Goal: Task Accomplishment & Management: Complete application form

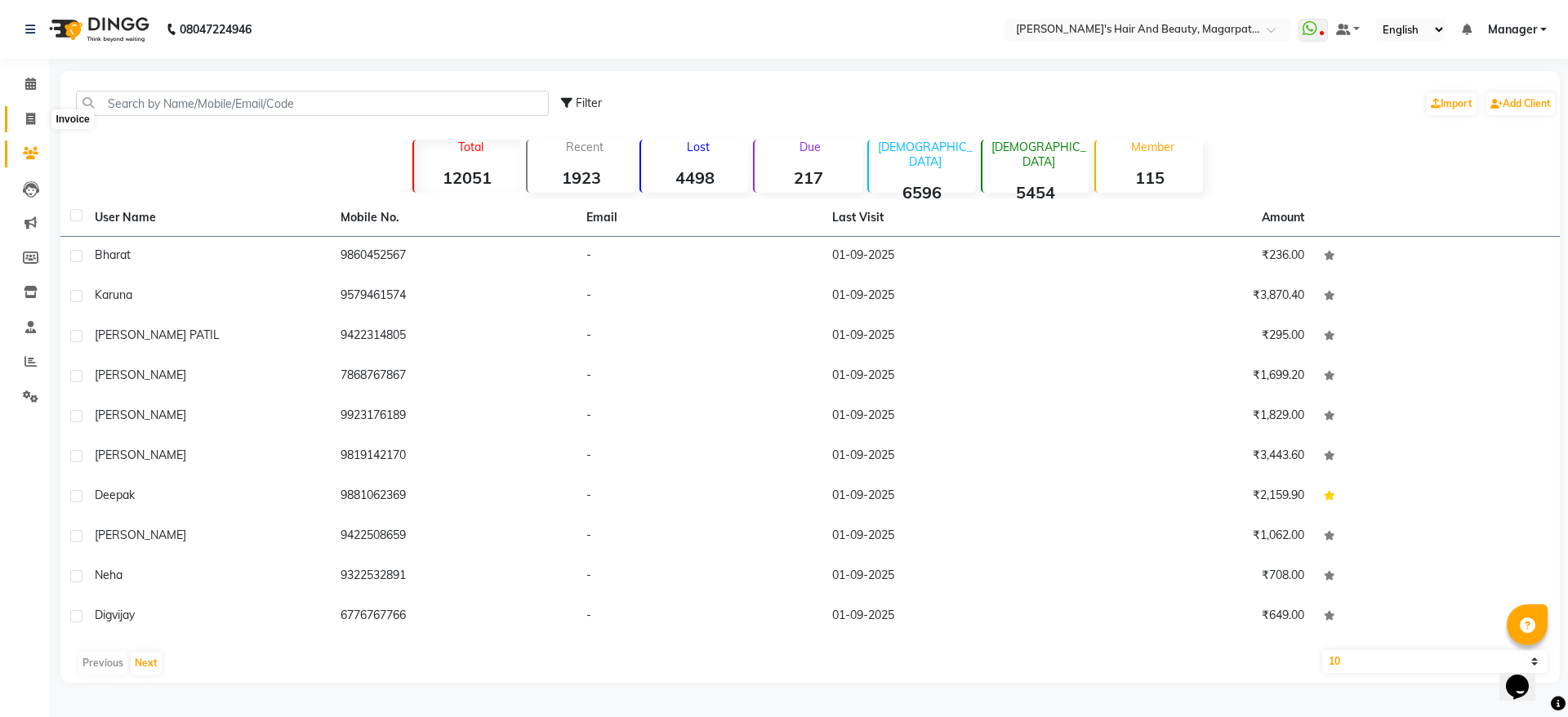
click at [27, 112] on icon at bounding box center [30, 118] width 9 height 12
select select "4517"
select select "service"
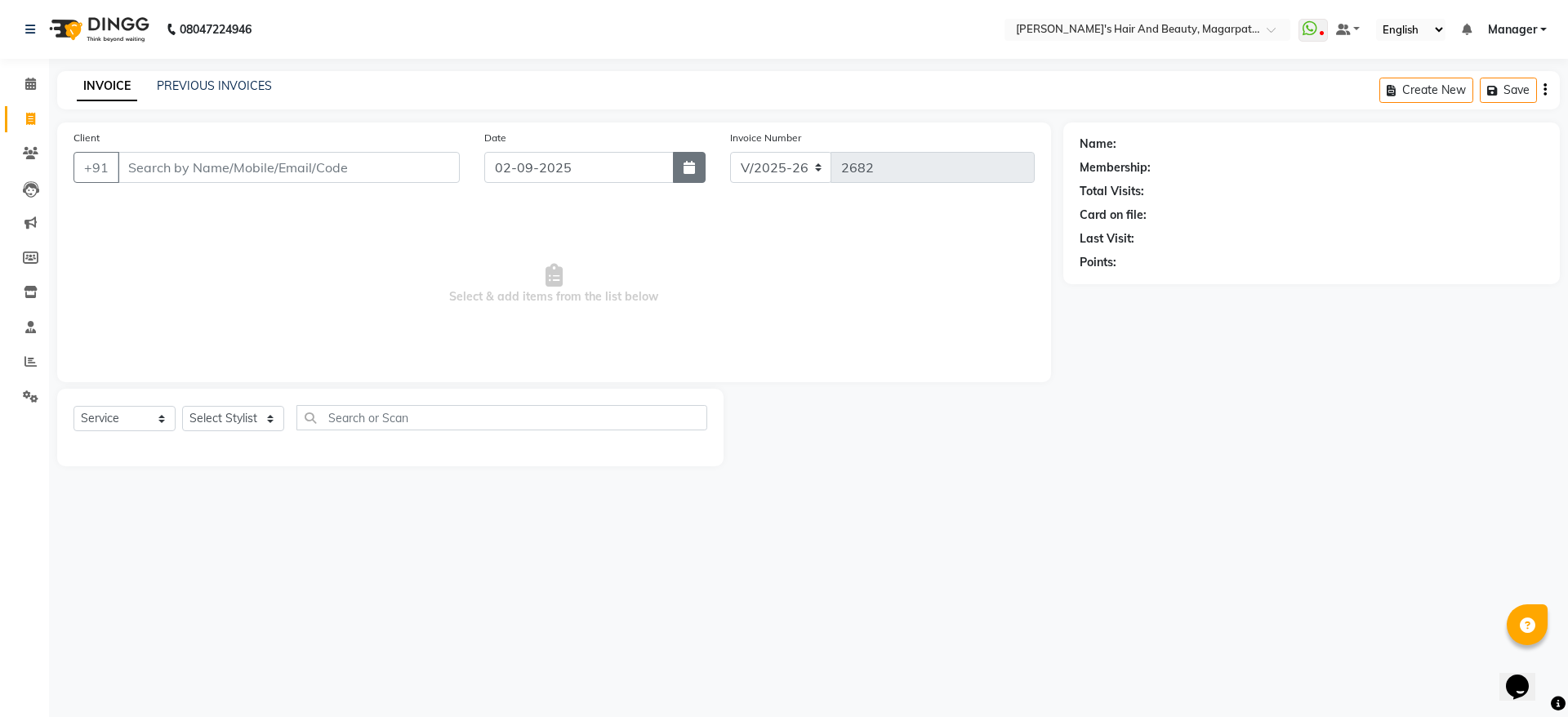
click at [696, 161] on button "button" at bounding box center [689, 167] width 32 height 31
select select "9"
select select "2025"
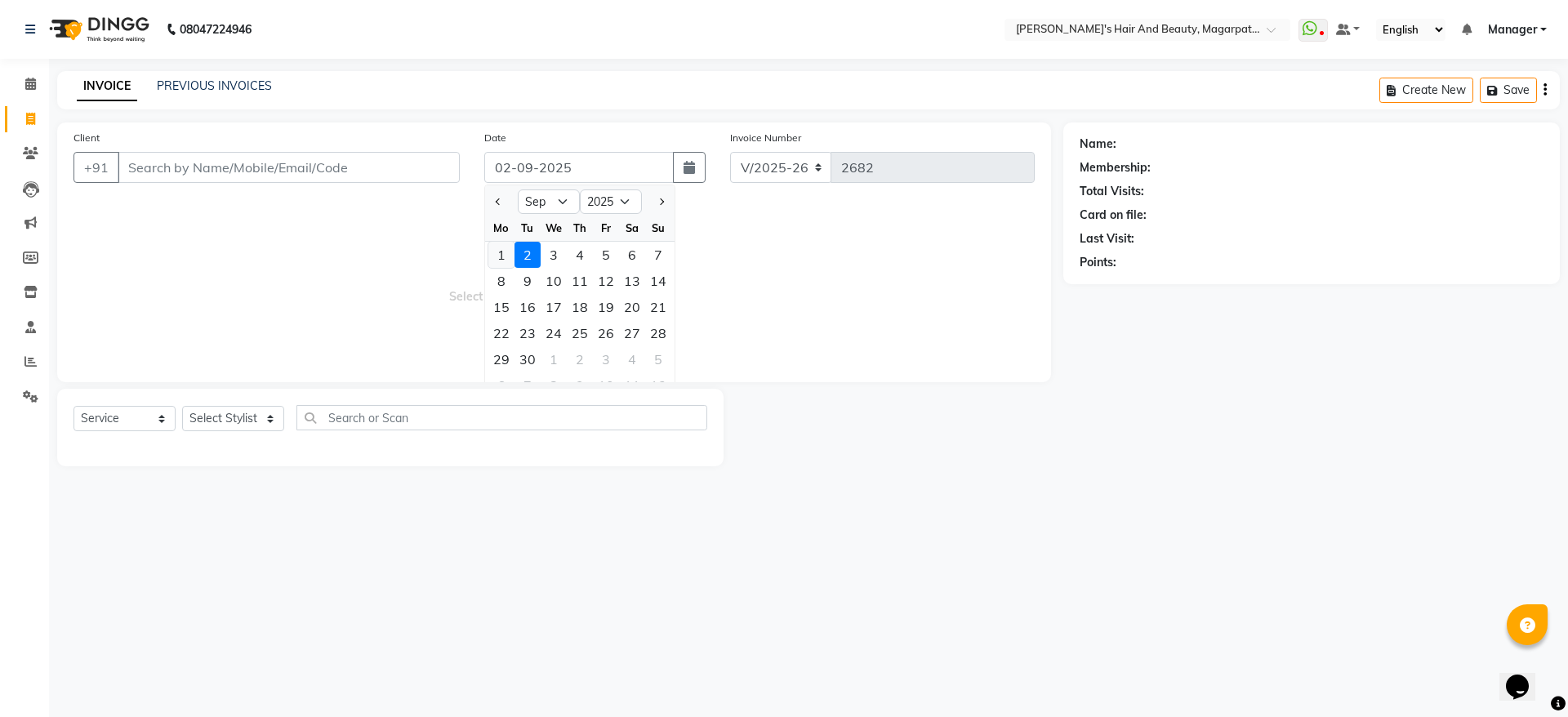
click at [500, 249] on div "1" at bounding box center [501, 254] width 26 height 26
type input "01-09-2025"
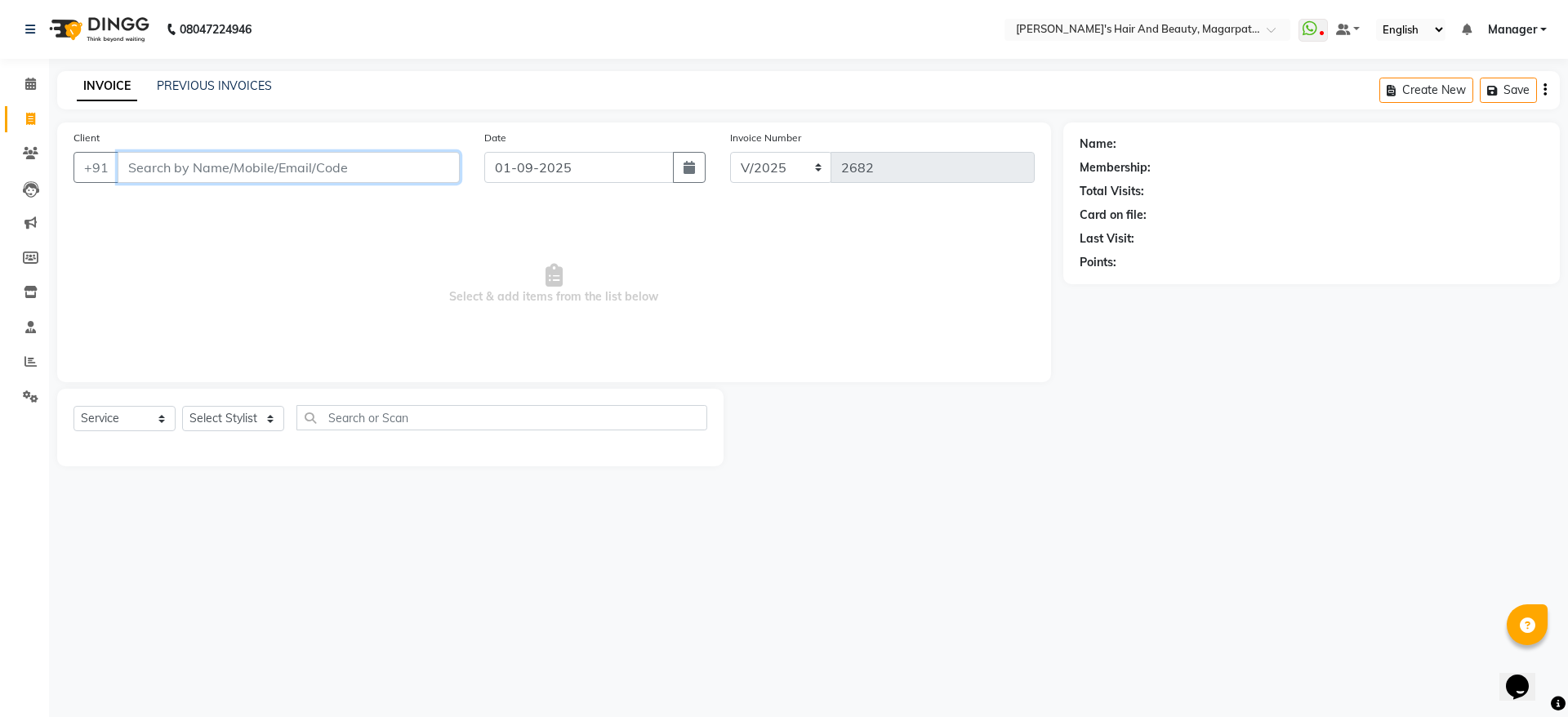
click at [389, 169] on input "Client" at bounding box center [288, 167] width 342 height 31
type input "9146834324"
click at [395, 170] on span "Add Client" at bounding box center [418, 167] width 65 height 16
select select "22"
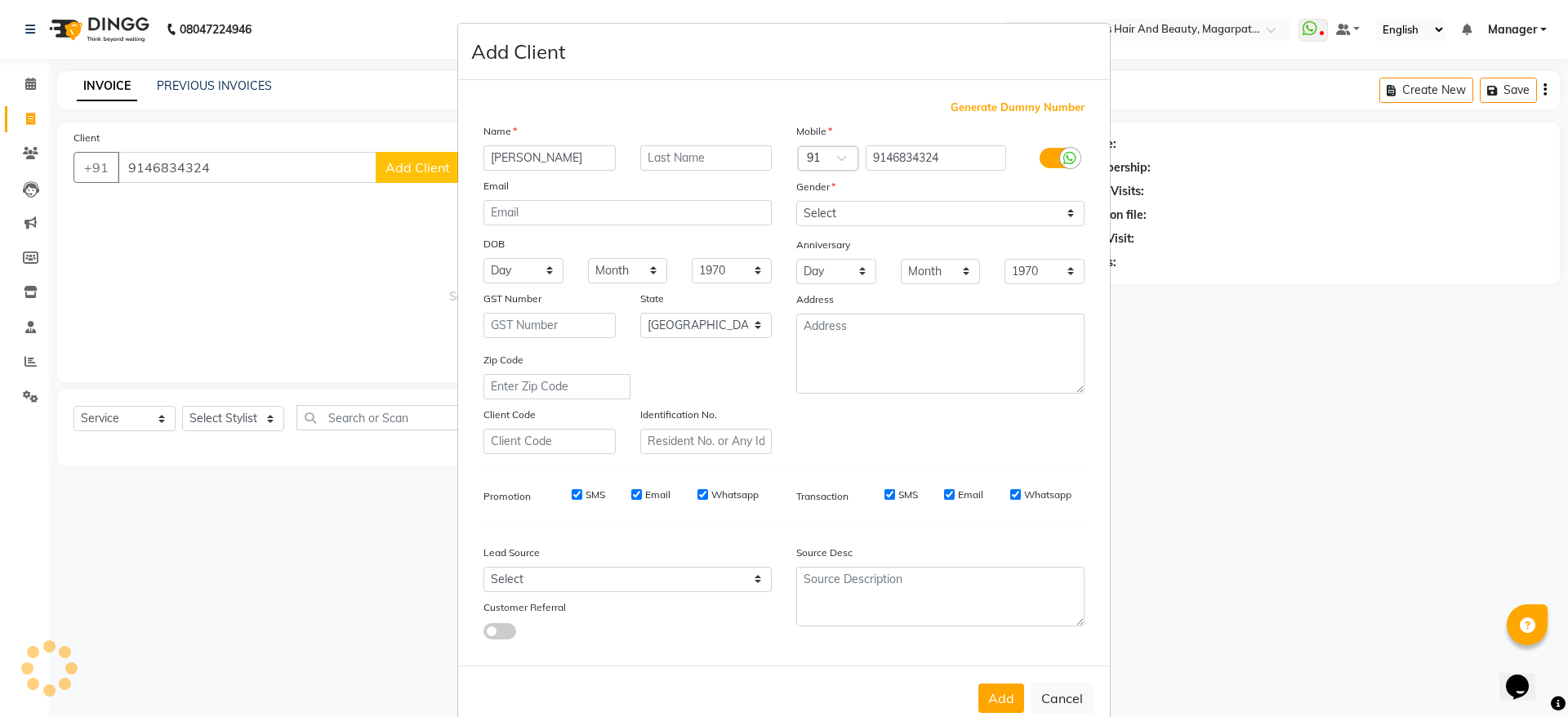
type input "[PERSON_NAME]"
click at [870, 210] on select "Select [DEMOGRAPHIC_DATA] [DEMOGRAPHIC_DATA] Other Prefer Not To Say" at bounding box center [940, 213] width 289 height 26
select select "[DEMOGRAPHIC_DATA]"
click at [796, 201] on select "Select [DEMOGRAPHIC_DATA] [DEMOGRAPHIC_DATA] Other Prefer Not To Say" at bounding box center [940, 213] width 289 height 26
click at [983, 704] on button "Add" at bounding box center [1001, 697] width 46 height 30
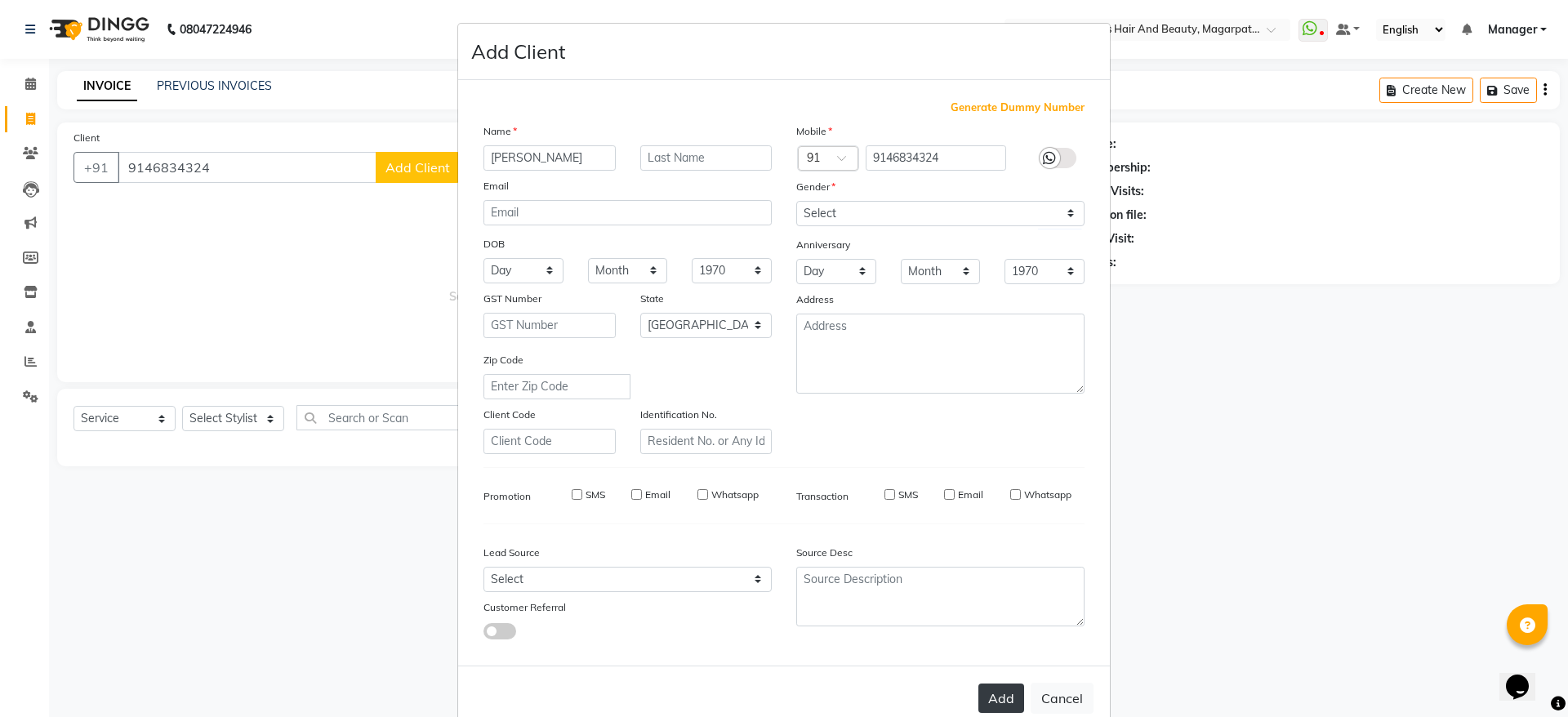
select select
select select "null"
select select
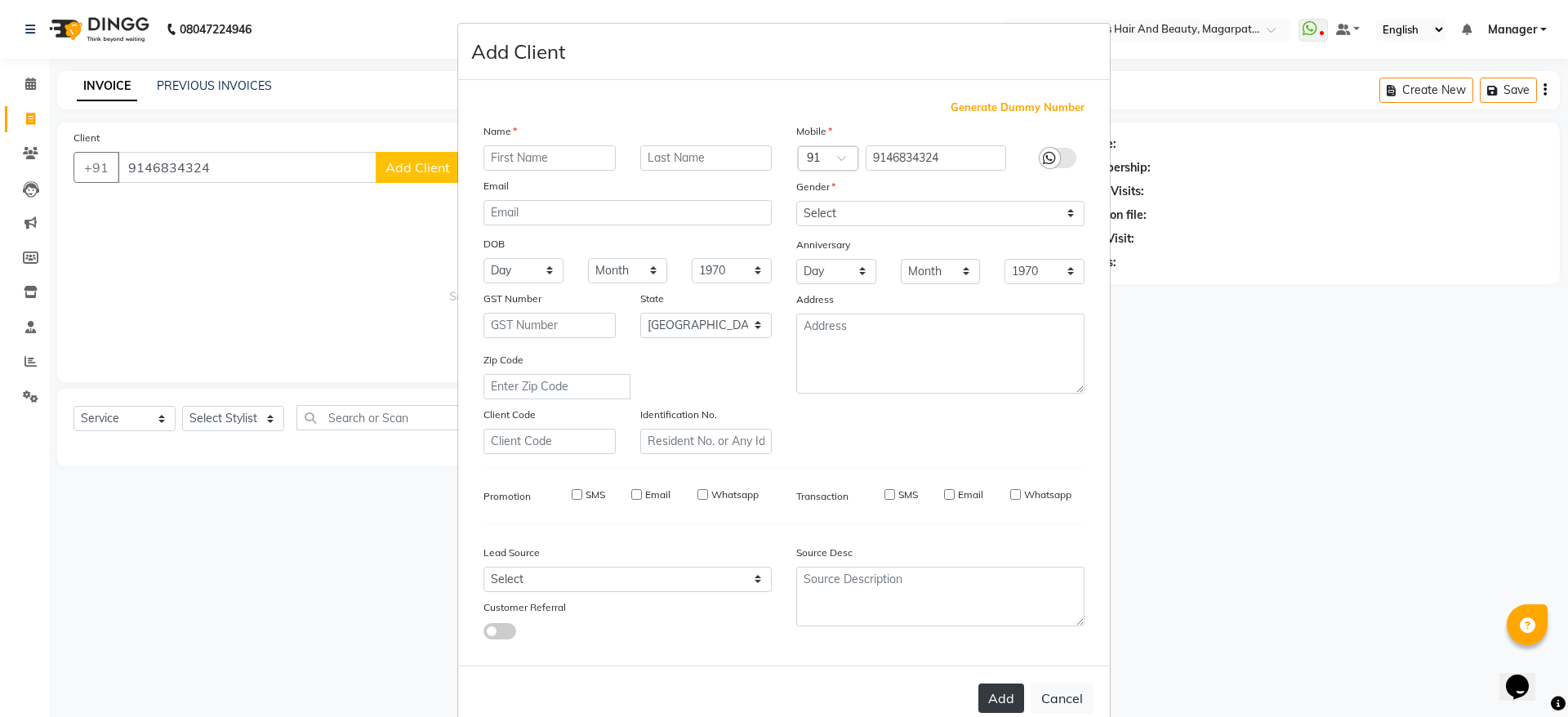
select select
checkbox input "false"
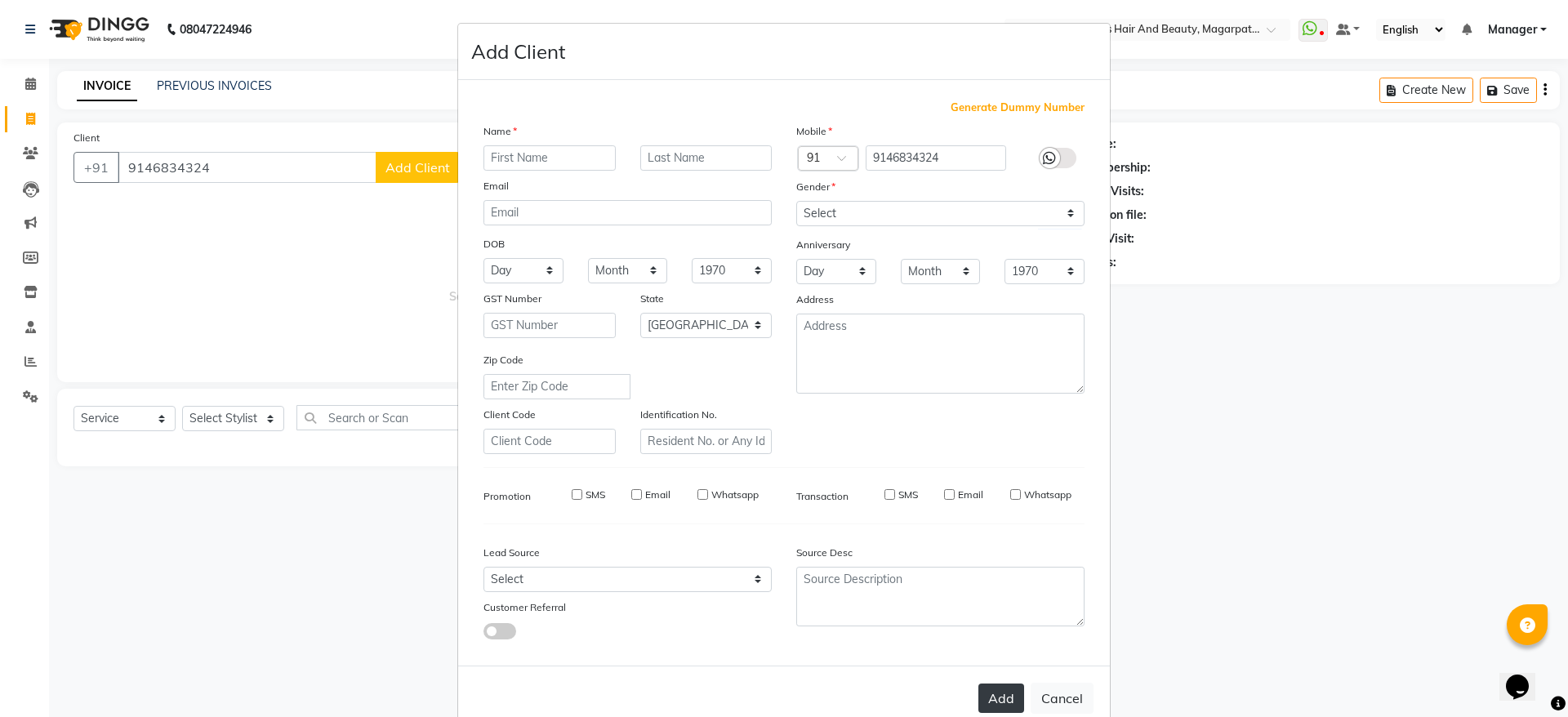
checkbox input "false"
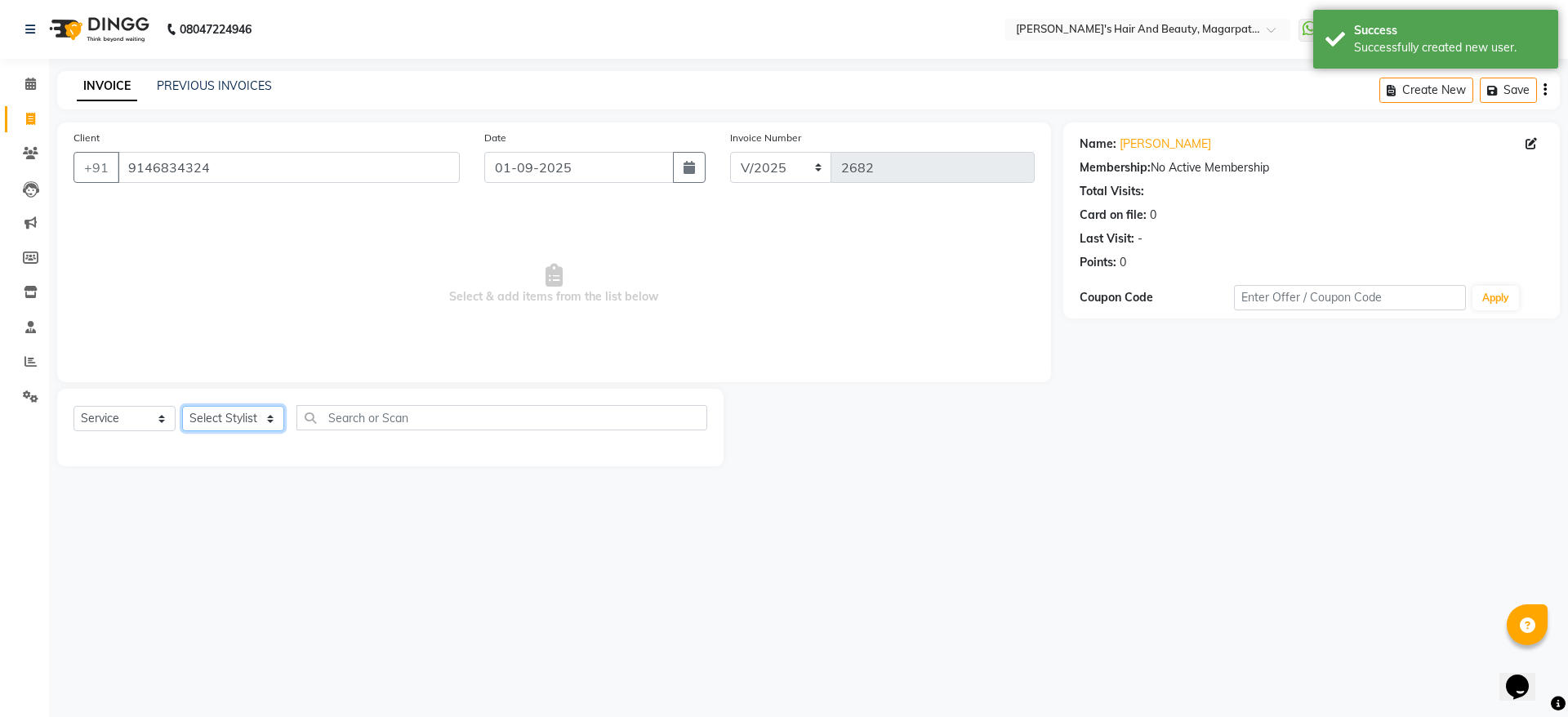
click at [237, 421] on select "Select Stylist [PERSON_NAME] Manager [PERSON_NAME] [PERSON_NAME] [PERSON_NAME]" at bounding box center [232, 418] width 102 height 26
select select "25867"
click at [182, 406] on select "Select Stylist [PERSON_NAME] Manager [PERSON_NAME] [PERSON_NAME] [PERSON_NAME]" at bounding box center [232, 418] width 102 height 26
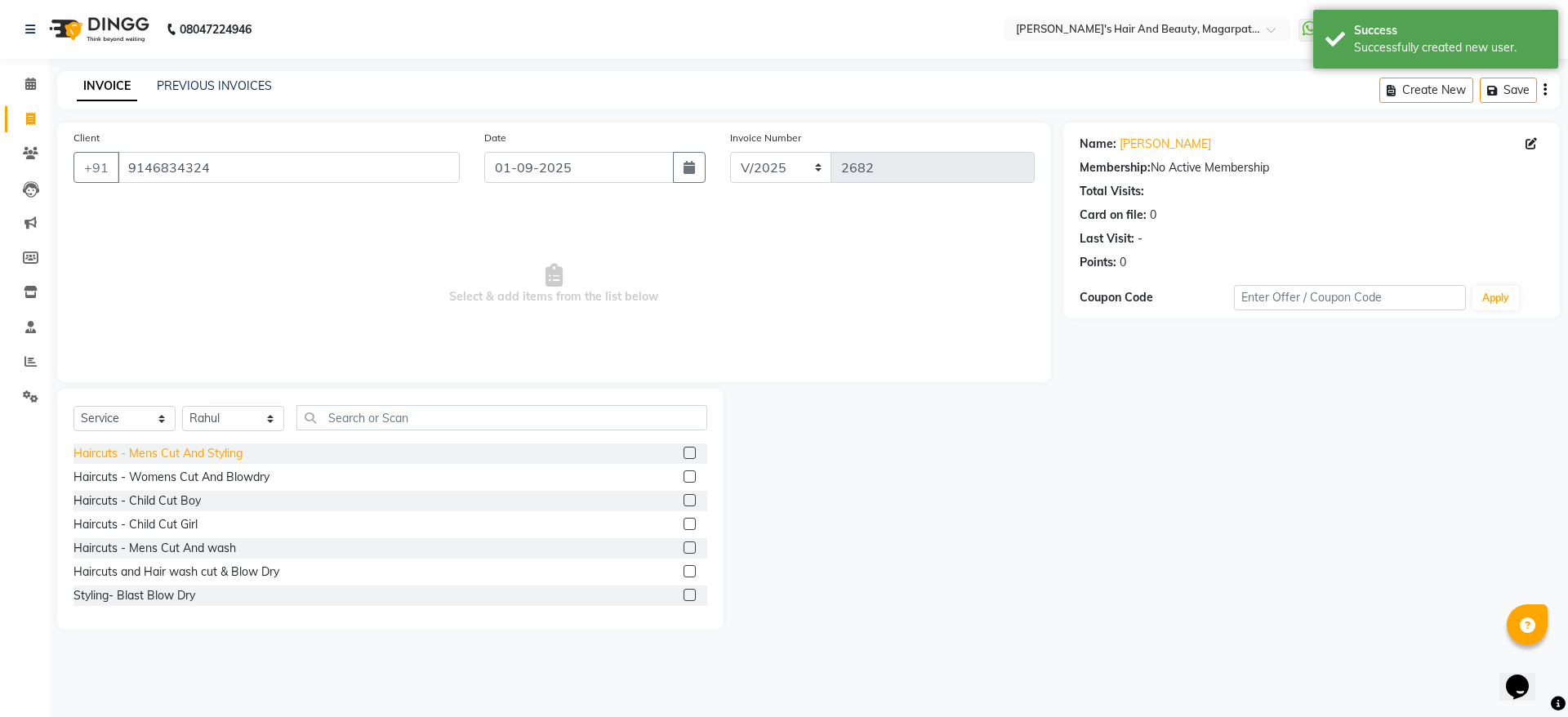
click at [207, 454] on div "Haircuts - Mens Cut And Styling" at bounding box center [157, 453] width 169 height 17
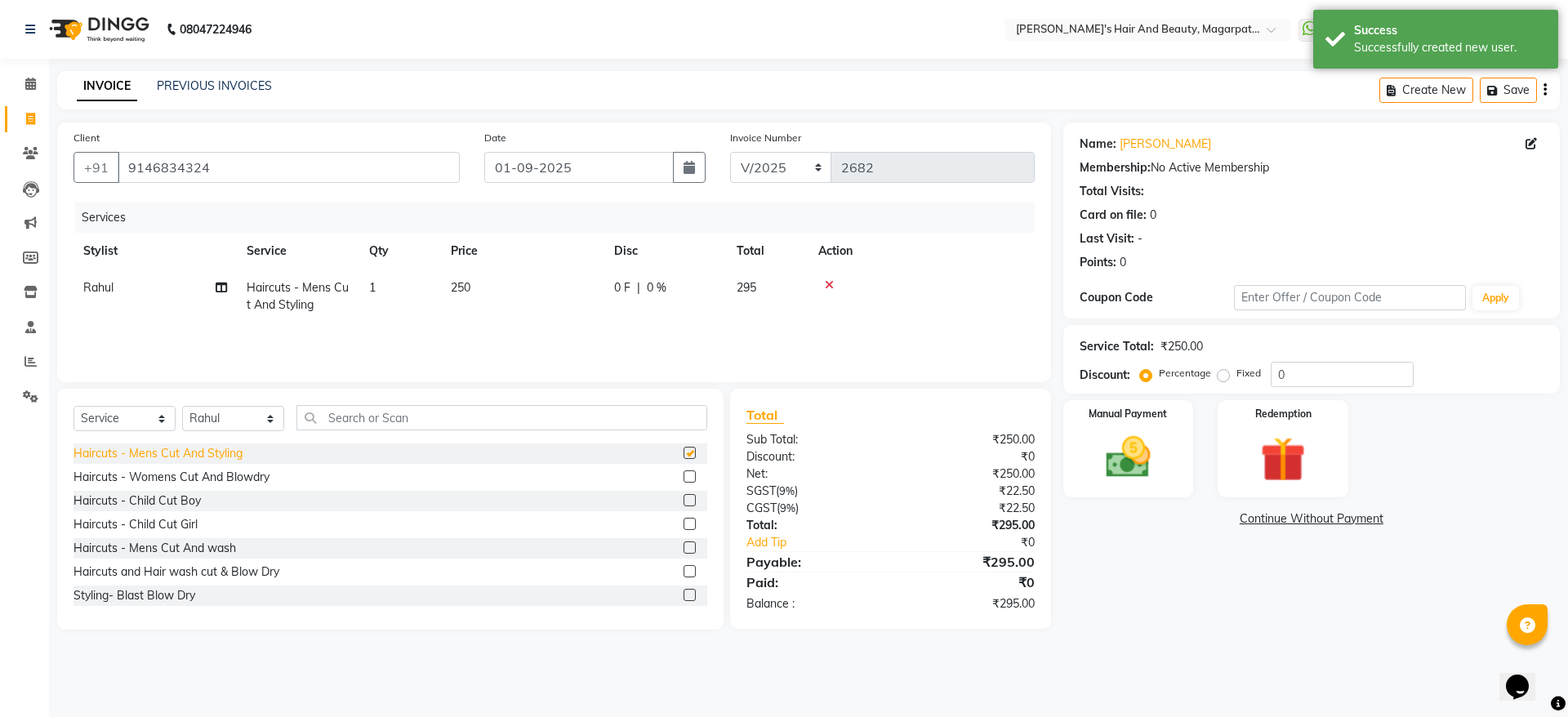
checkbox input "false"
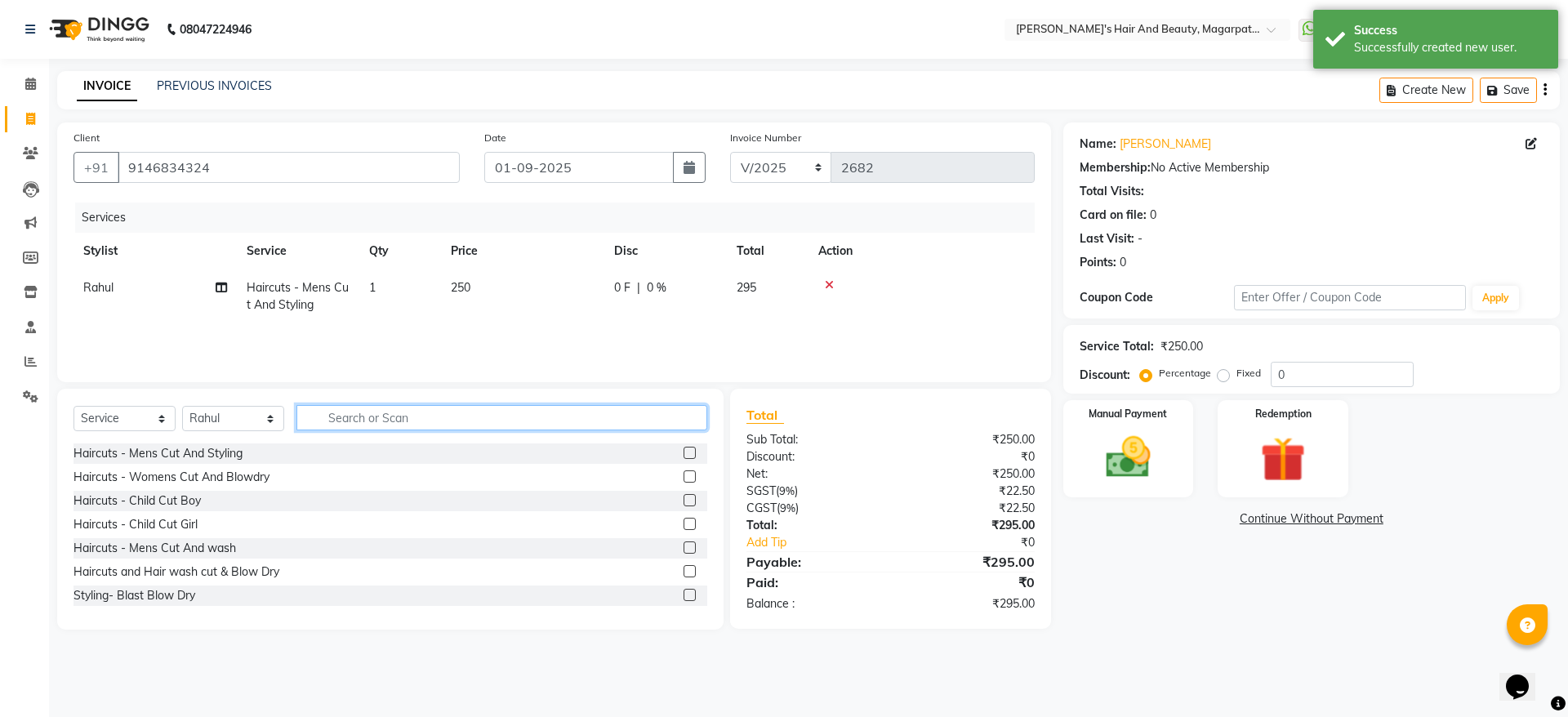
click at [351, 413] on input "text" at bounding box center [501, 417] width 411 height 26
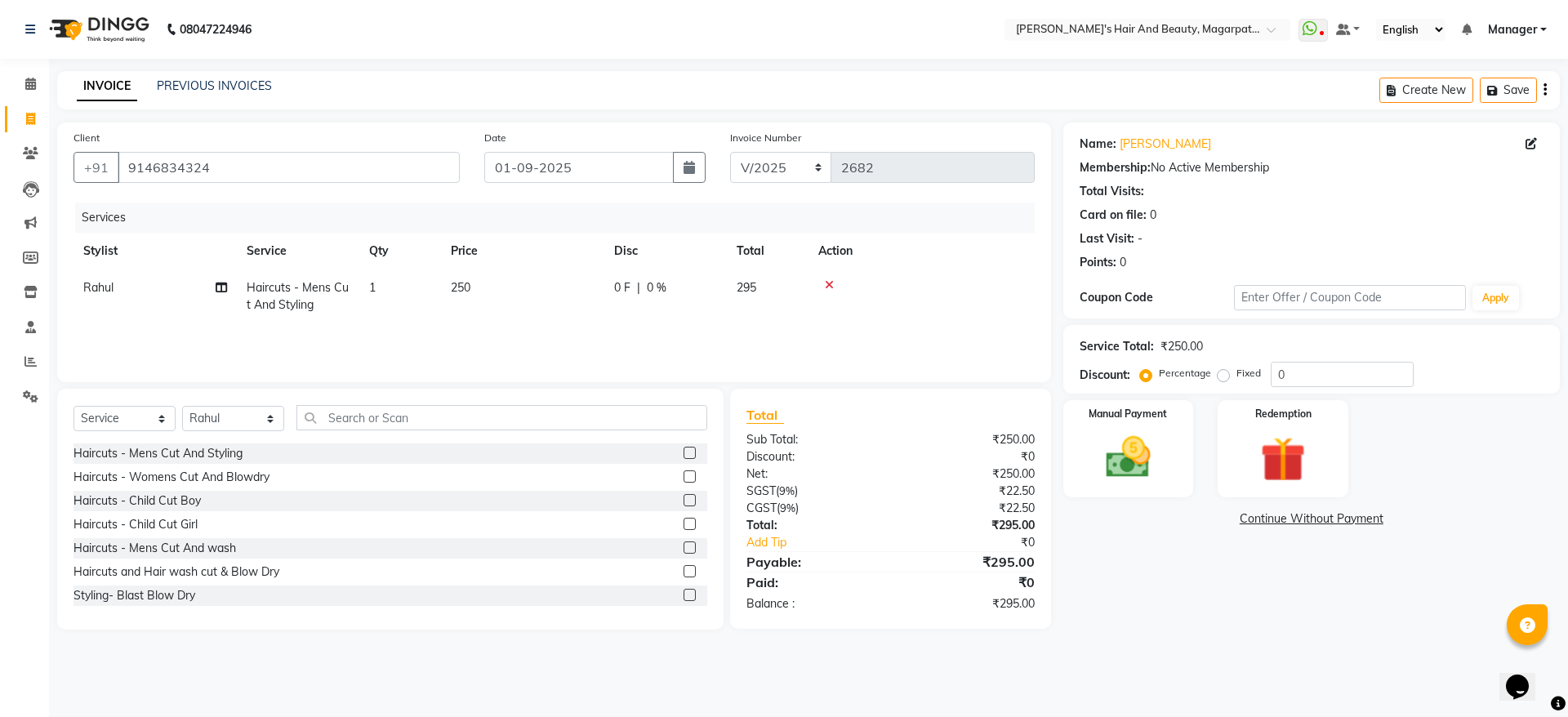
click at [831, 284] on icon at bounding box center [829, 285] width 9 height 11
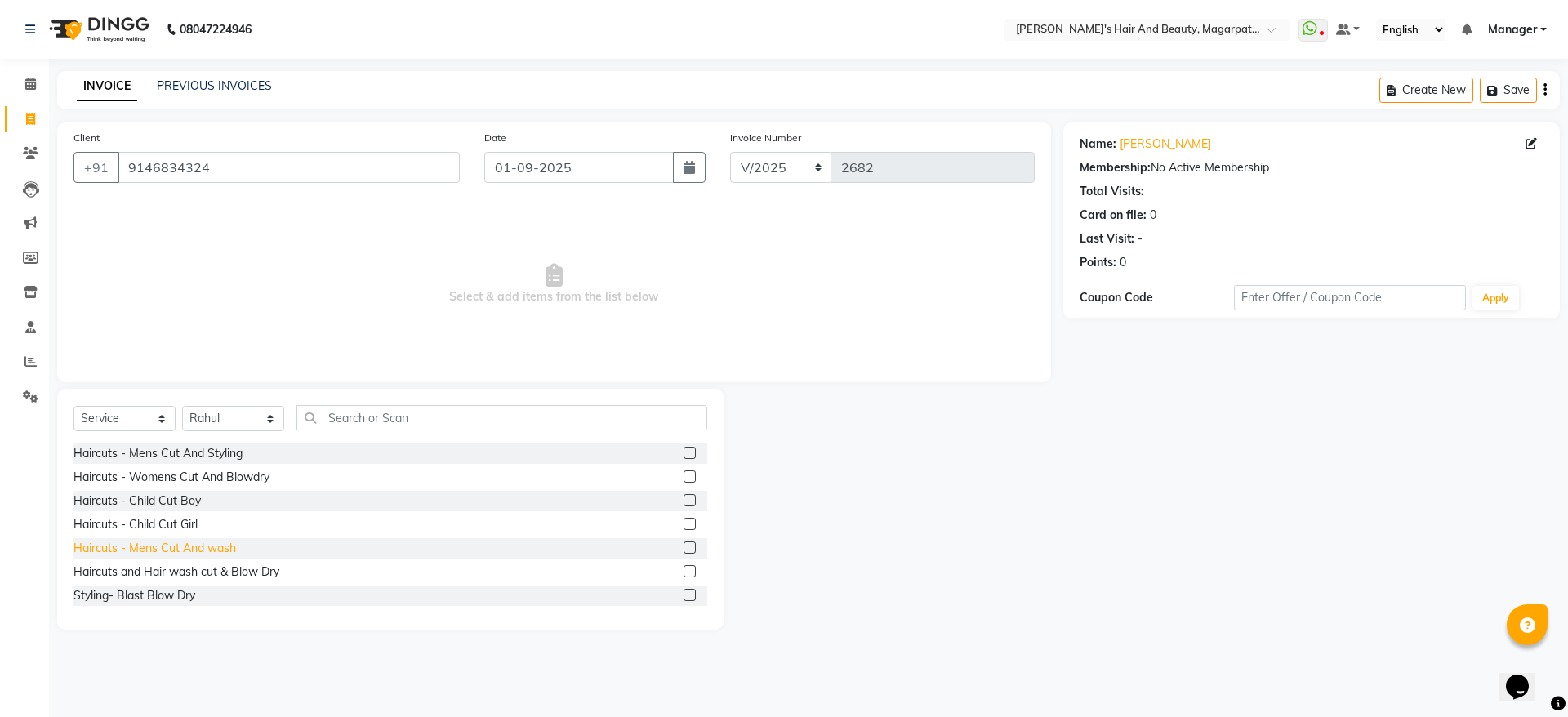
click at [173, 549] on div "Haircuts - Mens Cut And wash" at bounding box center [154, 548] width 163 height 17
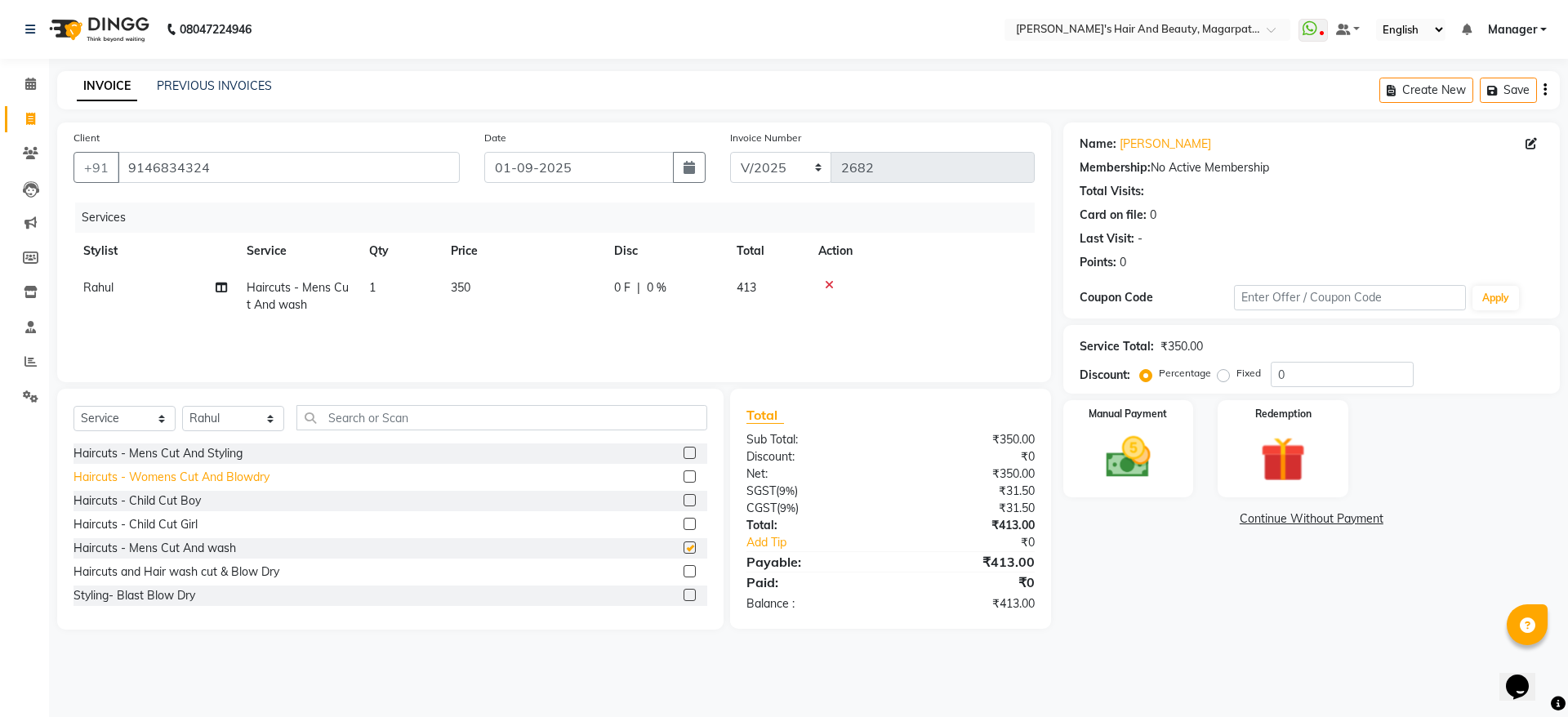
checkbox input "false"
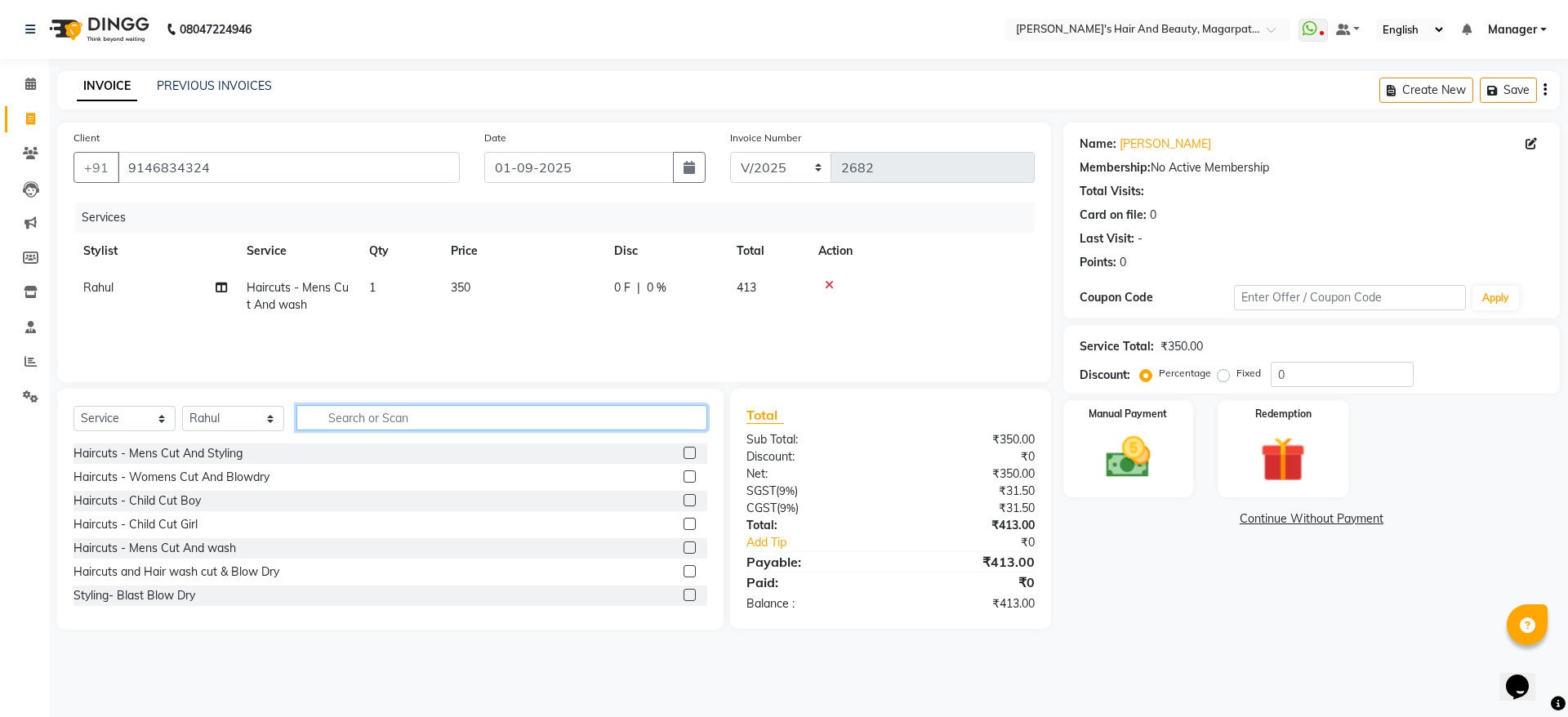
click at [334, 416] on input "text" at bounding box center [501, 417] width 411 height 26
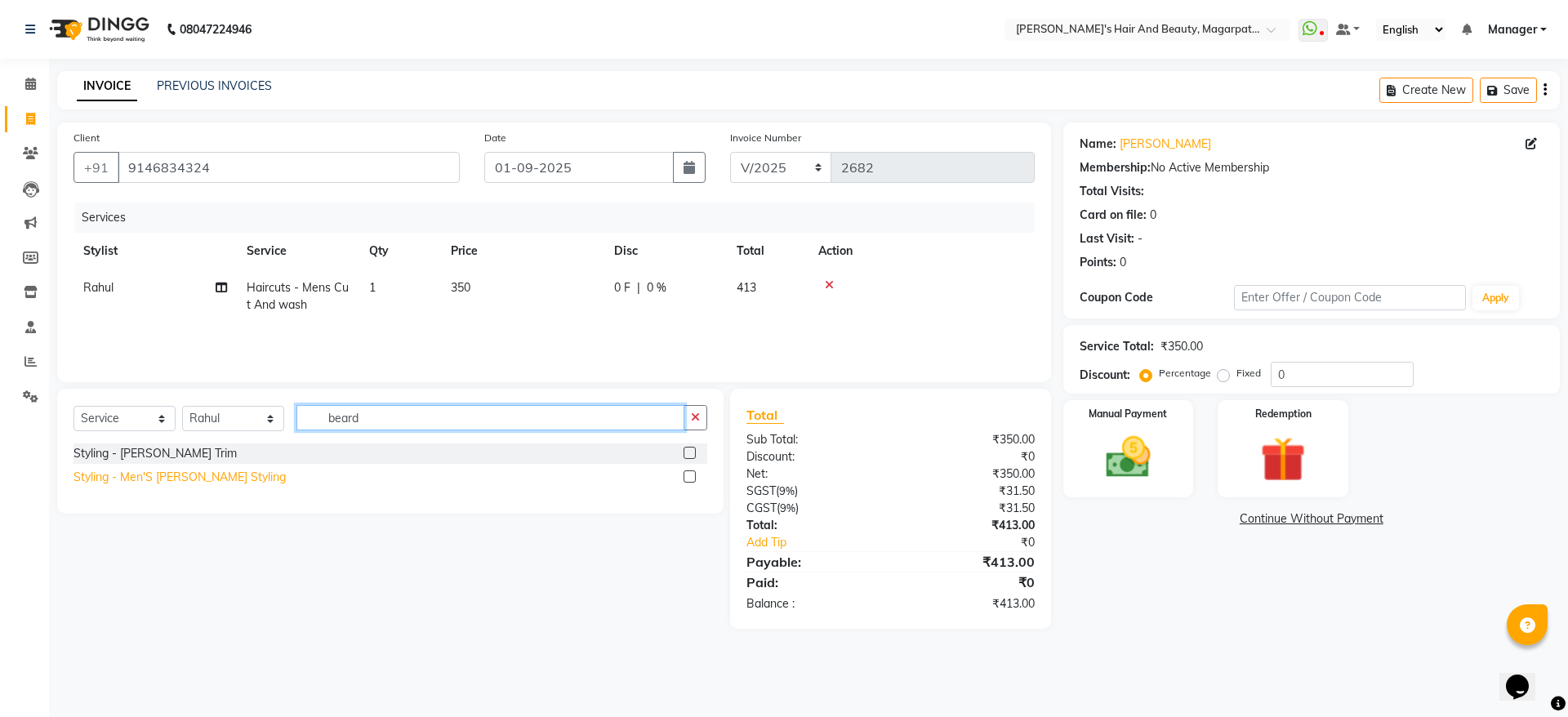
type input "beard"
click at [222, 477] on div "Styling - Men'S [PERSON_NAME] Styling" at bounding box center [179, 477] width 212 height 17
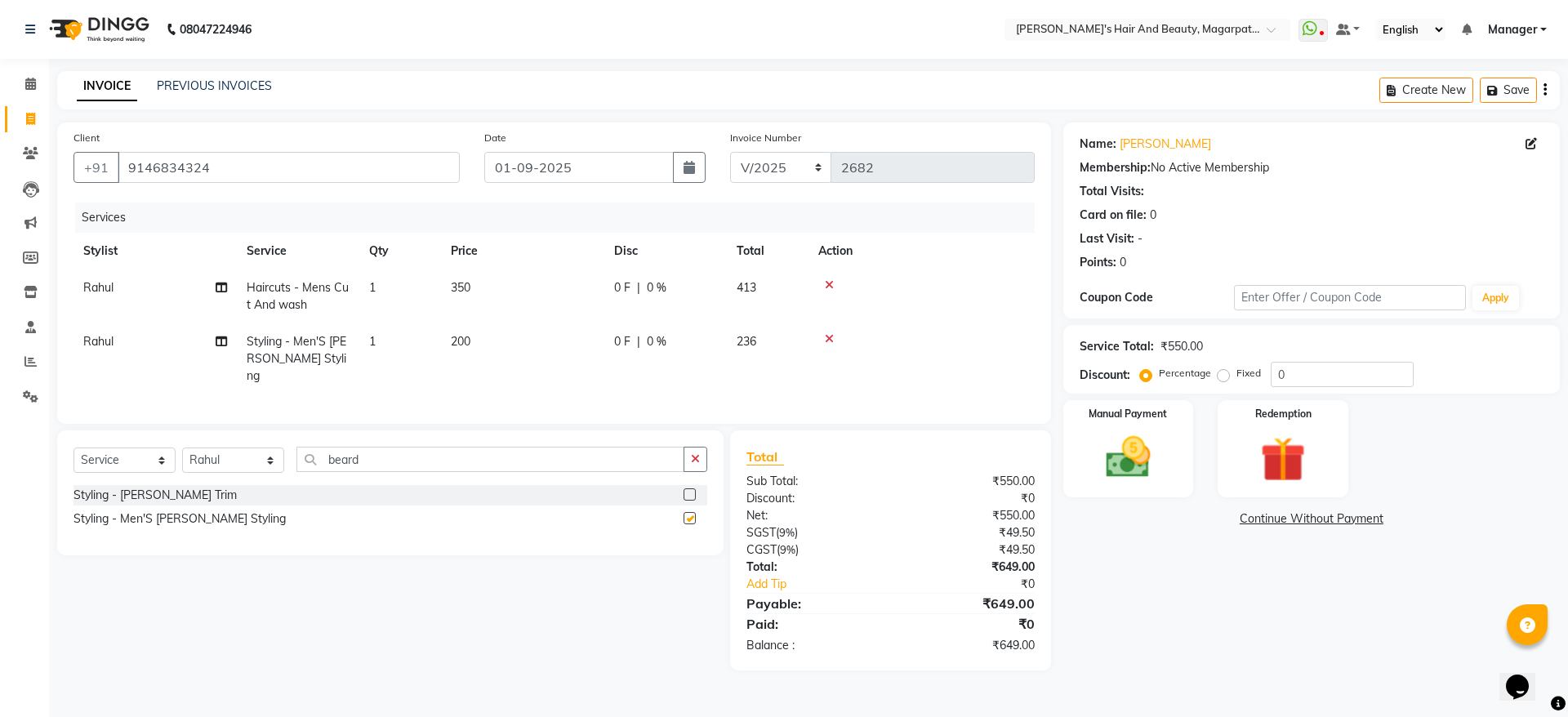
checkbox input "false"
click at [1102, 477] on img at bounding box center [1128, 457] width 76 height 54
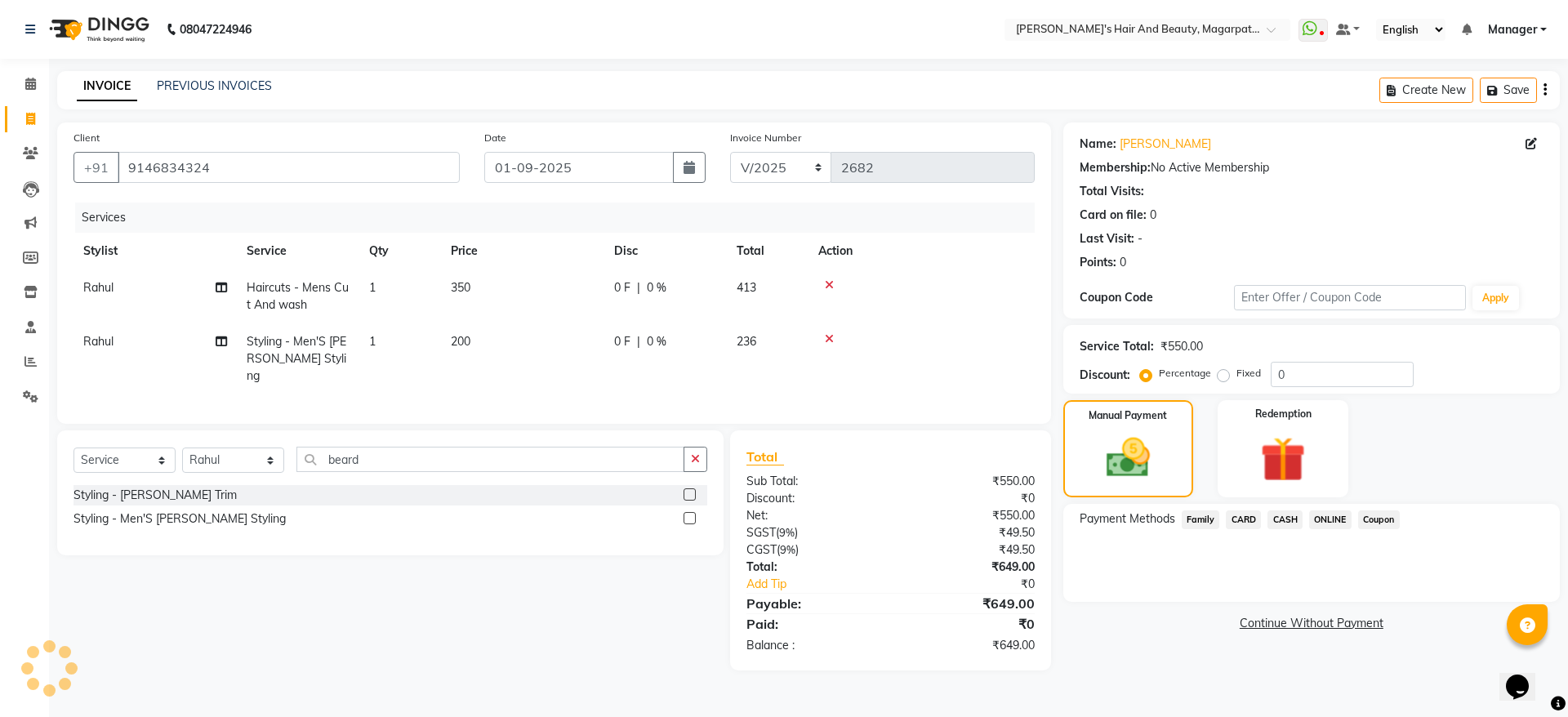
click at [1323, 523] on span "ONLINE" at bounding box center [1330, 520] width 43 height 19
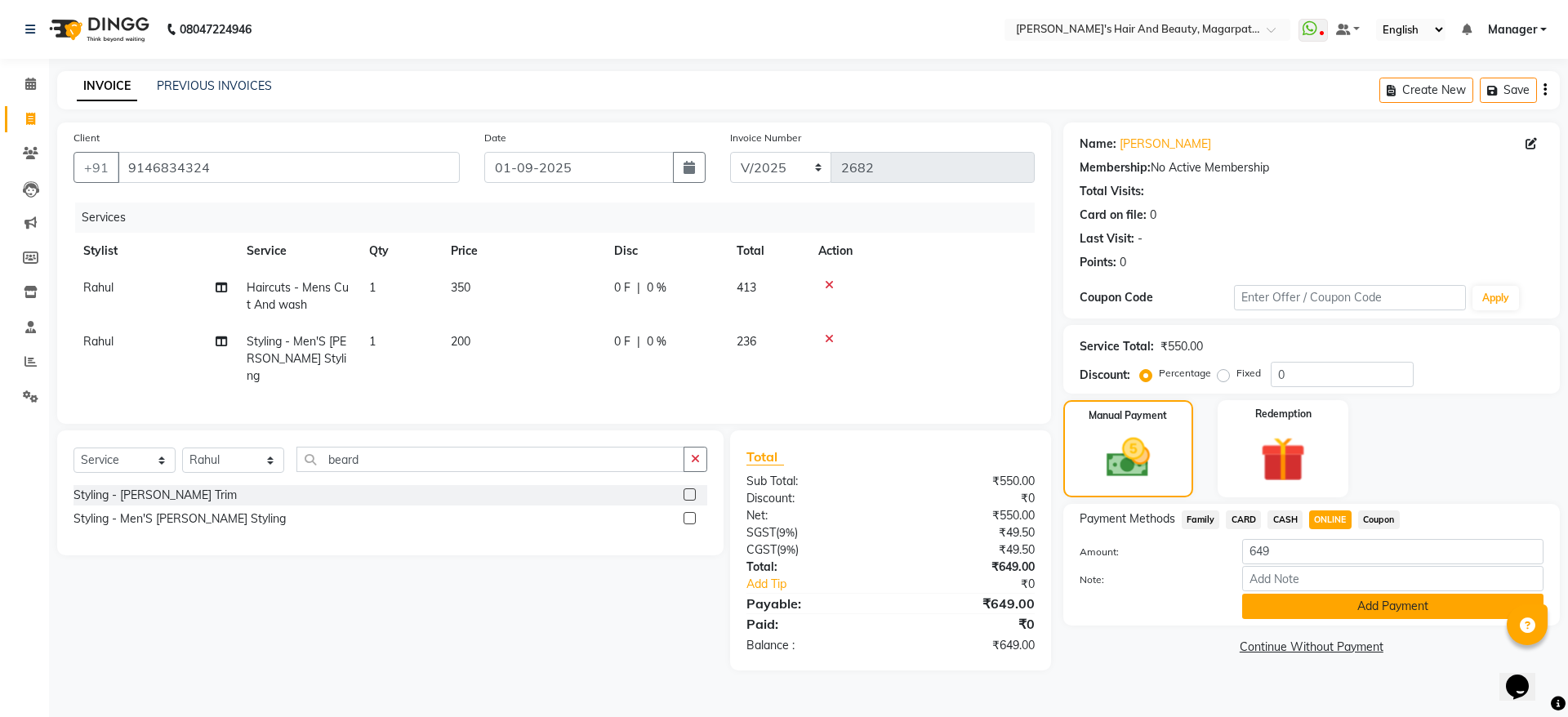
click at [1366, 605] on button "Add Payment" at bounding box center [1393, 606] width 301 height 26
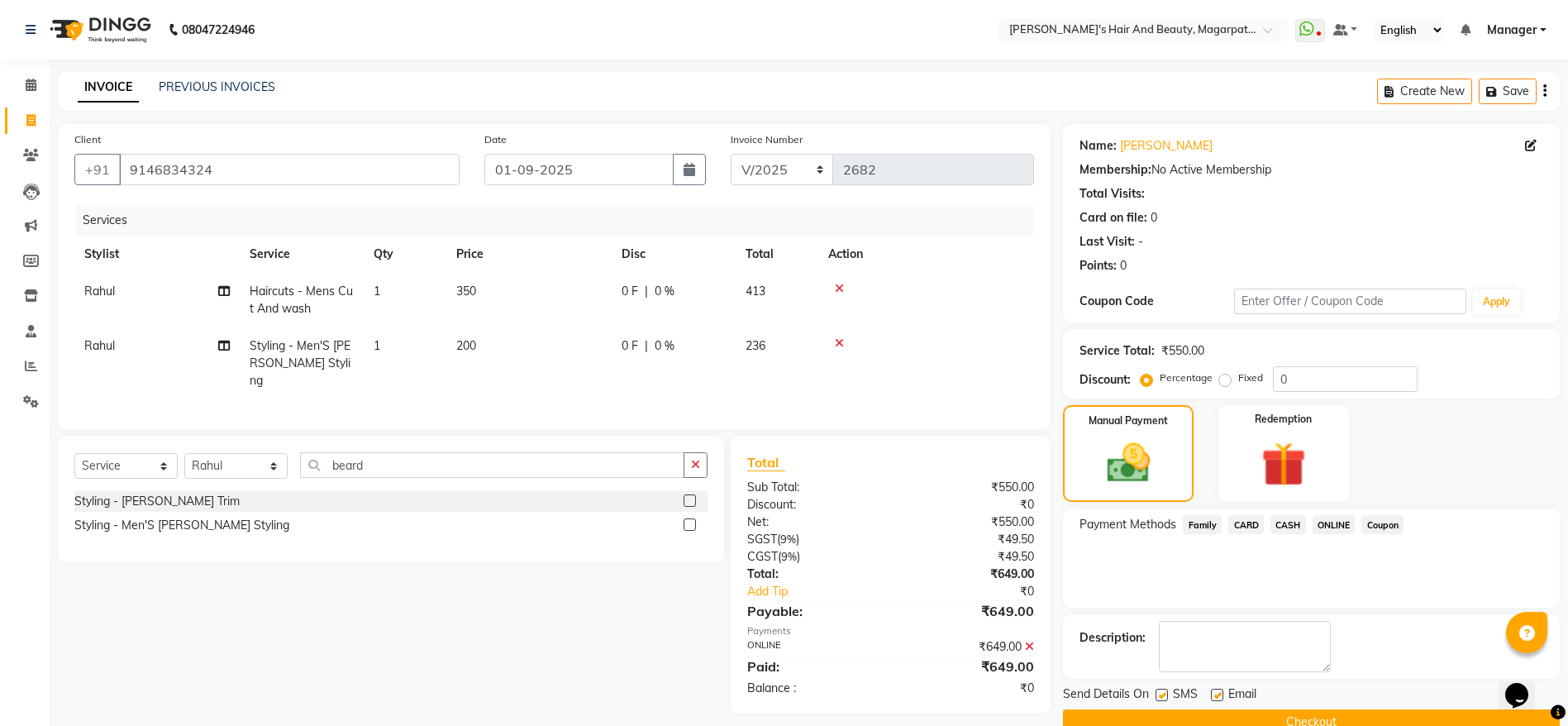
scroll to position [34, 0]
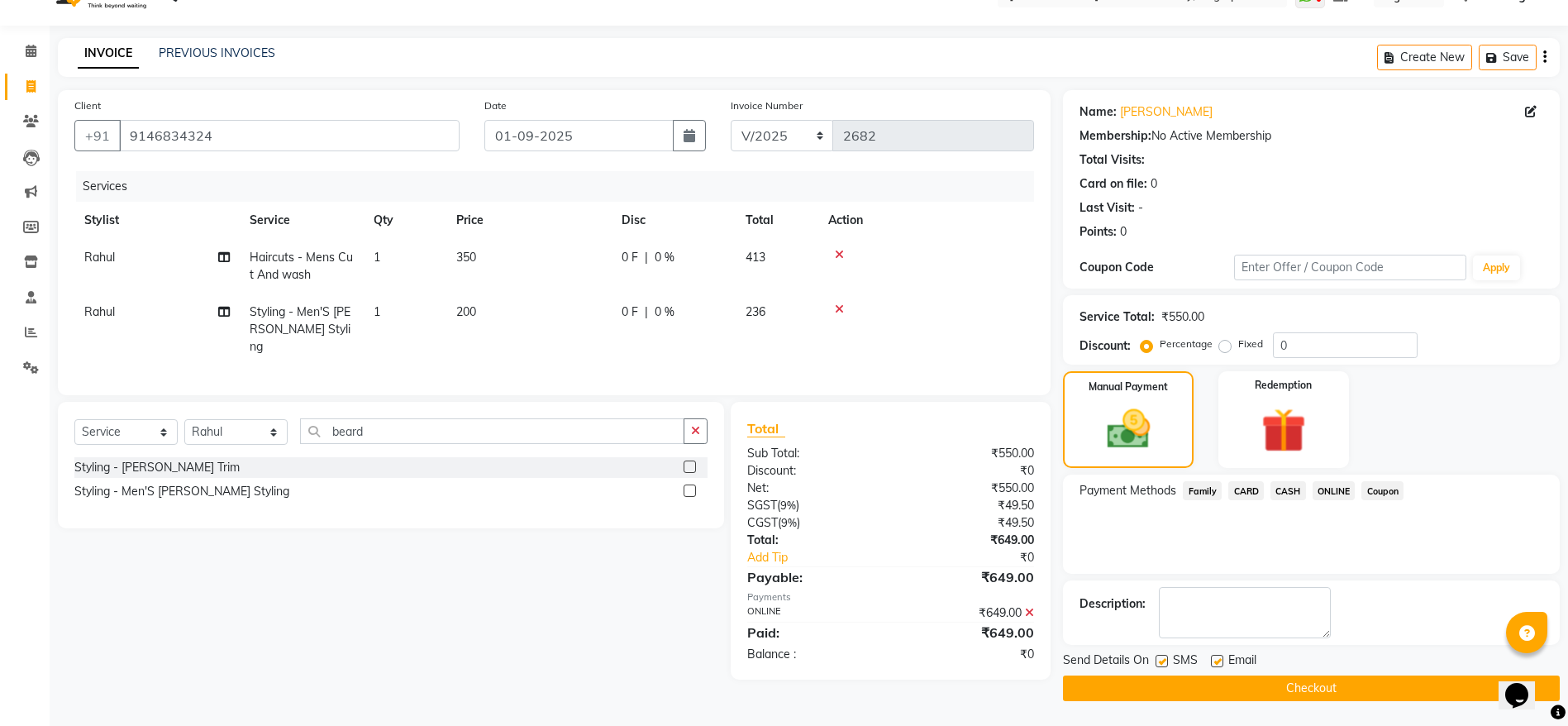
click at [1341, 683] on button "Checkout" at bounding box center [1311, 687] width 497 height 26
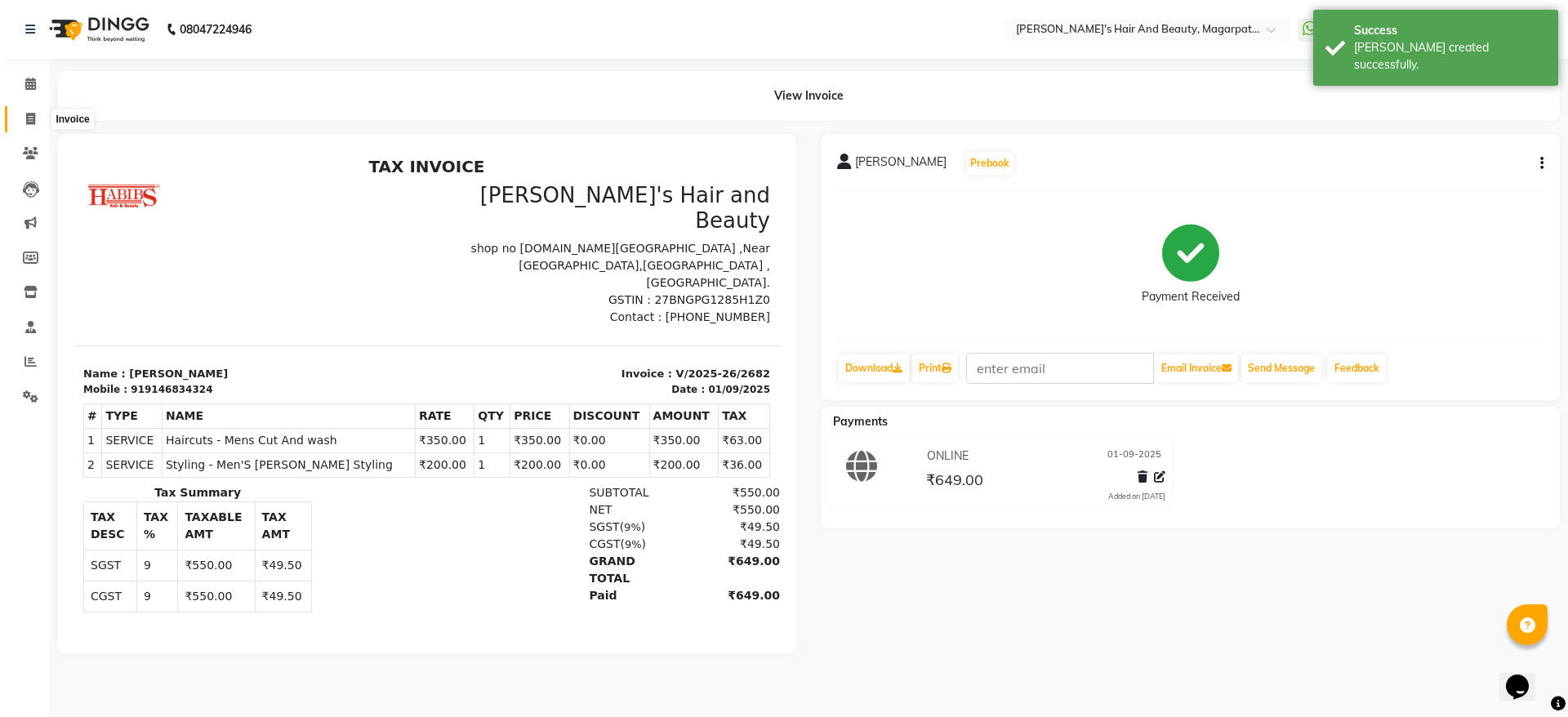
click at [32, 119] on icon at bounding box center [30, 118] width 9 height 12
select select "4517"
select select "service"
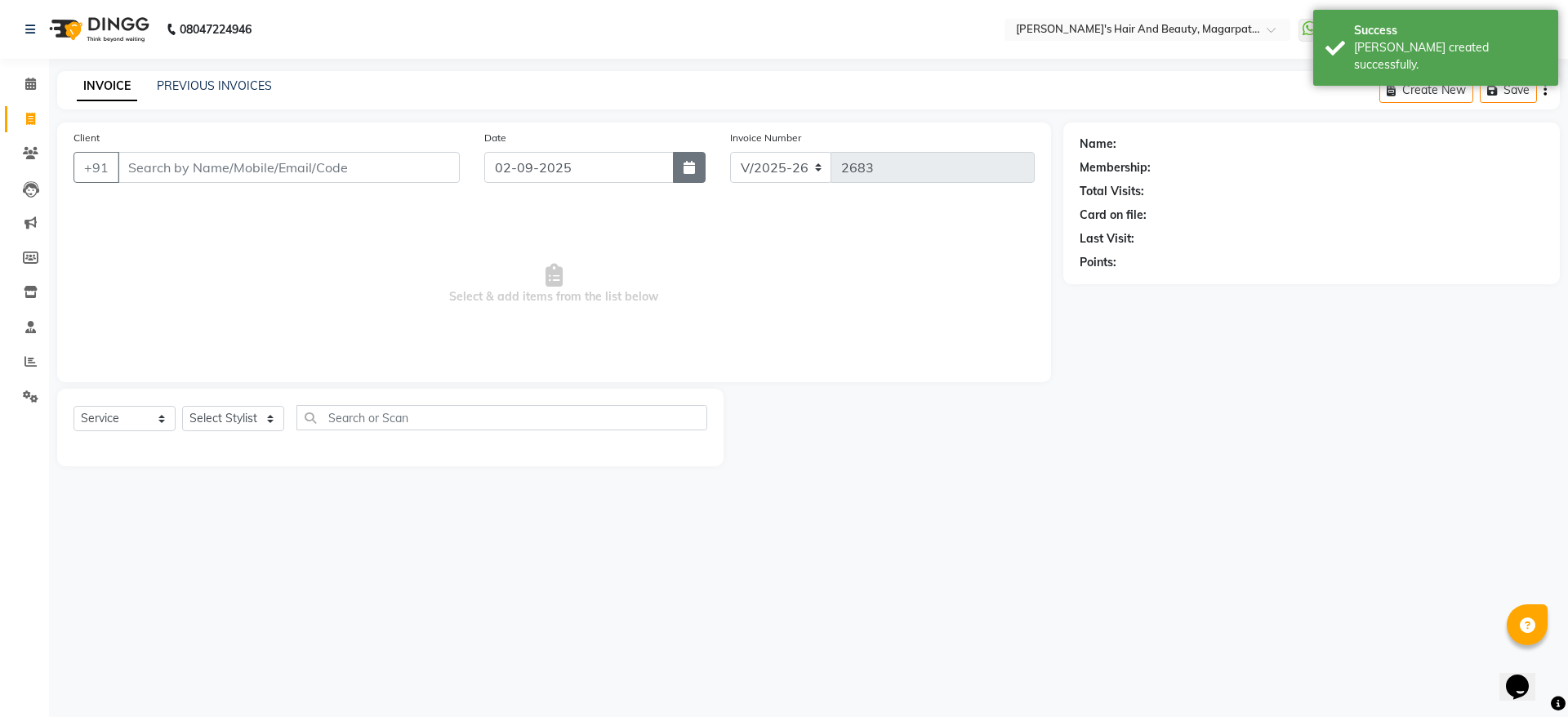
click at [692, 168] on icon "button" at bounding box center [689, 168] width 11 height 13
select select "9"
select select "2025"
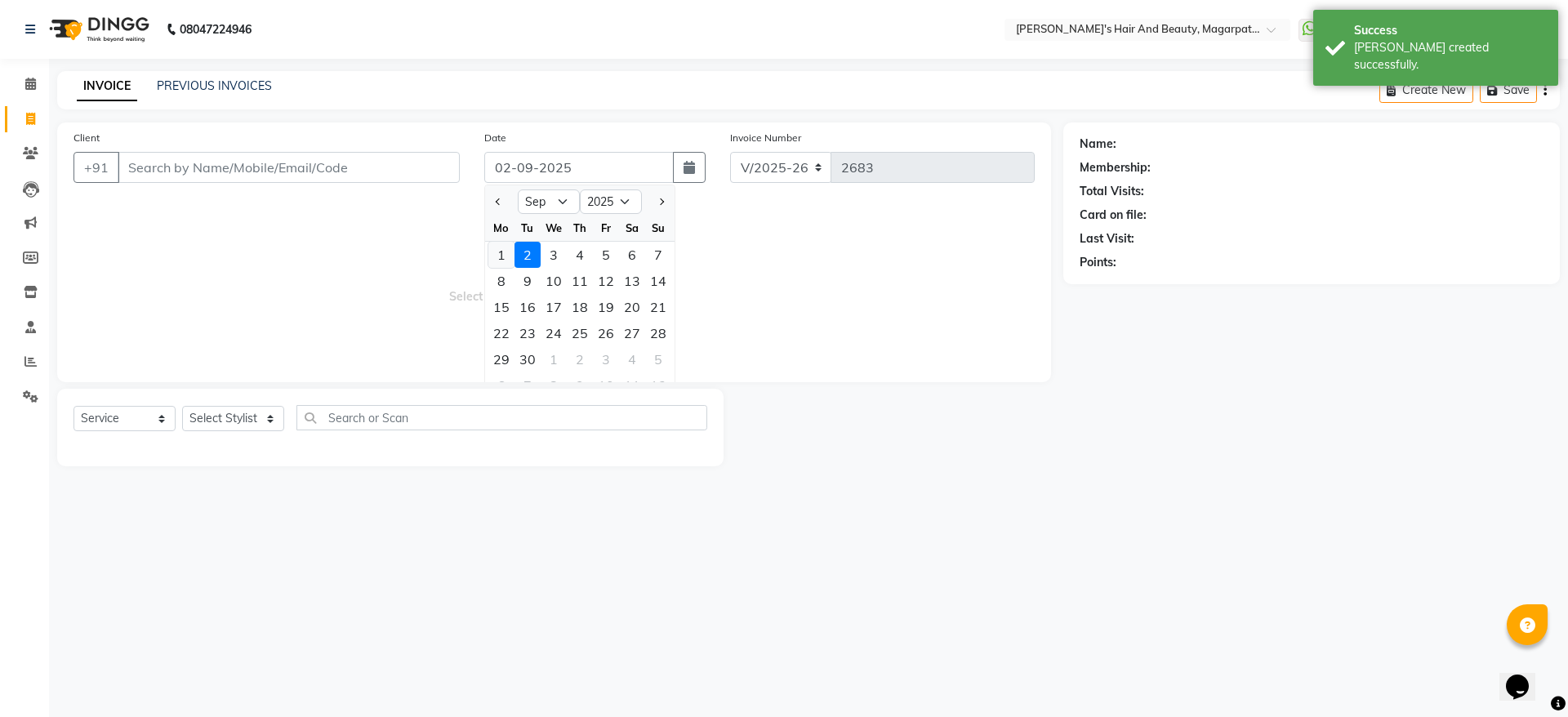
click at [497, 258] on div "1" at bounding box center [501, 254] width 26 height 26
type input "01-09-2025"
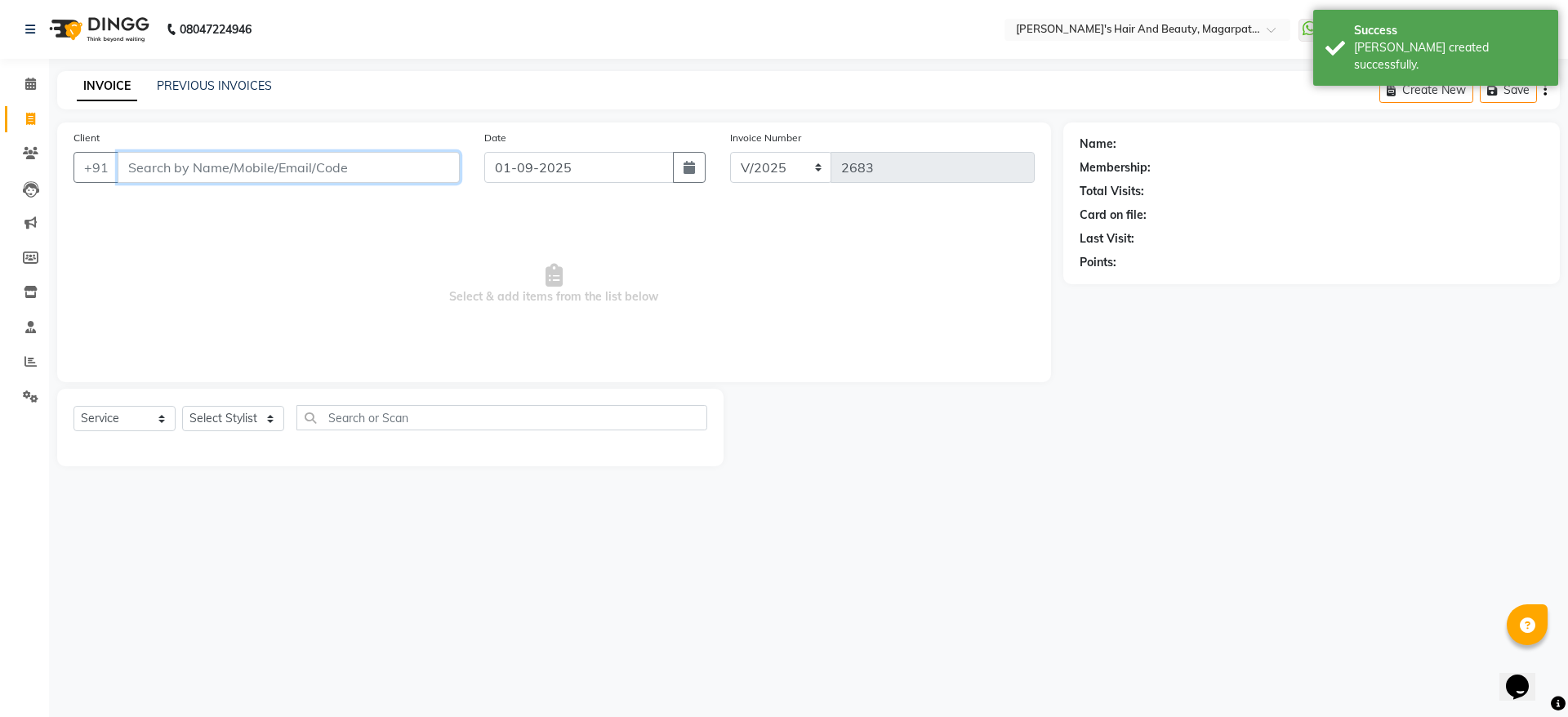
click at [246, 169] on input "Client" at bounding box center [288, 167] width 342 height 31
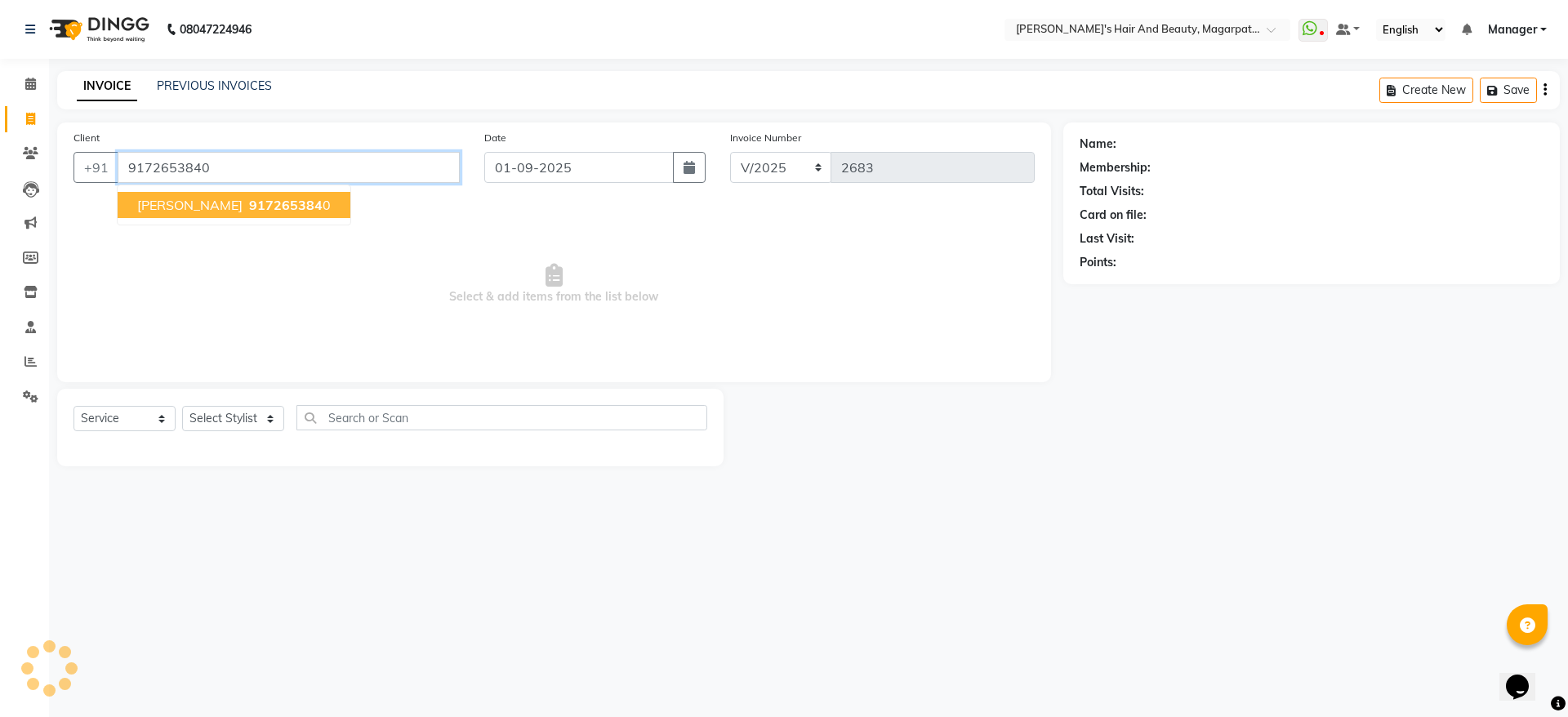
type input "9172653840"
click at [249, 209] on span "917265384" at bounding box center [285, 205] width 73 height 16
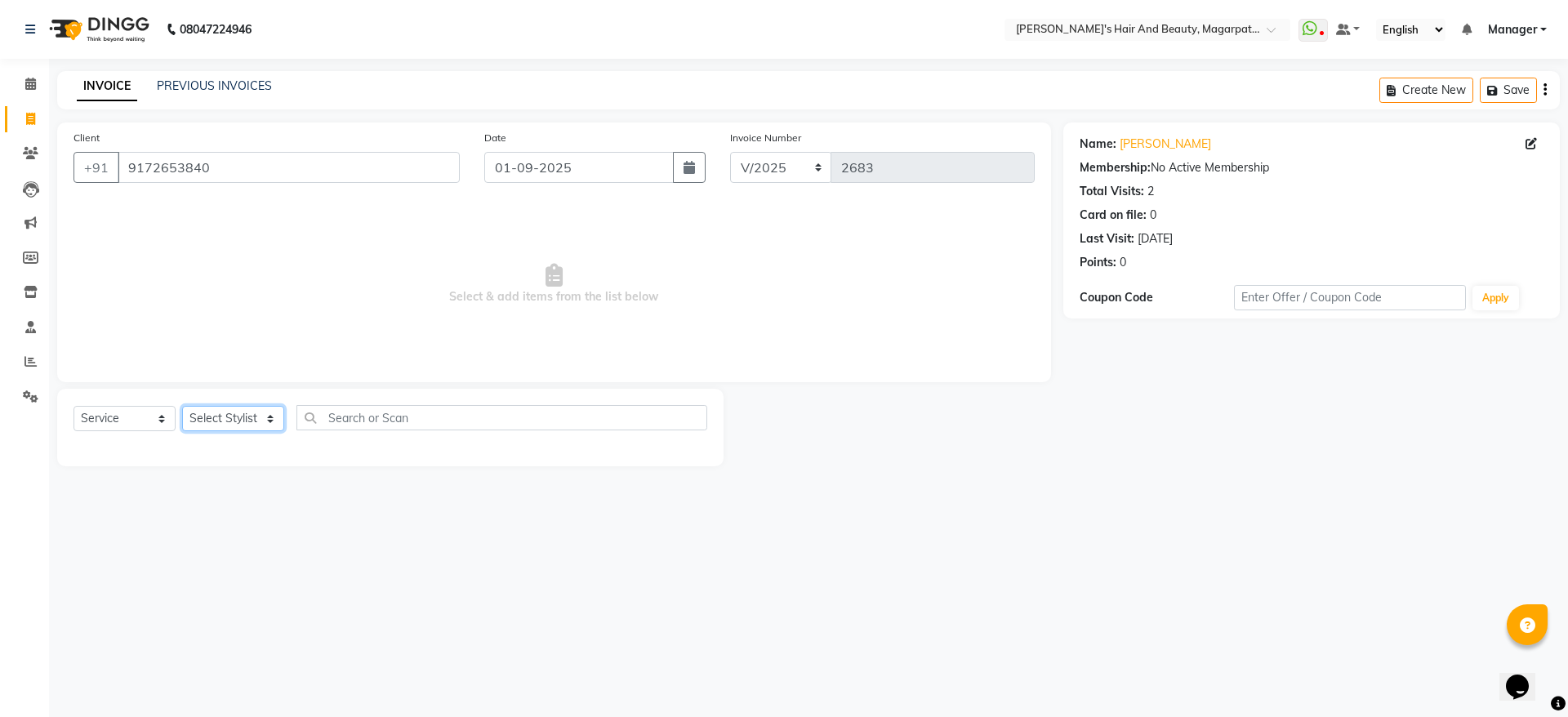
click at [233, 412] on select "Select Stylist [PERSON_NAME] Manager [PERSON_NAME] [PERSON_NAME] [PERSON_NAME]" at bounding box center [232, 418] width 102 height 26
select select "67443"
click at [182, 406] on select "Select Stylist [PERSON_NAME] Manager [PERSON_NAME] [PERSON_NAME] [PERSON_NAME]" at bounding box center [232, 418] width 102 height 26
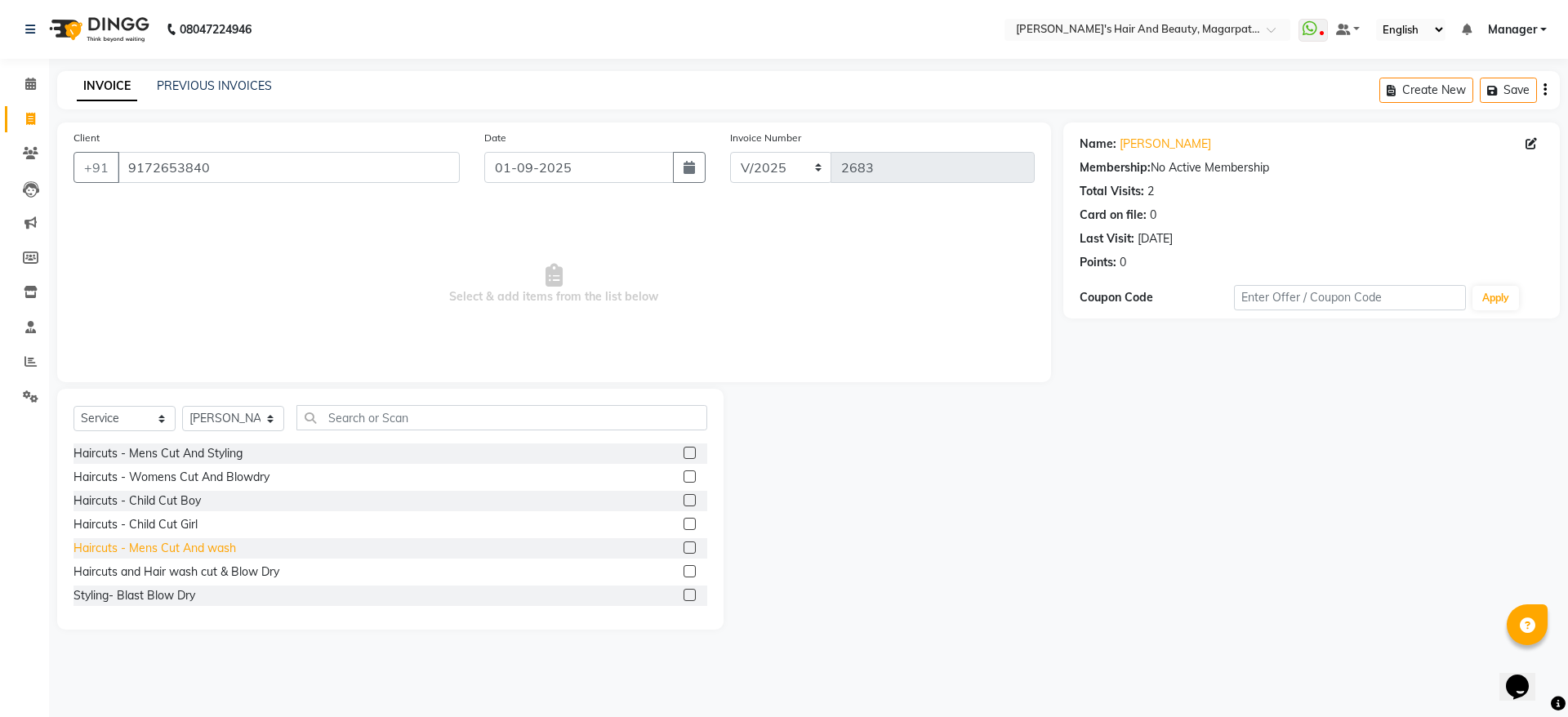
click at [213, 548] on div "Haircuts - Mens Cut And wash" at bounding box center [154, 548] width 163 height 17
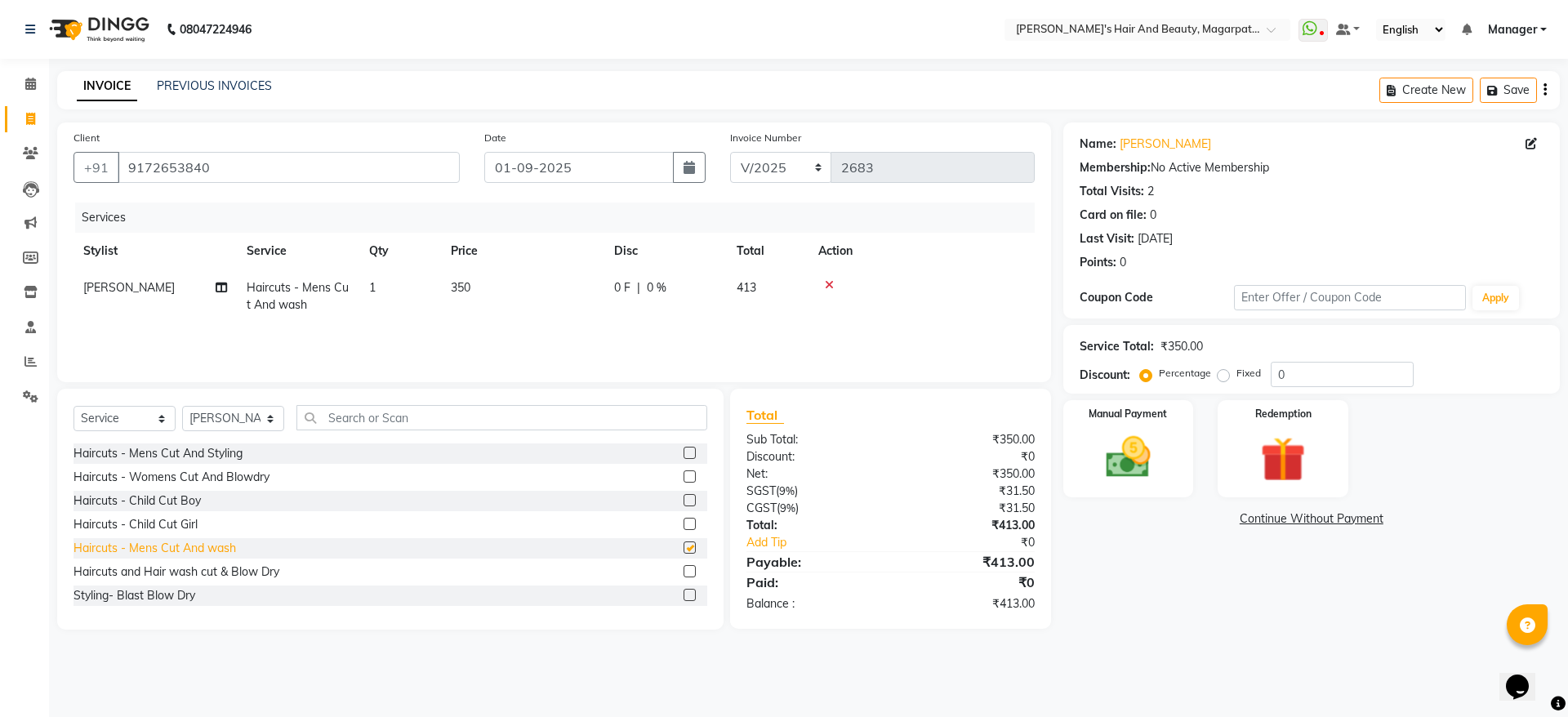
checkbox input "false"
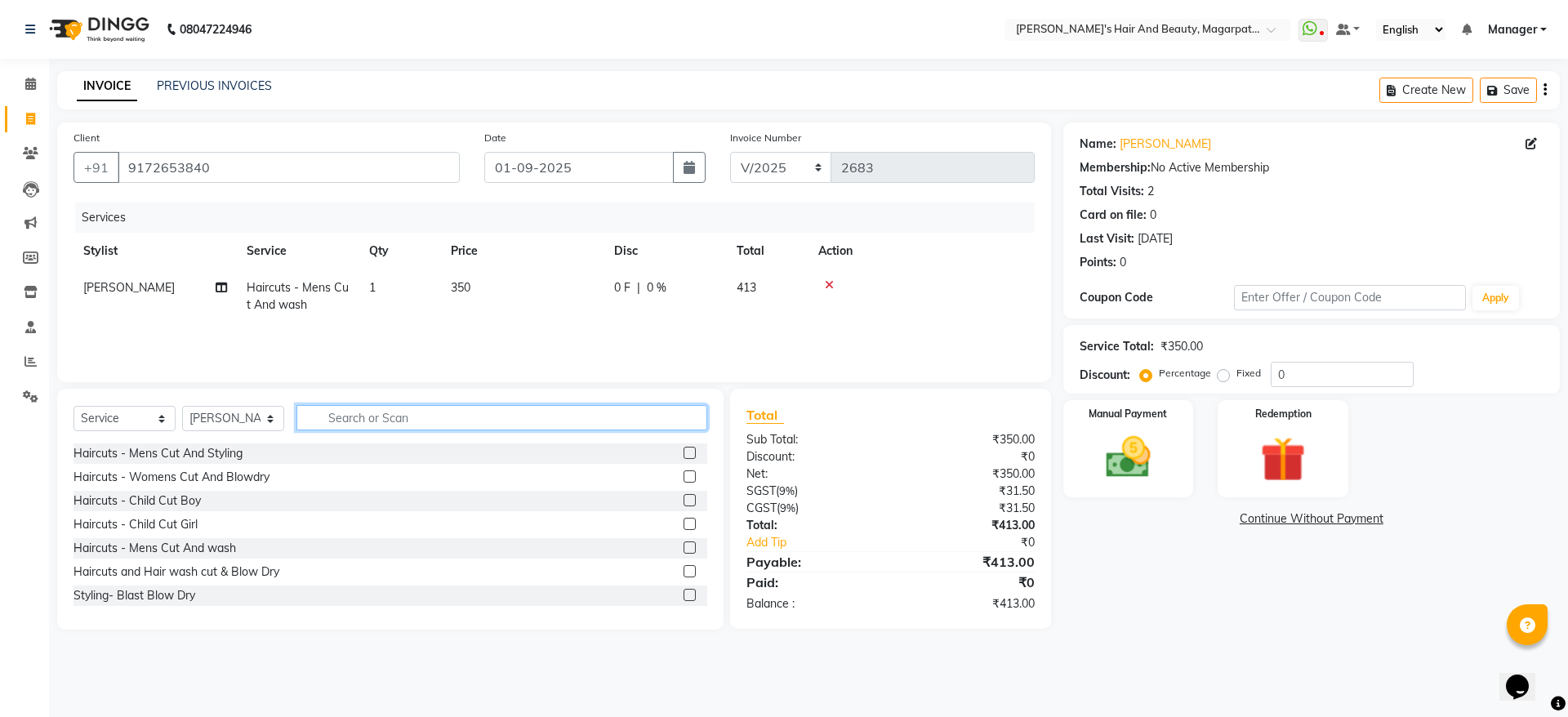
click at [392, 410] on input "text" at bounding box center [501, 417] width 411 height 26
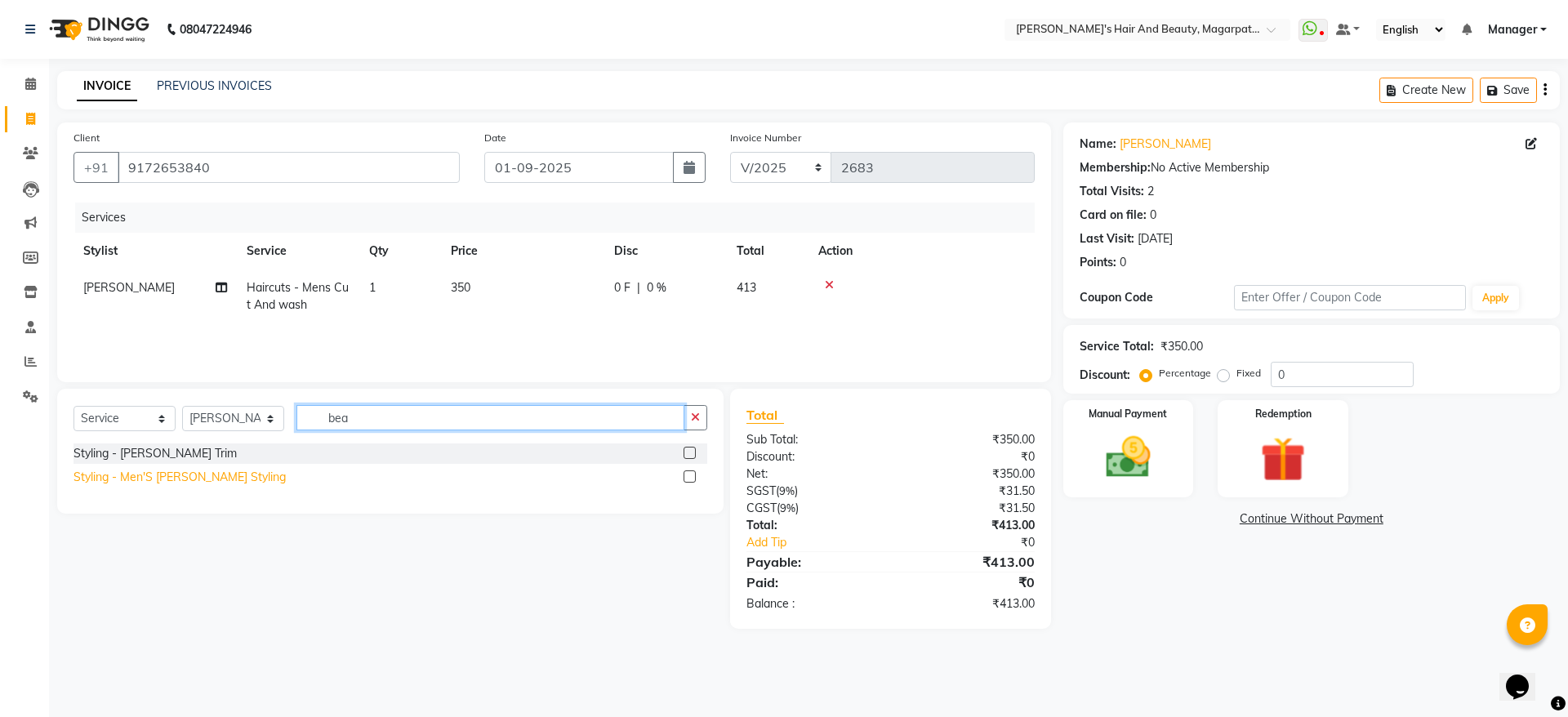
type input "bea"
click at [209, 479] on div "Styling - Men'S [PERSON_NAME] Styling" at bounding box center [179, 477] width 212 height 17
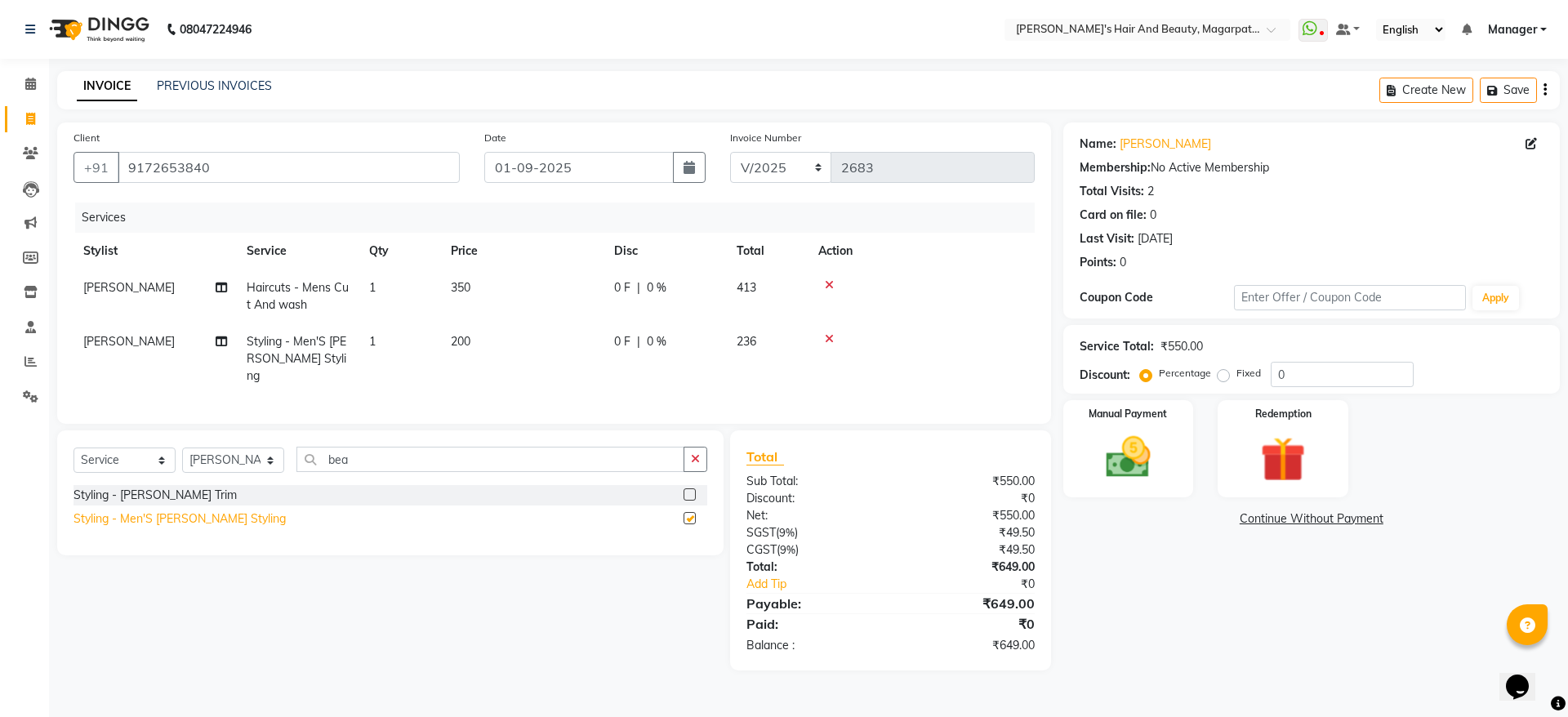
checkbox input "false"
click at [1152, 450] on img at bounding box center [1128, 457] width 76 height 54
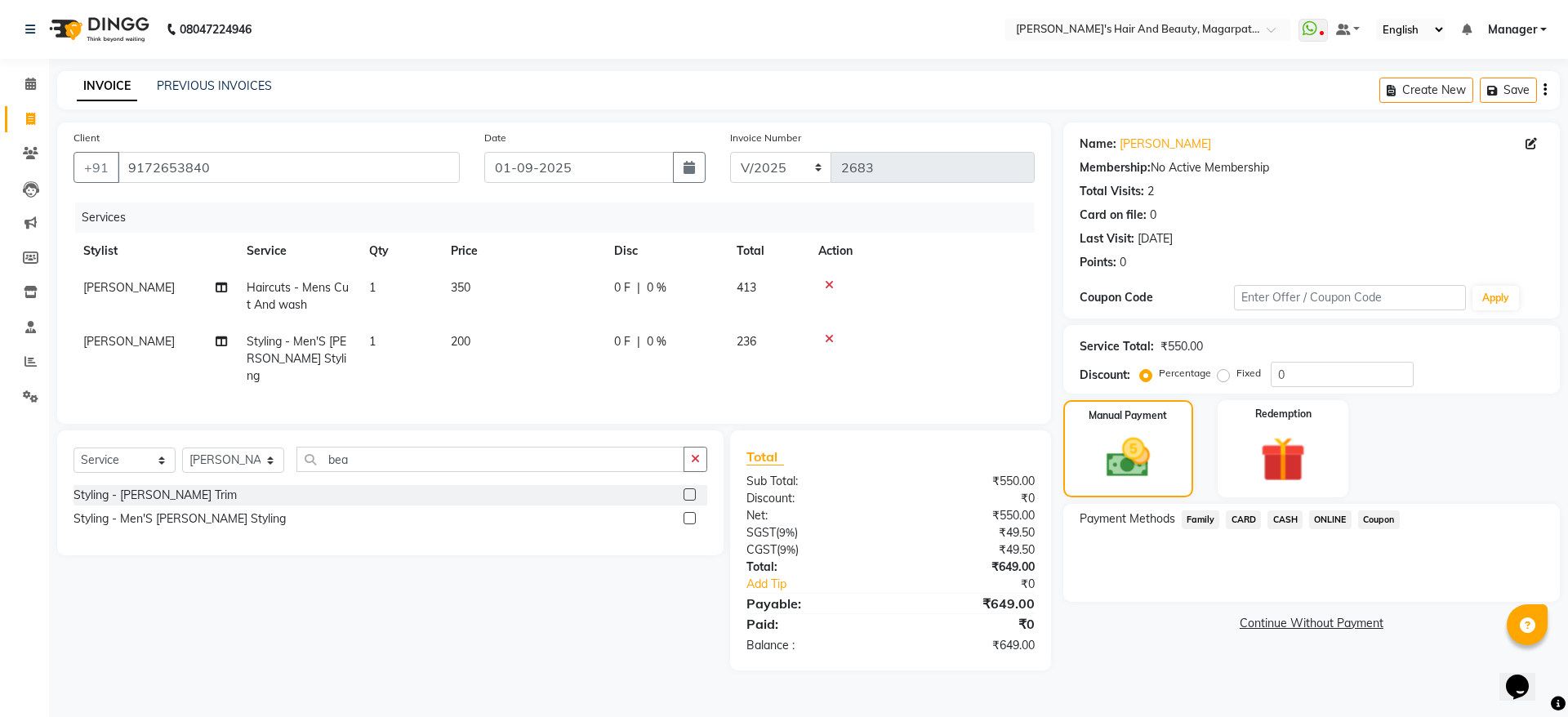
click at [1329, 522] on span "ONLINE" at bounding box center [1330, 520] width 43 height 19
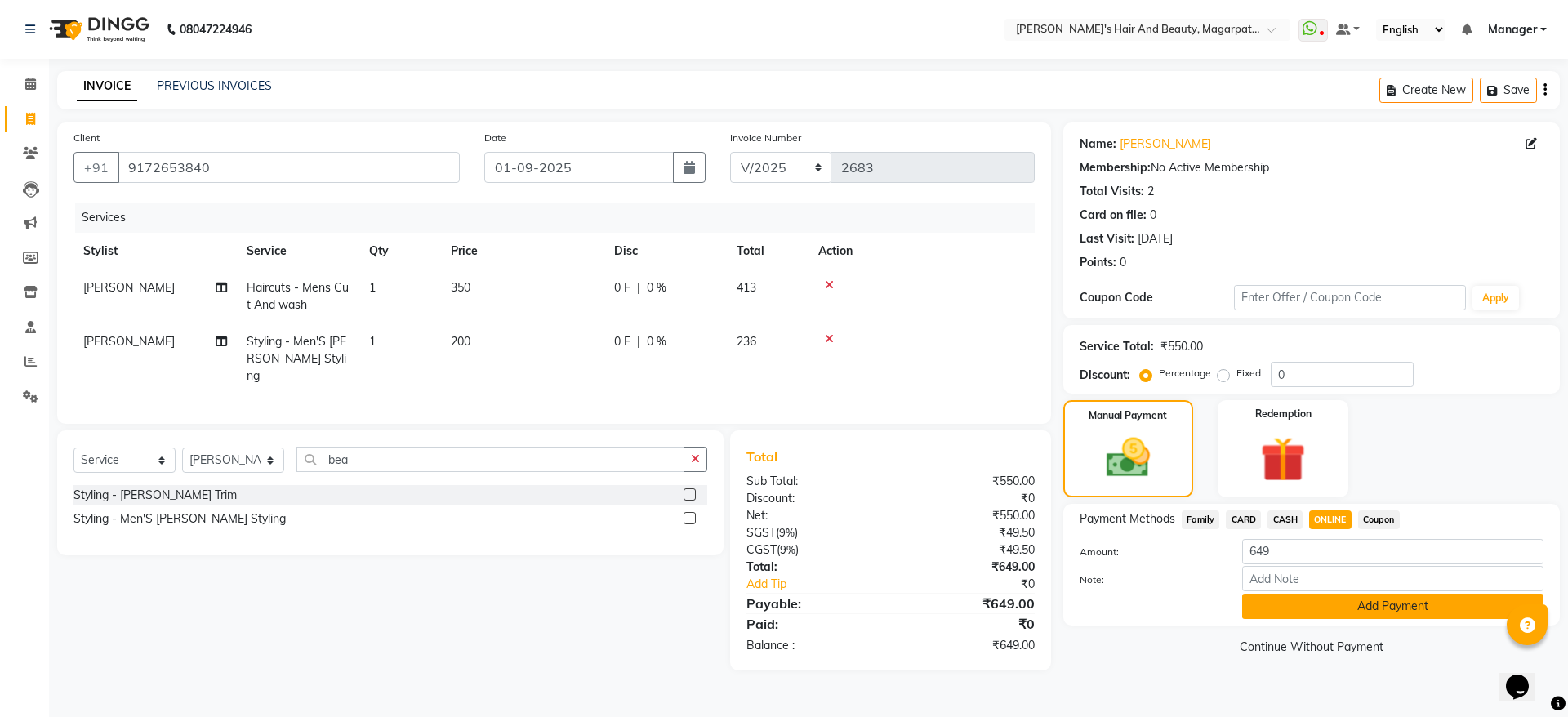
click at [1344, 603] on button "Add Payment" at bounding box center [1393, 606] width 301 height 26
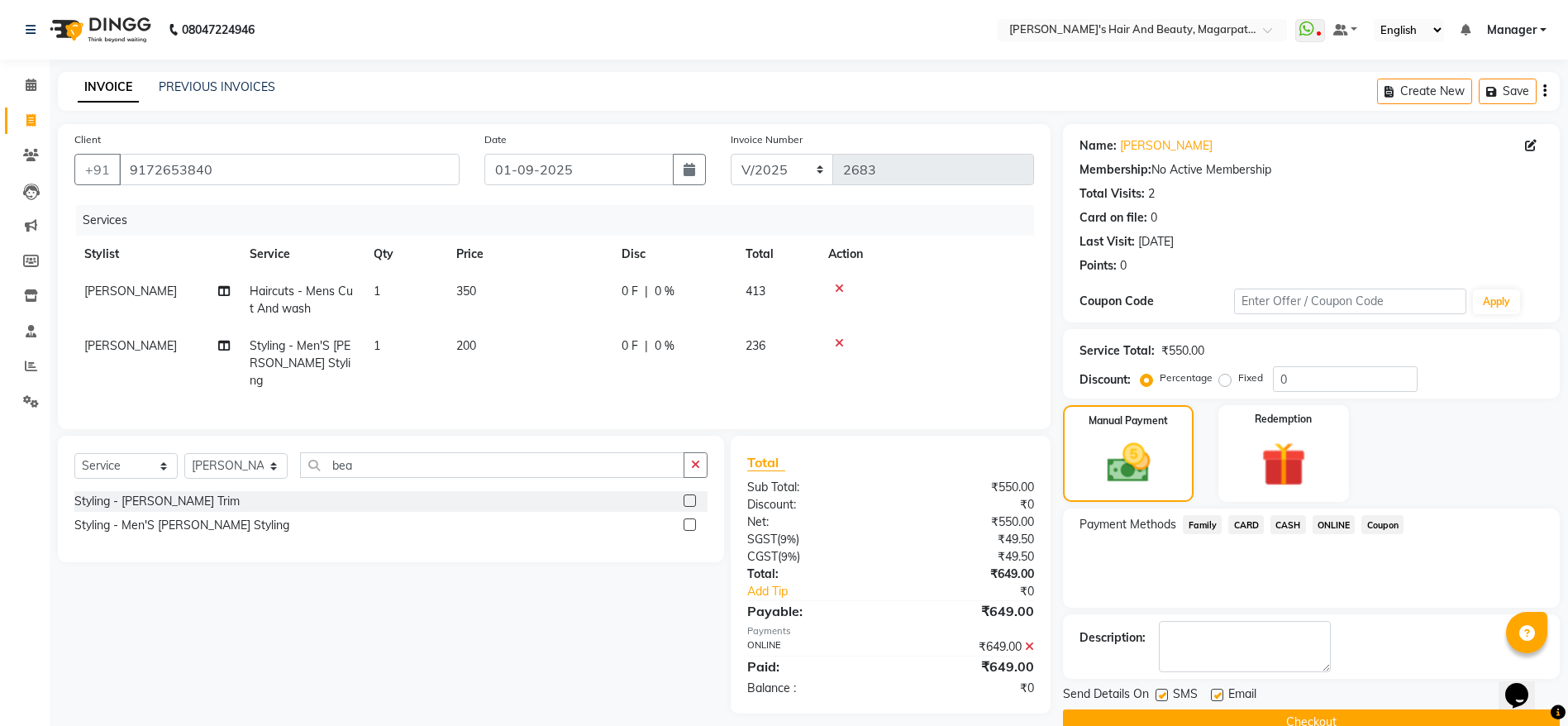
scroll to position [34, 0]
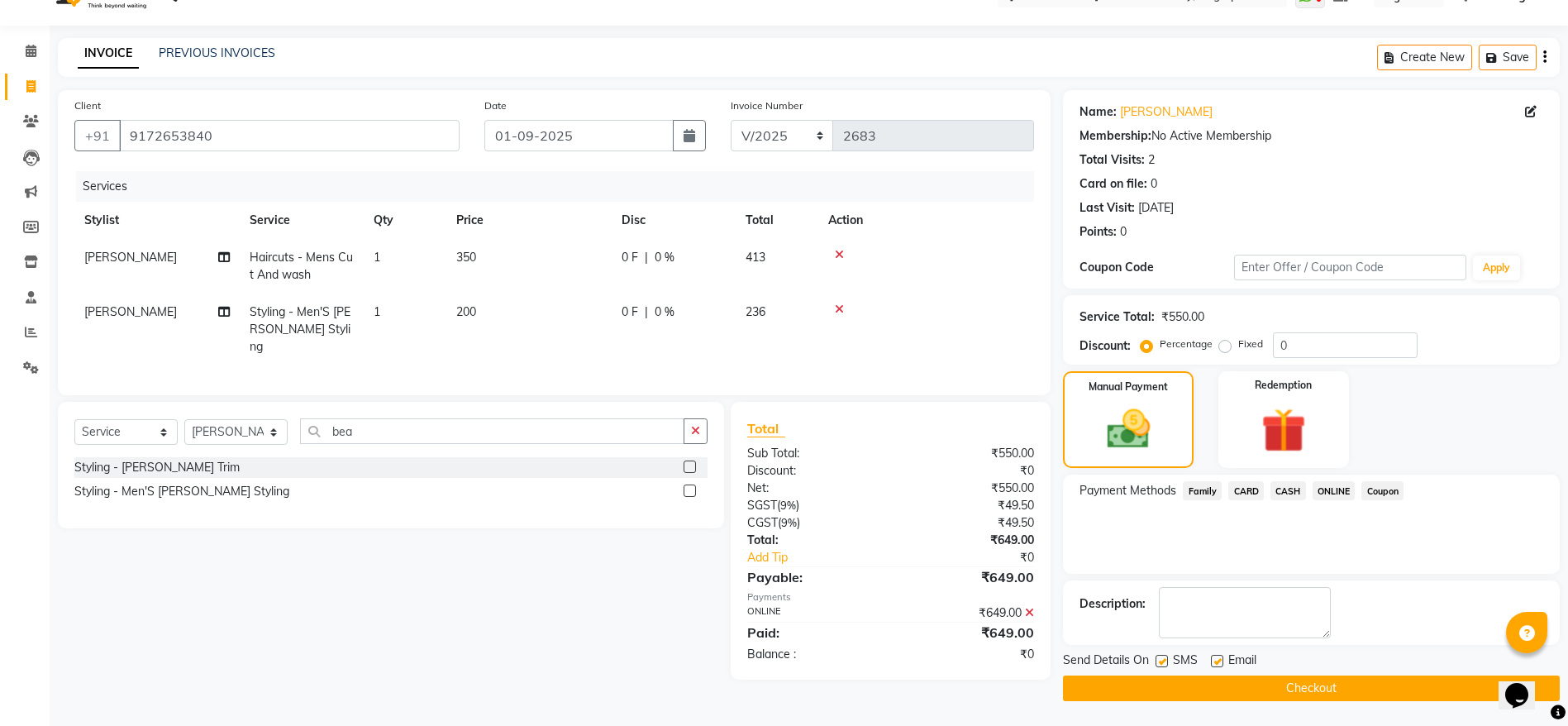
click at [1314, 686] on button "Checkout" at bounding box center [1311, 687] width 497 height 26
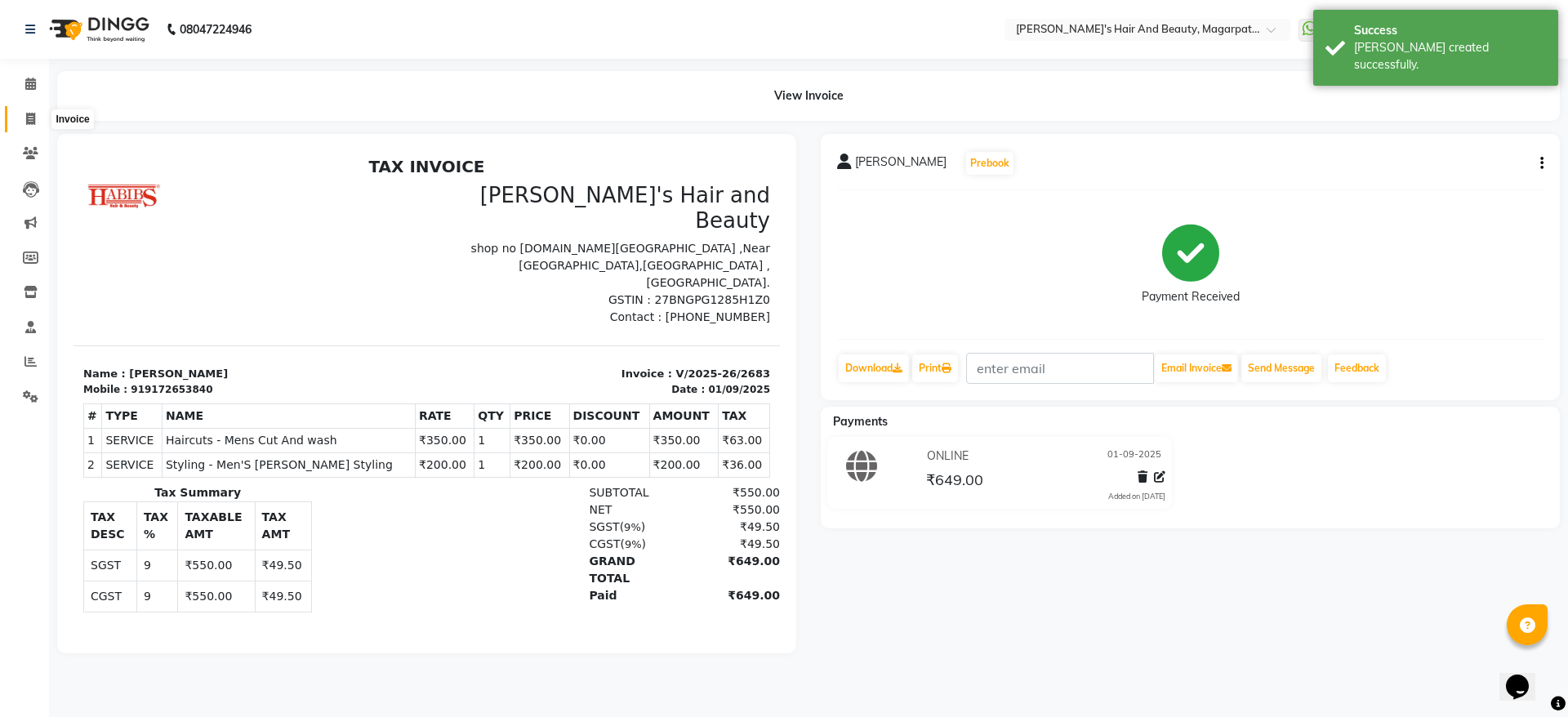
click at [28, 112] on icon at bounding box center [30, 118] width 9 height 12
select select "service"
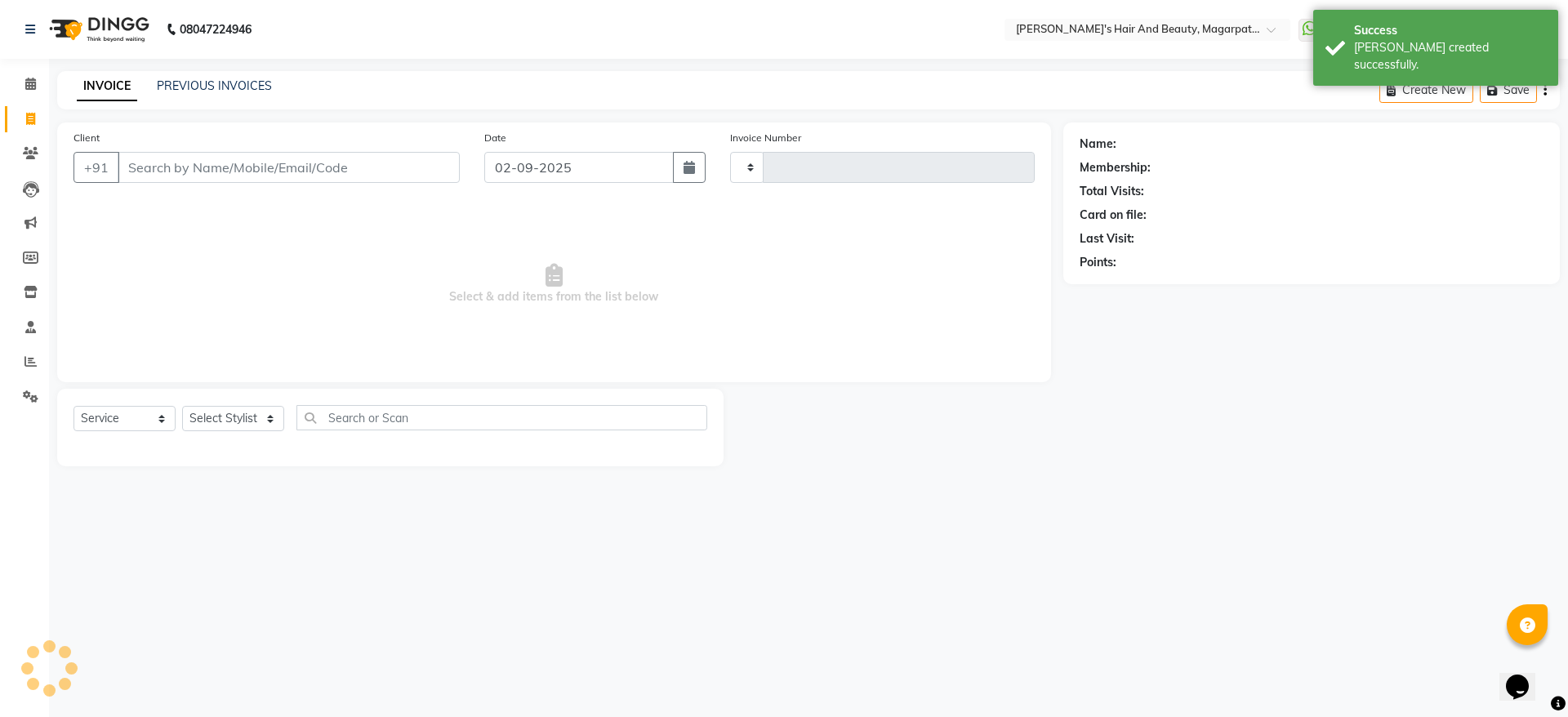
type input "2684"
select select "4517"
click at [151, 173] on input "Client" at bounding box center [288, 167] width 342 height 31
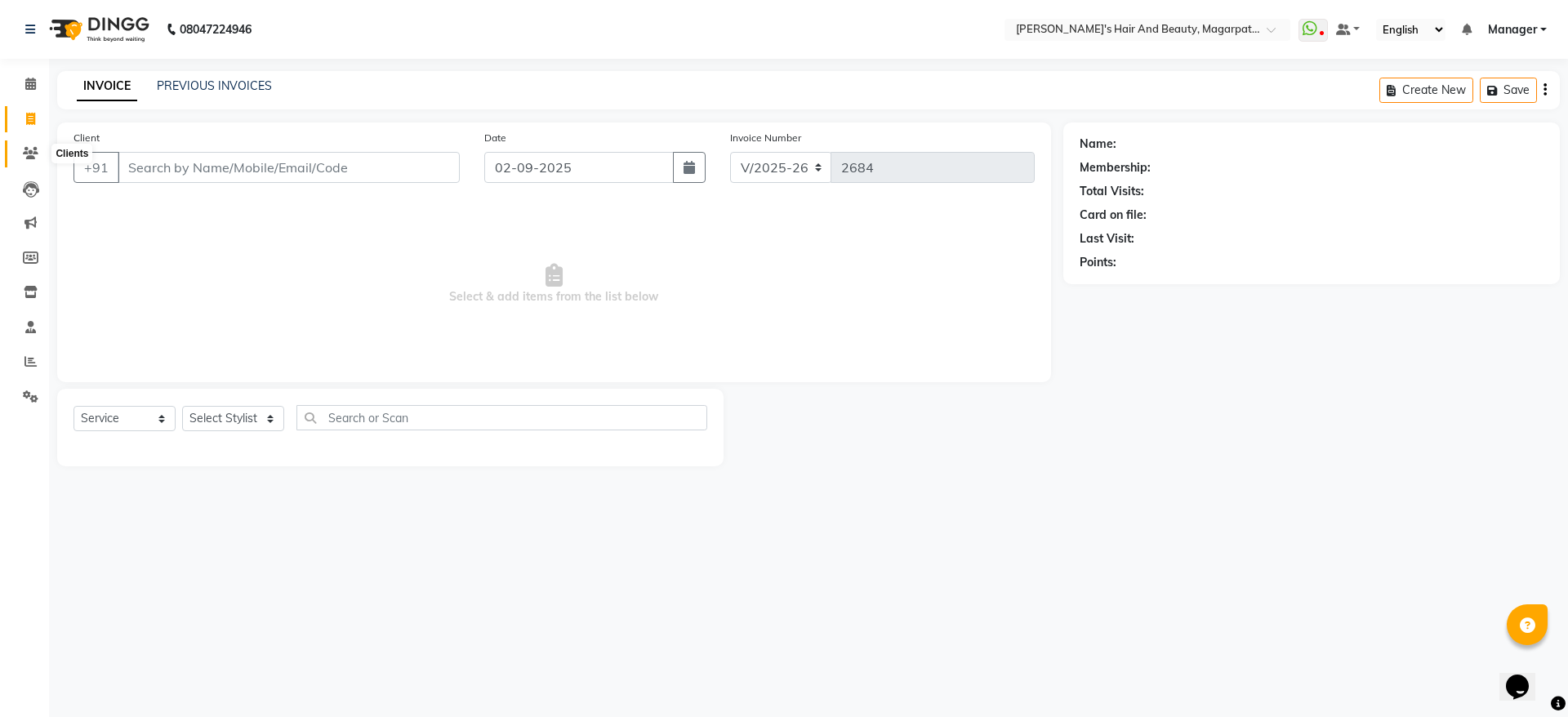
click at [30, 157] on icon at bounding box center [30, 152] width 15 height 12
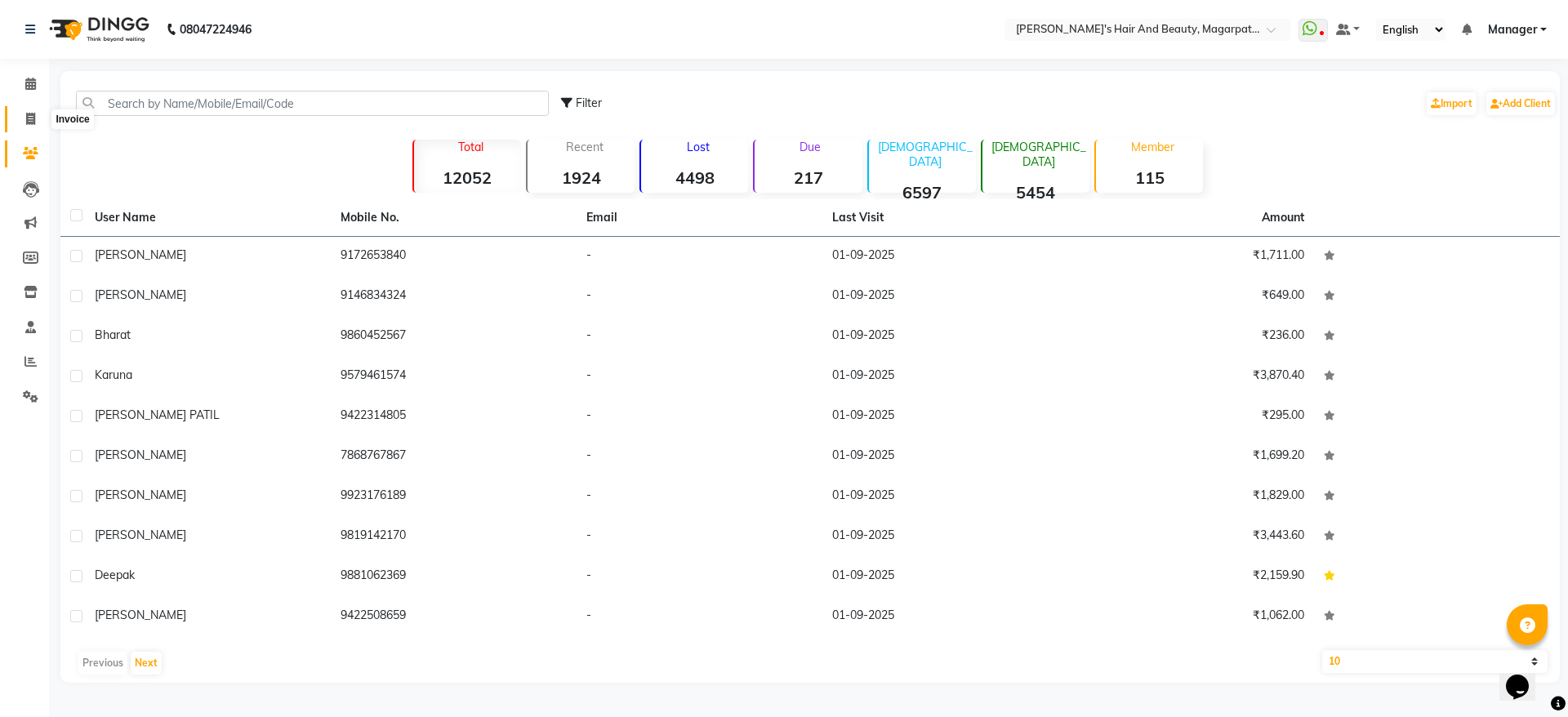
click at [32, 122] on icon at bounding box center [30, 118] width 9 height 12
select select "service"
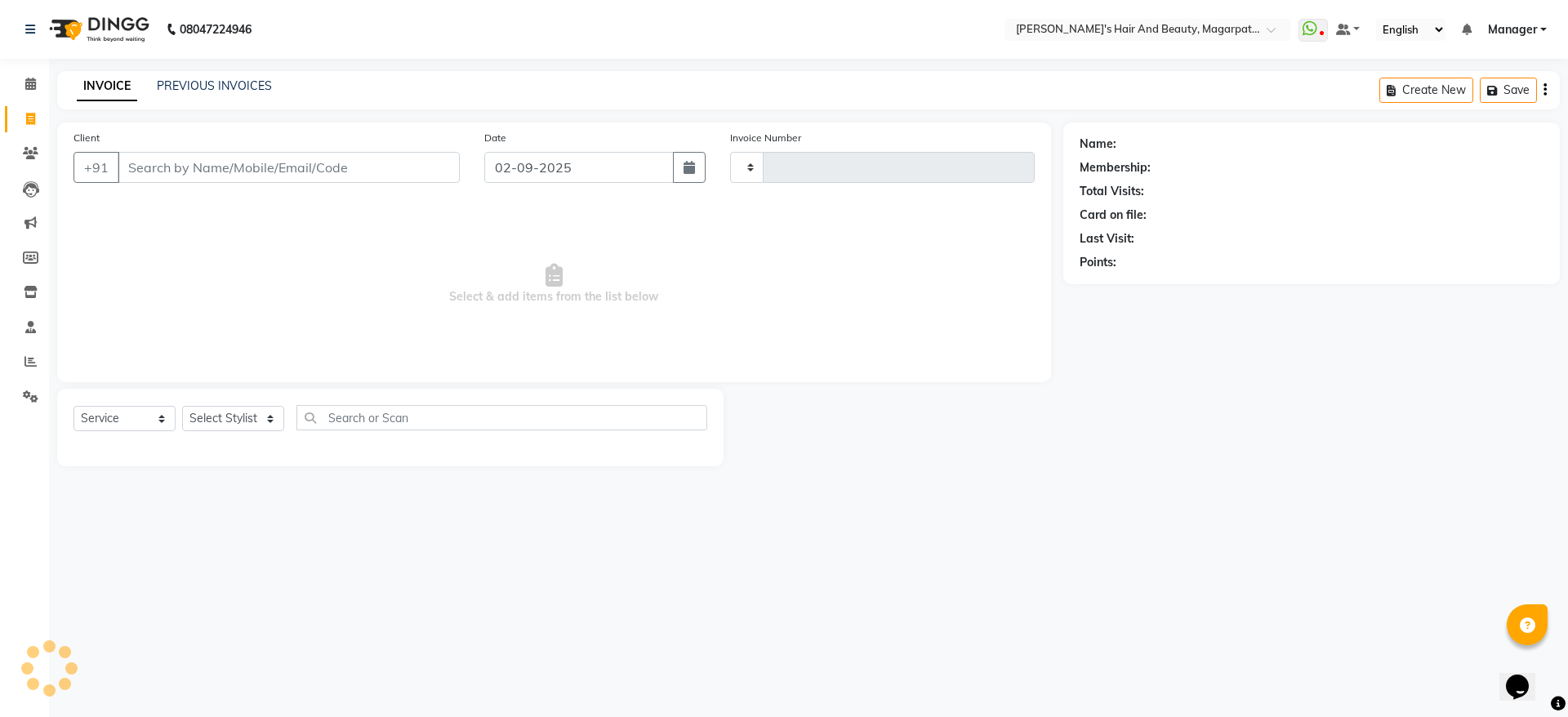
type input "2684"
select select "4517"
click at [141, 170] on input "Client" at bounding box center [288, 167] width 342 height 31
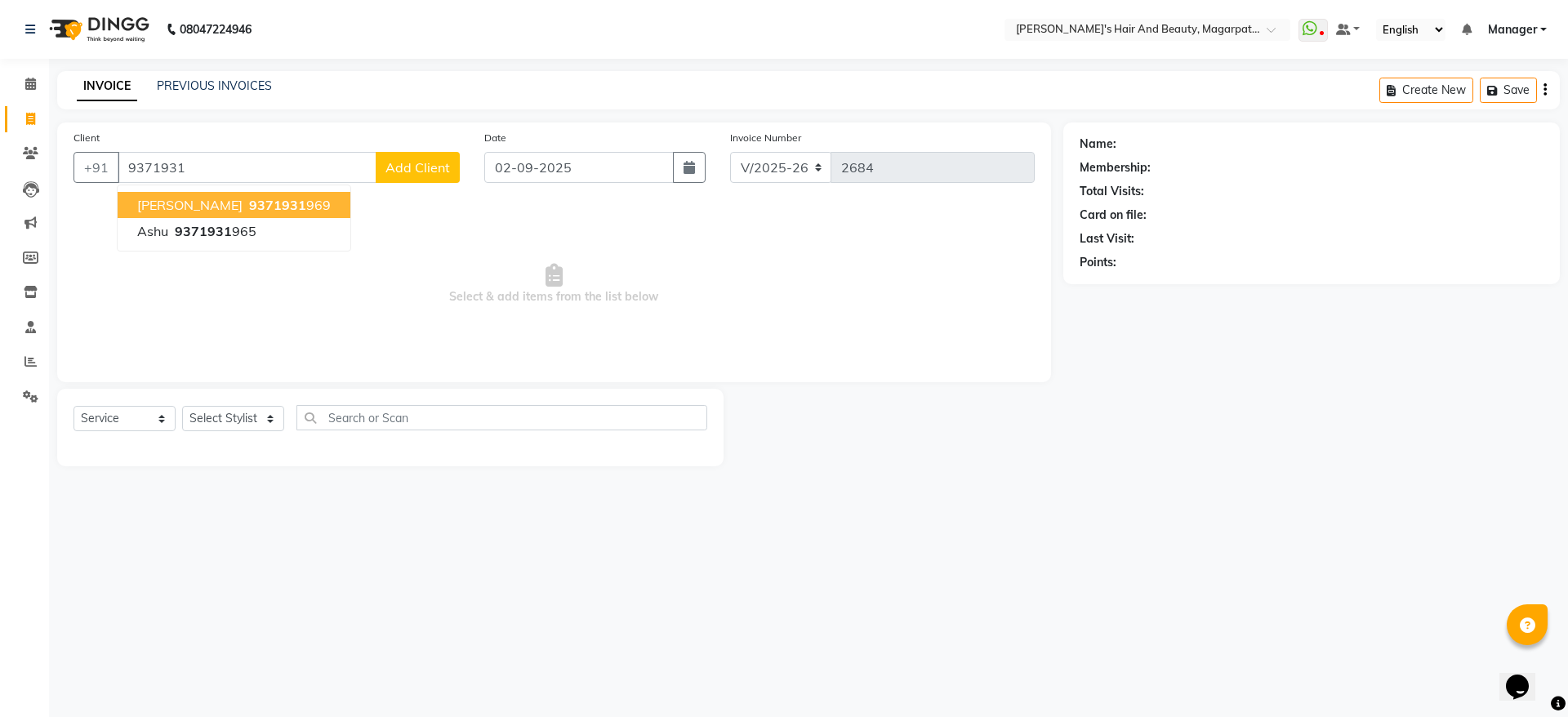
click at [151, 207] on span "[PERSON_NAME]" at bounding box center [190, 205] width 106 height 16
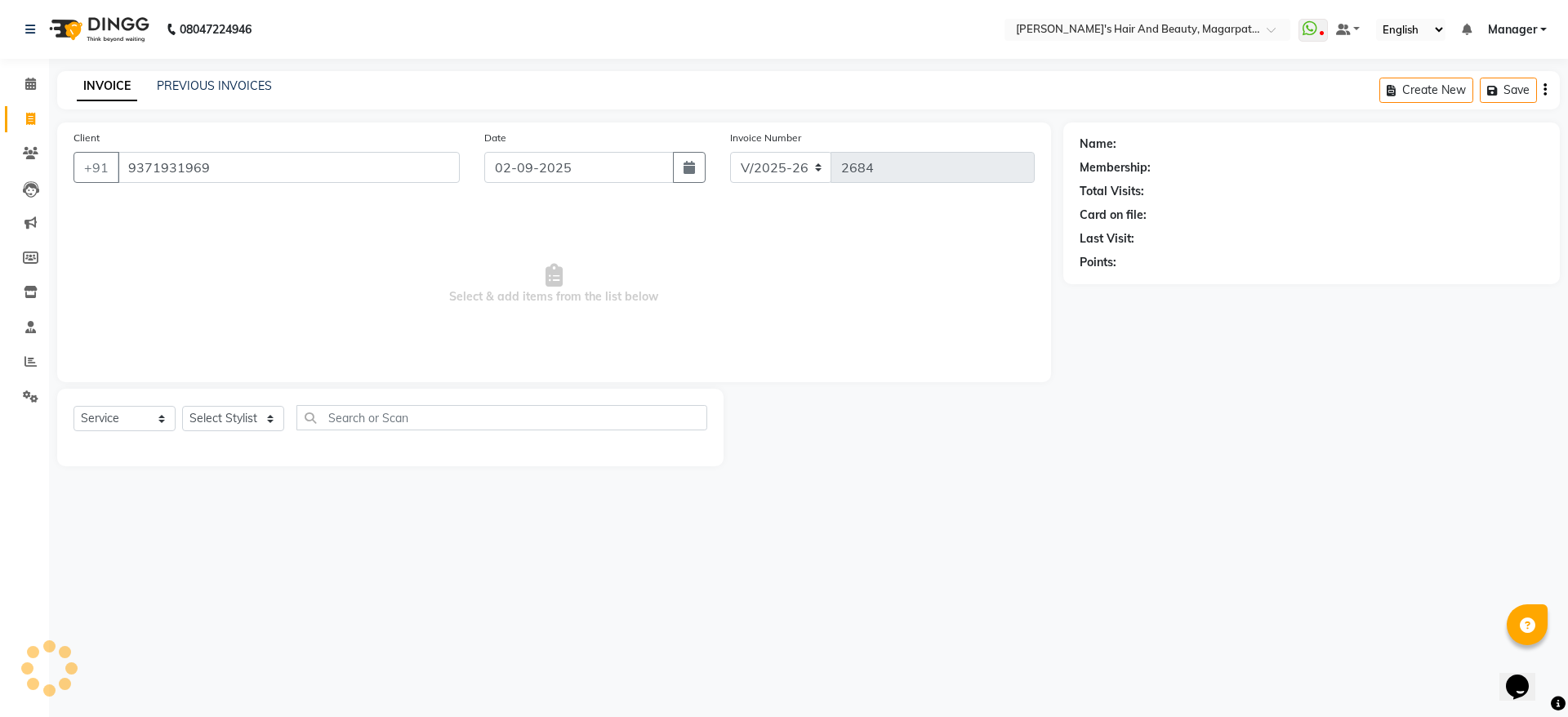
type input "9371931969"
click at [208, 419] on select "Select Stylist [PERSON_NAME] Manager [PERSON_NAME] [PERSON_NAME] [PERSON_NAME]" at bounding box center [232, 418] width 102 height 26
select select "25867"
click at [182, 406] on select "Select Stylist [PERSON_NAME] Manager [PERSON_NAME] [PERSON_NAME] [PERSON_NAME]" at bounding box center [232, 418] width 102 height 26
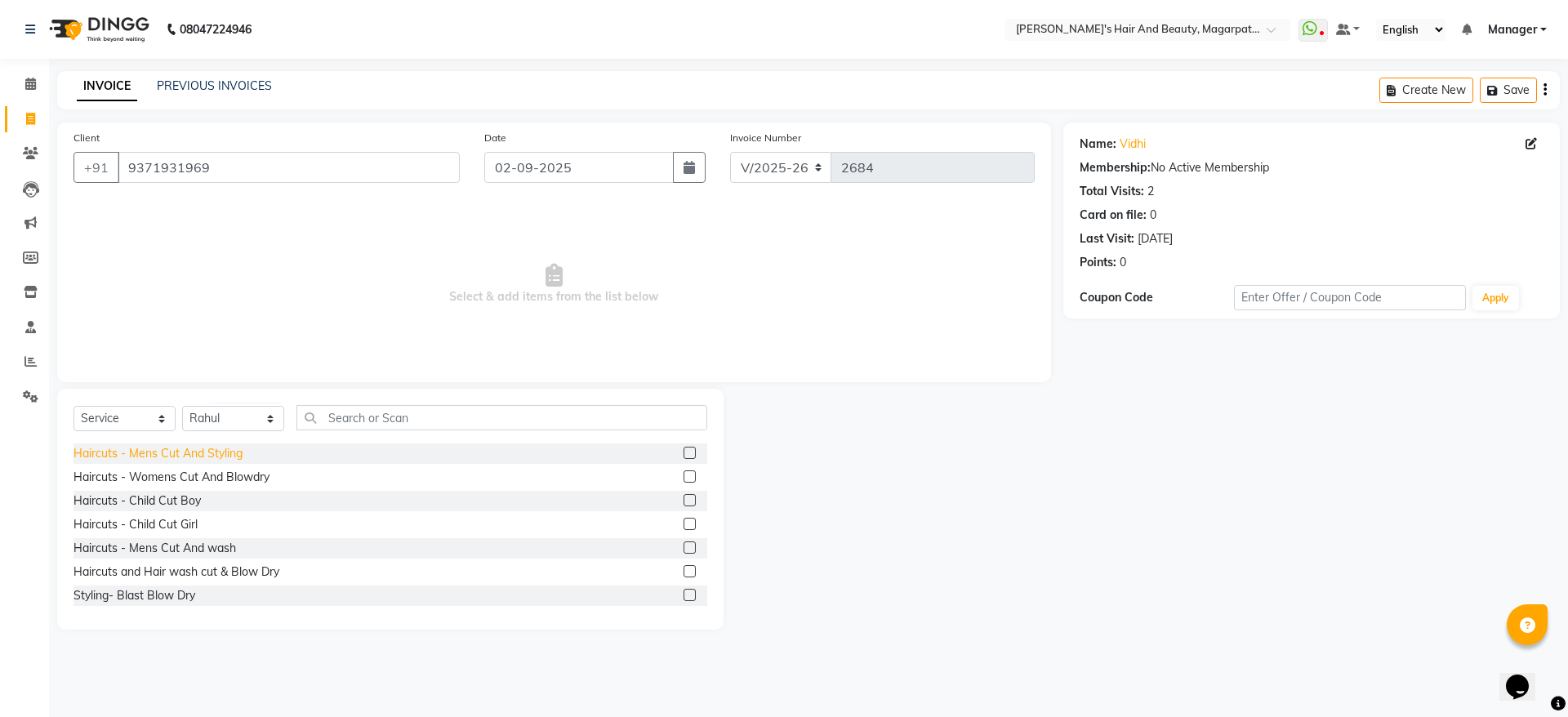
click at [189, 455] on div "Haircuts - Mens Cut And Styling" at bounding box center [157, 453] width 169 height 17
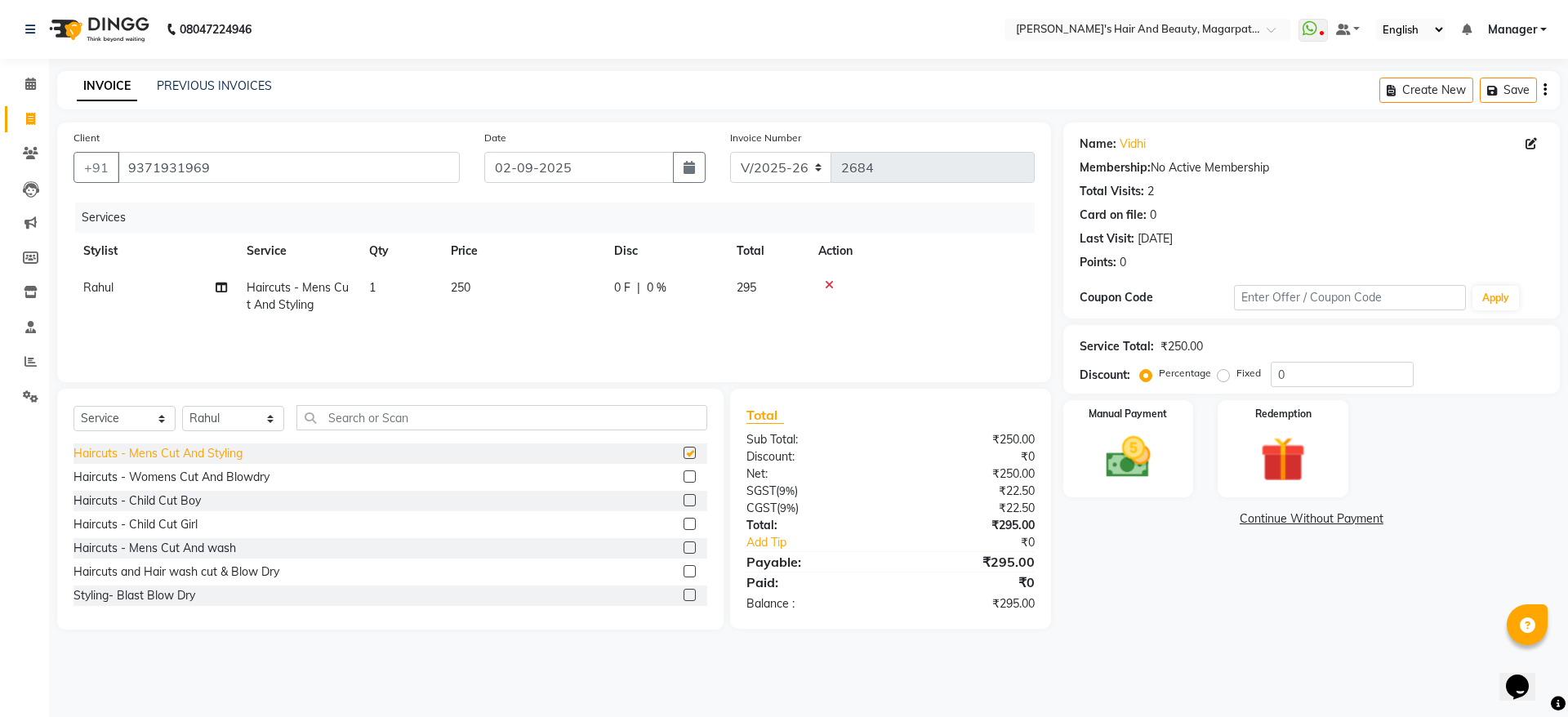
checkbox input "false"
click at [1140, 463] on img at bounding box center [1128, 457] width 76 height 54
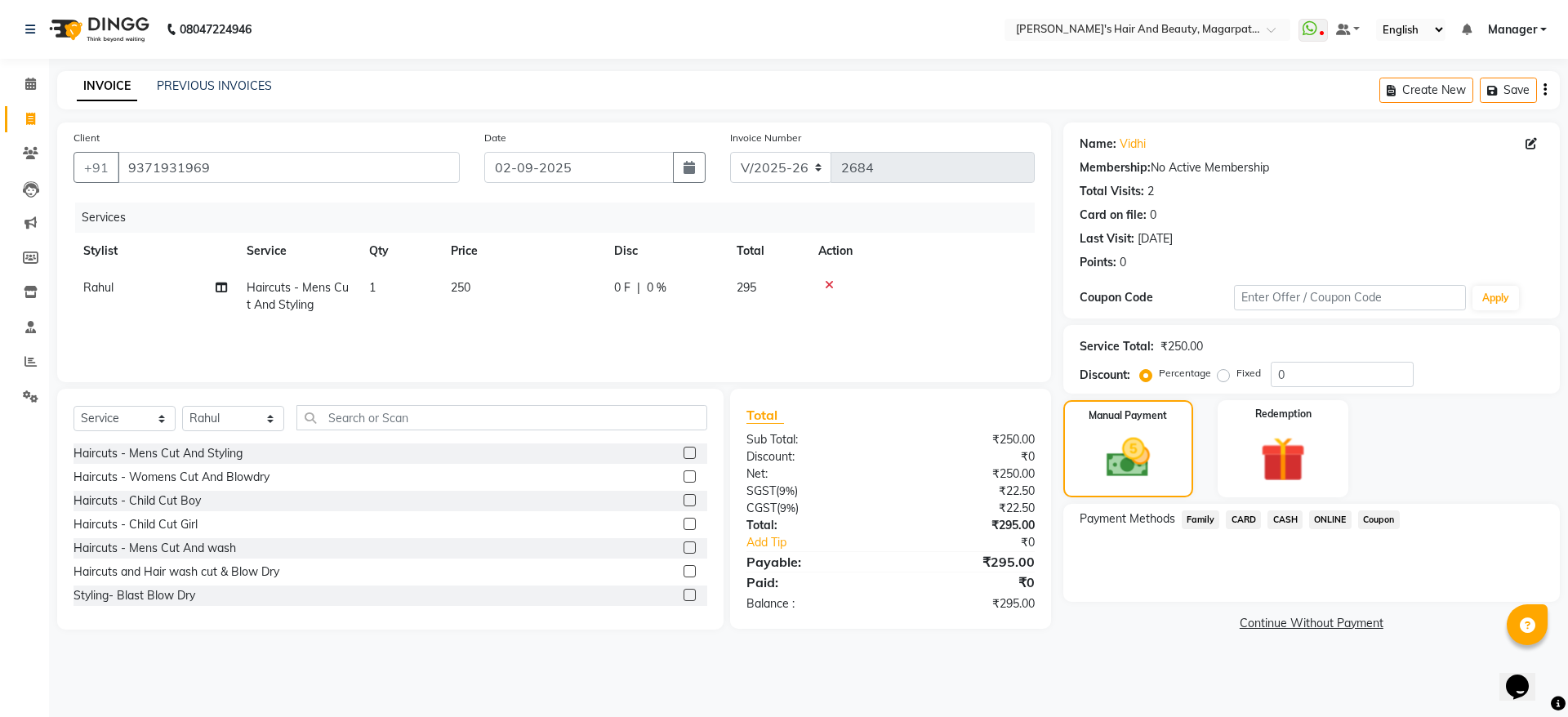
click at [1346, 520] on span "ONLINE" at bounding box center [1330, 520] width 43 height 19
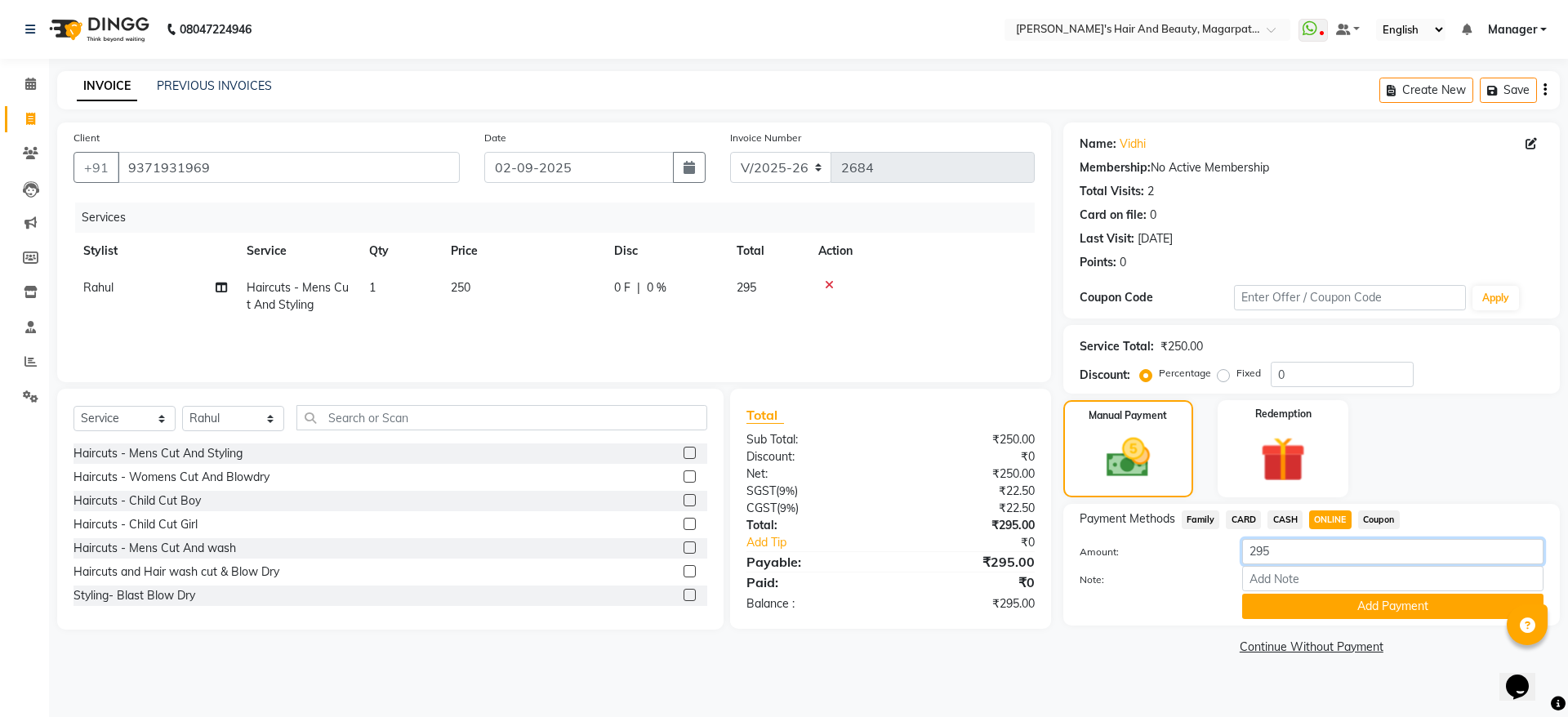
click at [1311, 559] on input "295" at bounding box center [1393, 551] width 301 height 26
type input "2"
type input "300"
click at [681, 169] on button "button" at bounding box center [689, 167] width 32 height 31
select select "9"
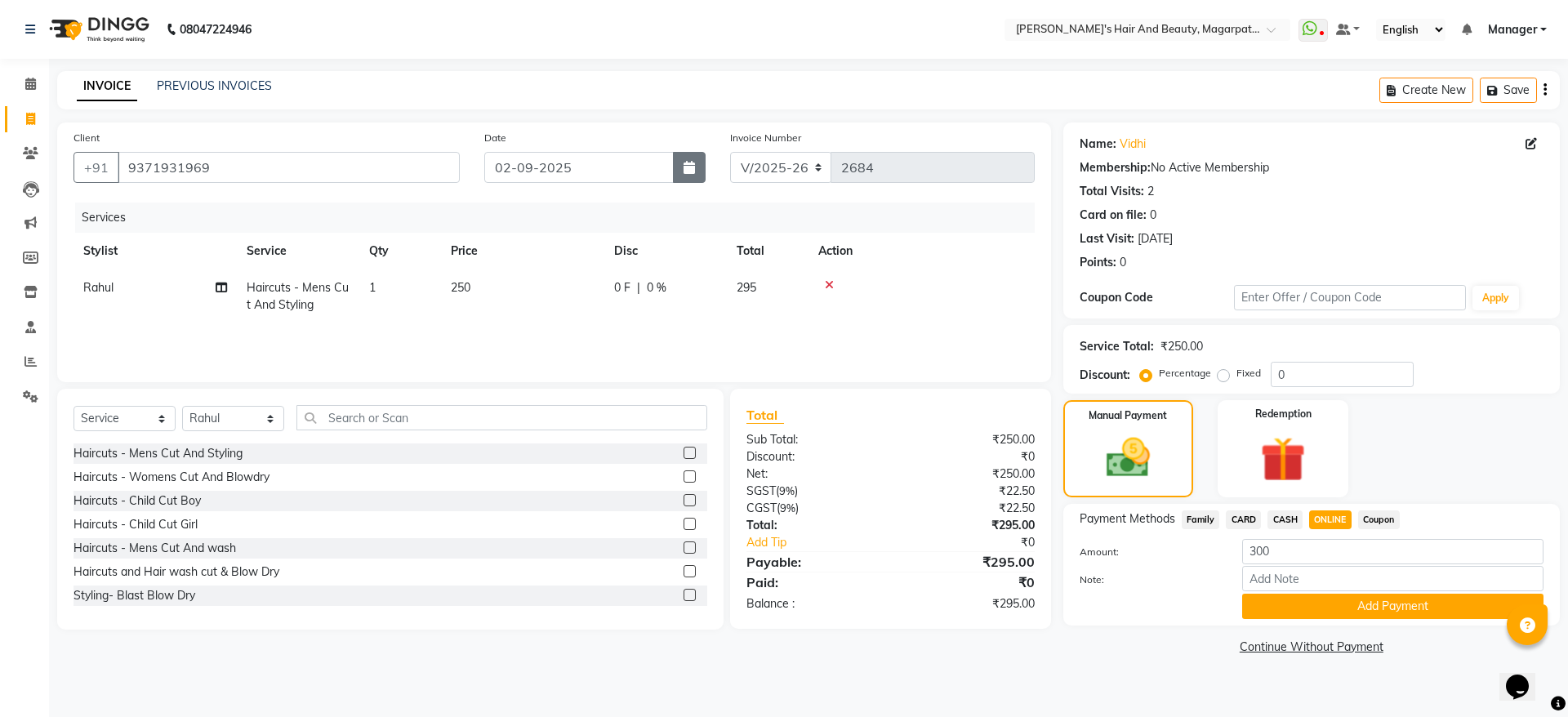
select select "2025"
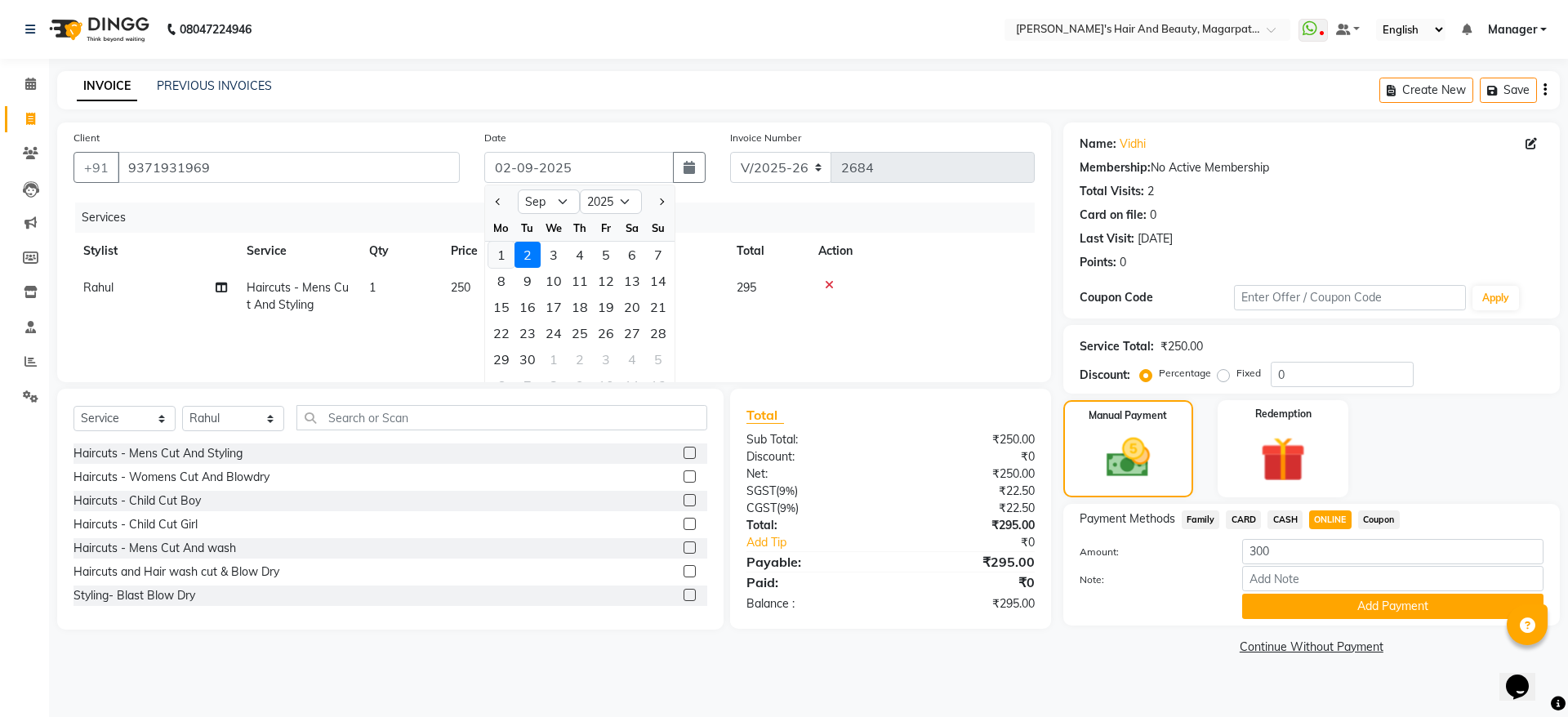
click at [494, 249] on div "1" at bounding box center [501, 254] width 26 height 26
type input "01-09-2025"
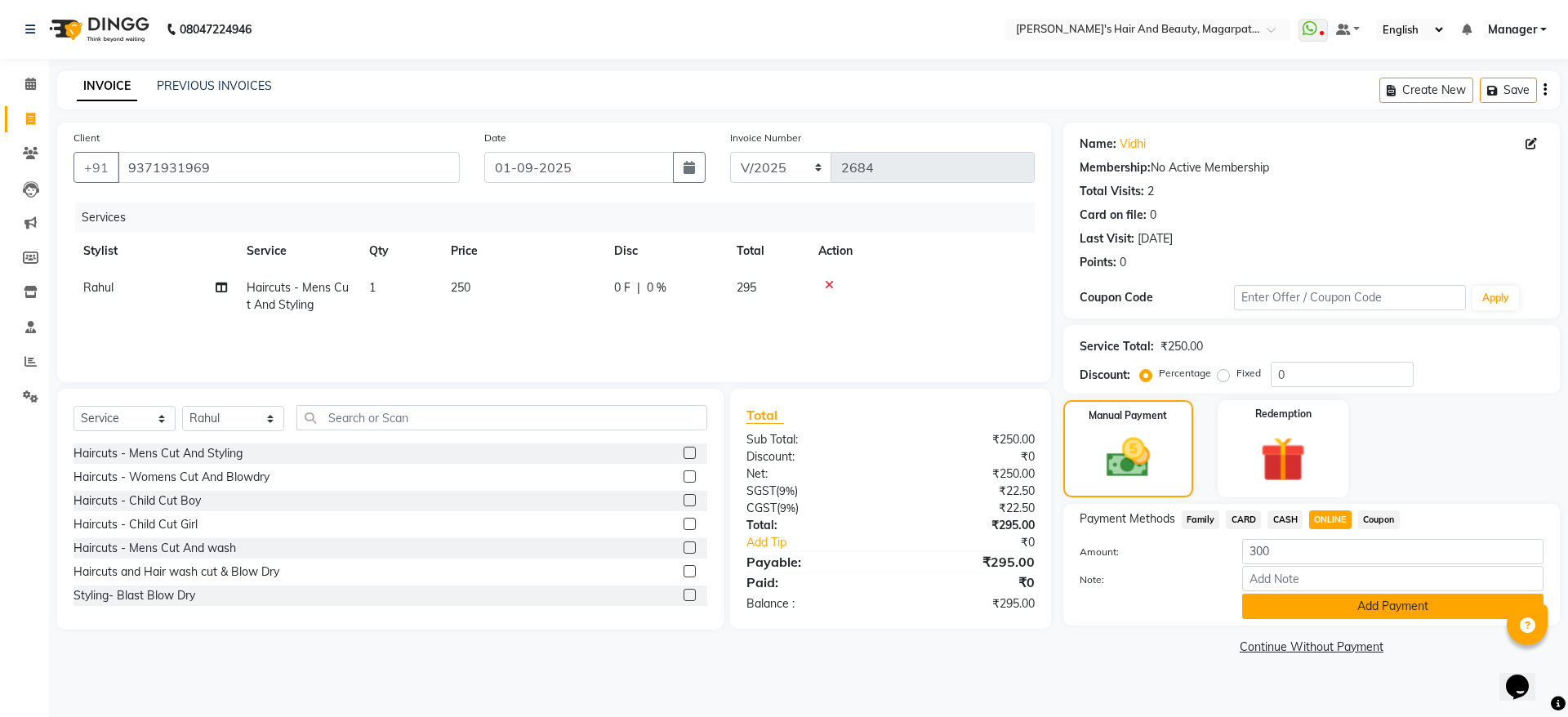
click at [1275, 603] on button "Add Payment" at bounding box center [1393, 606] width 301 height 26
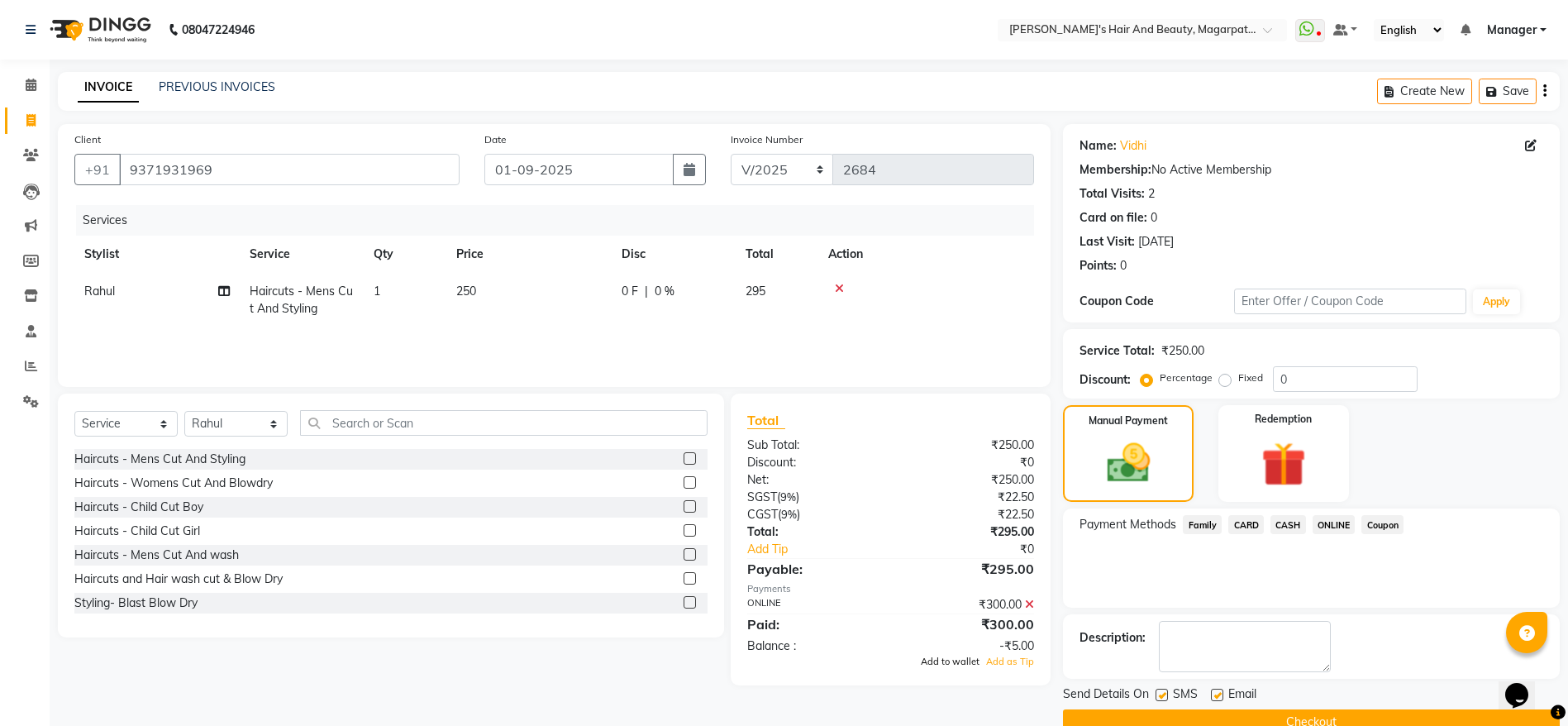
click at [960, 659] on span "Add to wallet" at bounding box center [950, 661] width 59 height 12
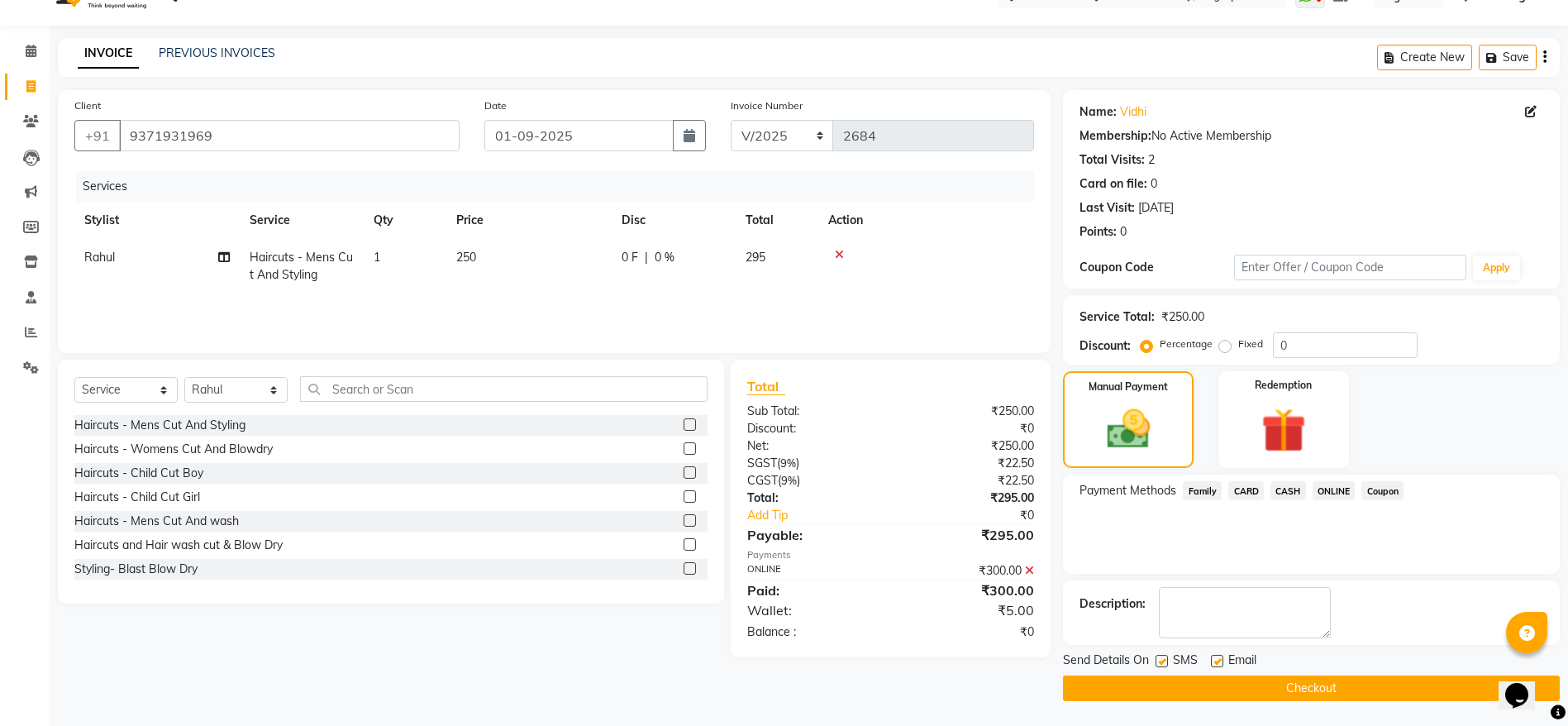
click at [1136, 686] on button "Checkout" at bounding box center [1311, 687] width 497 height 26
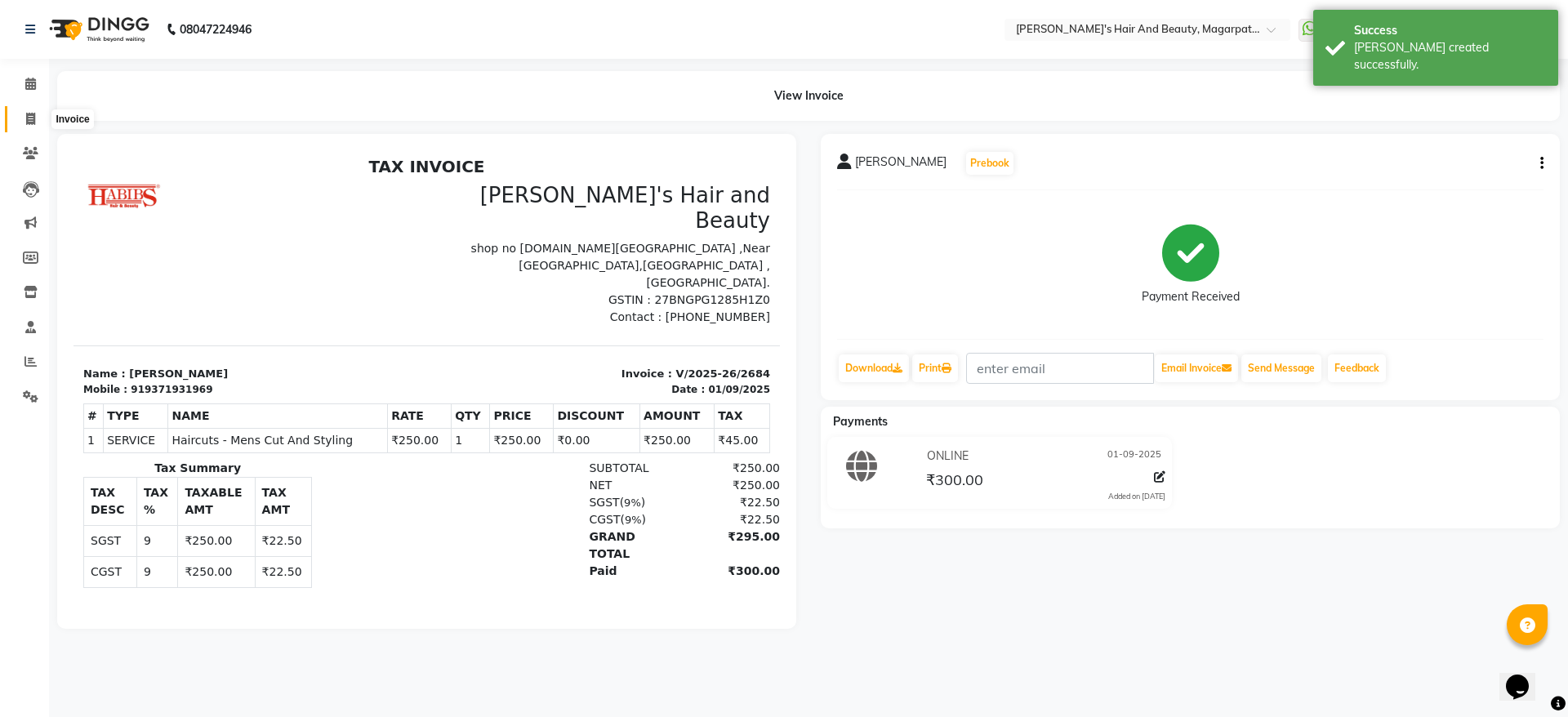
click at [33, 118] on icon at bounding box center [30, 118] width 9 height 12
select select "4517"
select select "service"
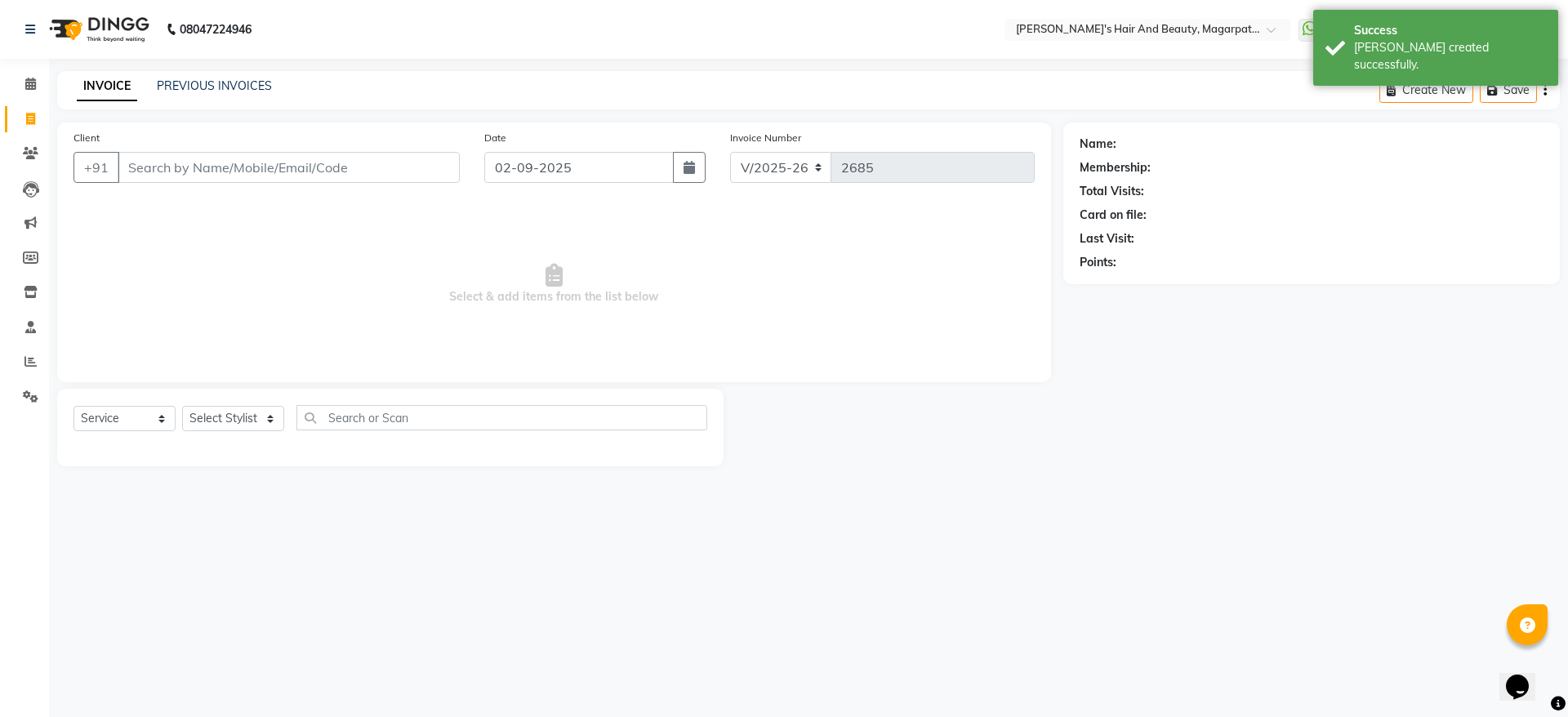
click at [174, 172] on input "Client" at bounding box center [288, 167] width 342 height 31
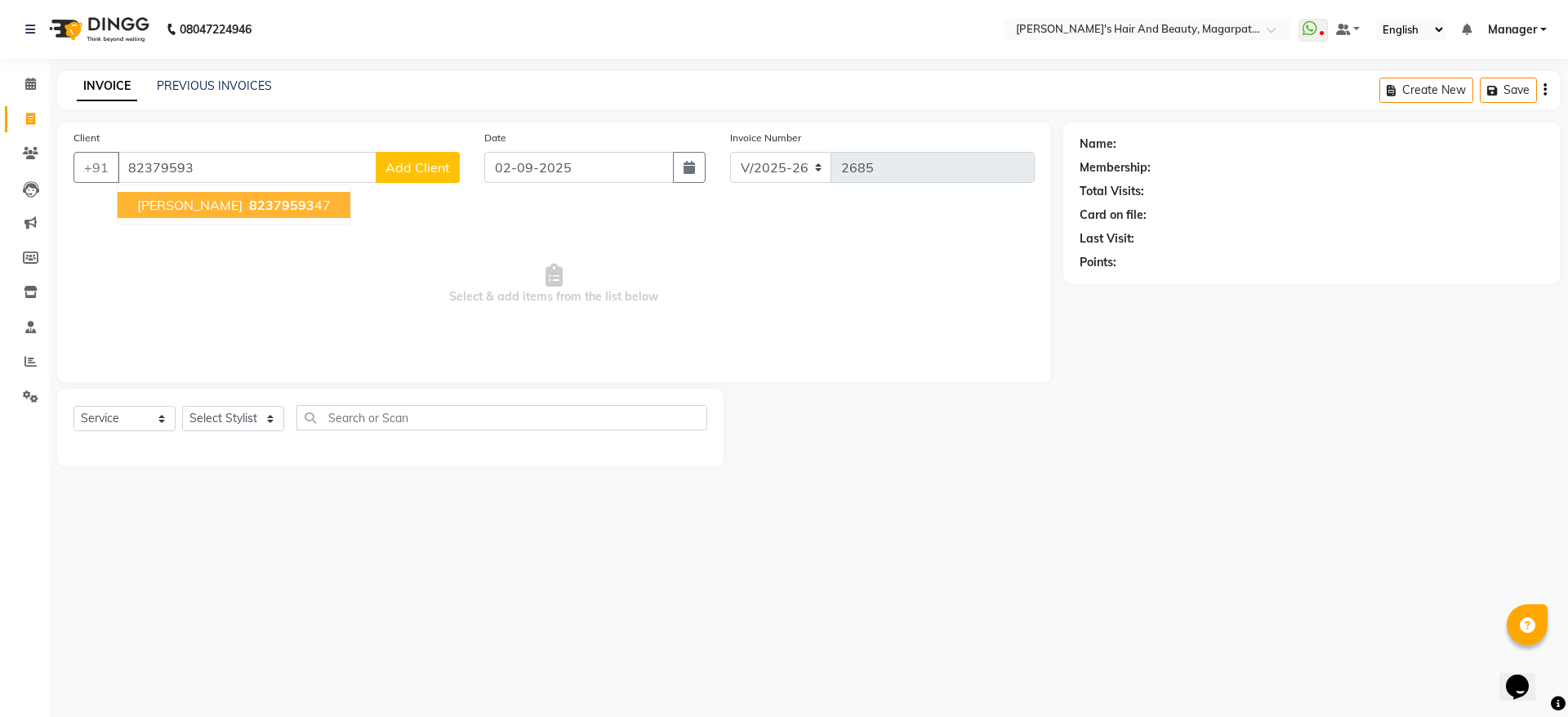
click at [246, 209] on ngb-highlight "82379593 47" at bounding box center [288, 205] width 85 height 16
type input "8237959347"
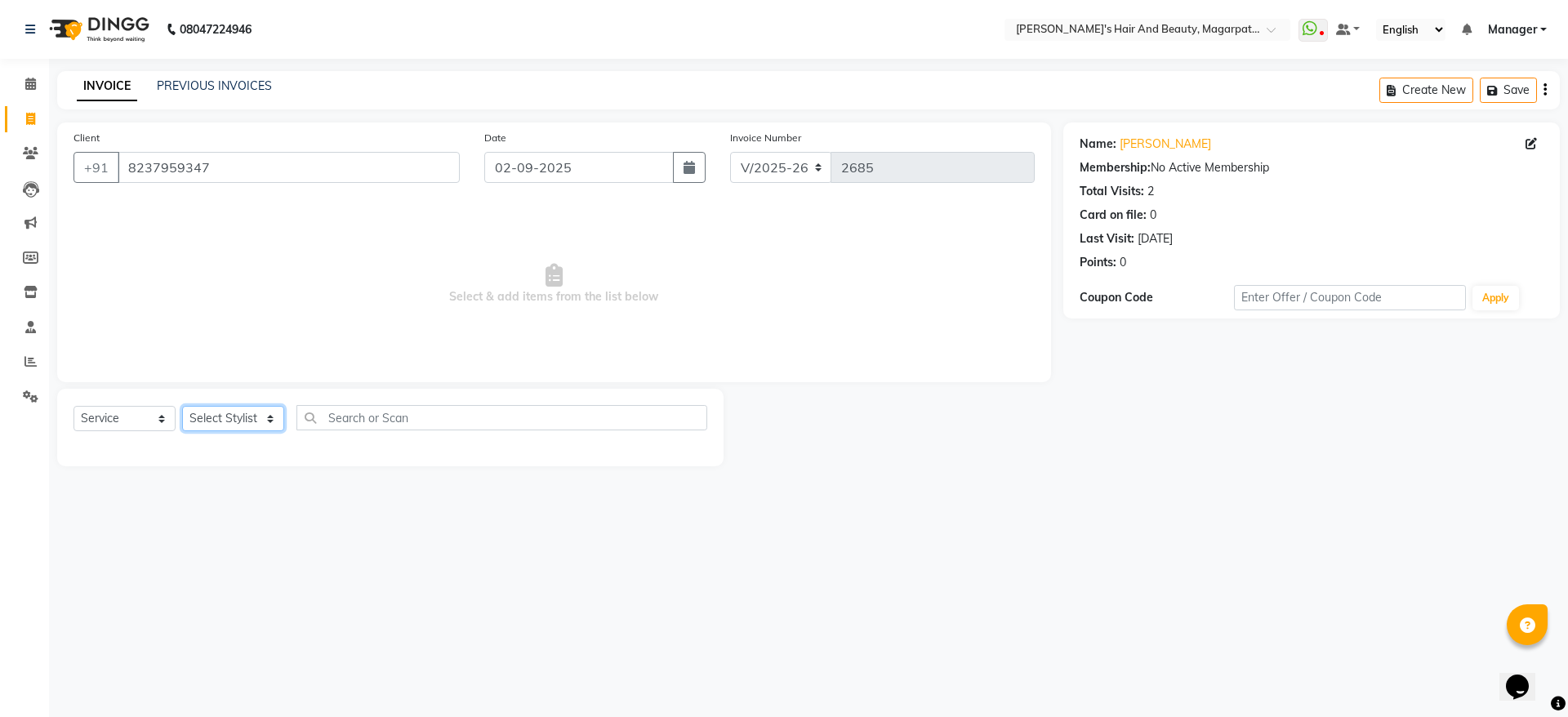
click at [199, 414] on select "Select Stylist [PERSON_NAME] Manager [PERSON_NAME] [PERSON_NAME] [PERSON_NAME]" at bounding box center [232, 418] width 102 height 26
select select "25867"
click at [182, 406] on select "Select Stylist [PERSON_NAME] Manager [PERSON_NAME] [PERSON_NAME] [PERSON_NAME]" at bounding box center [232, 418] width 102 height 26
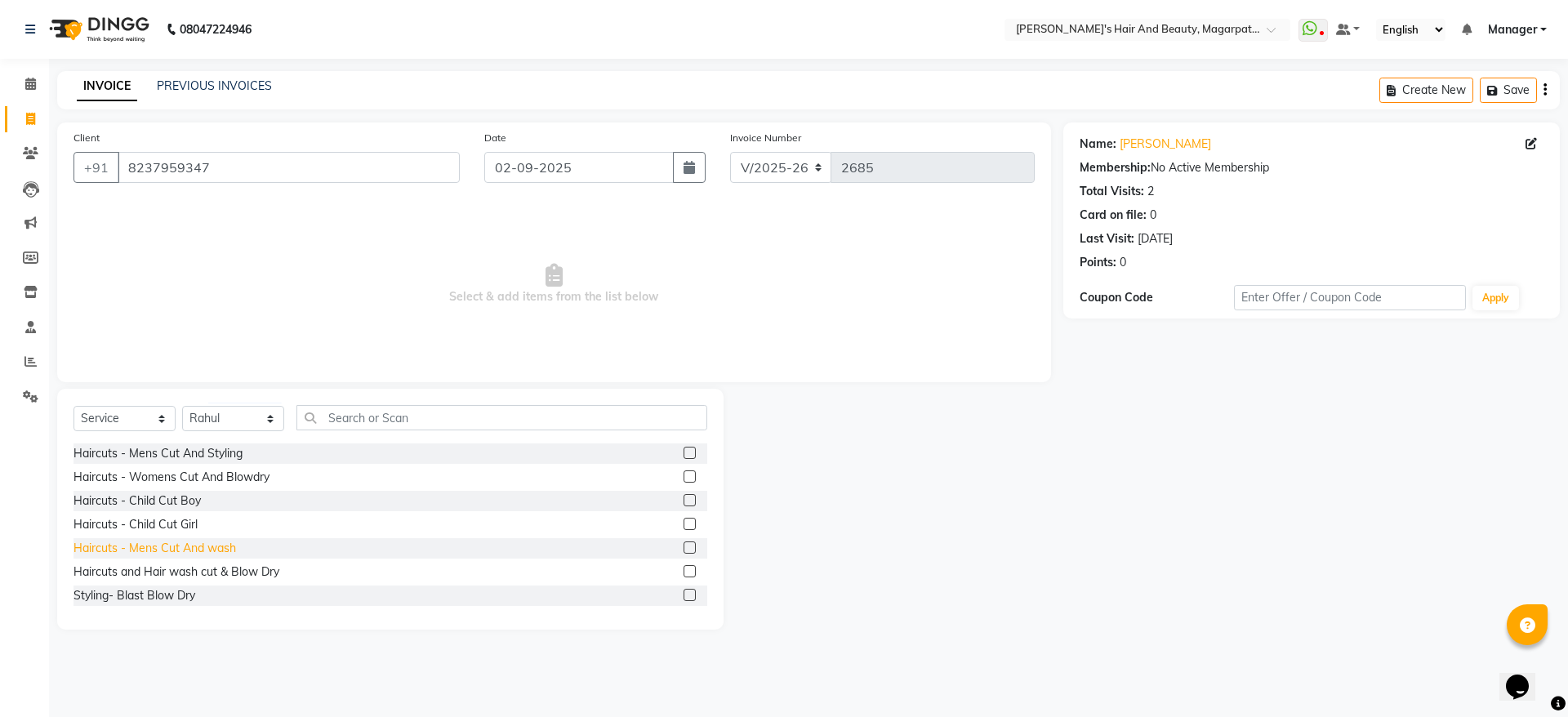
click at [191, 550] on div "Haircuts - Mens Cut And wash" at bounding box center [154, 548] width 163 height 17
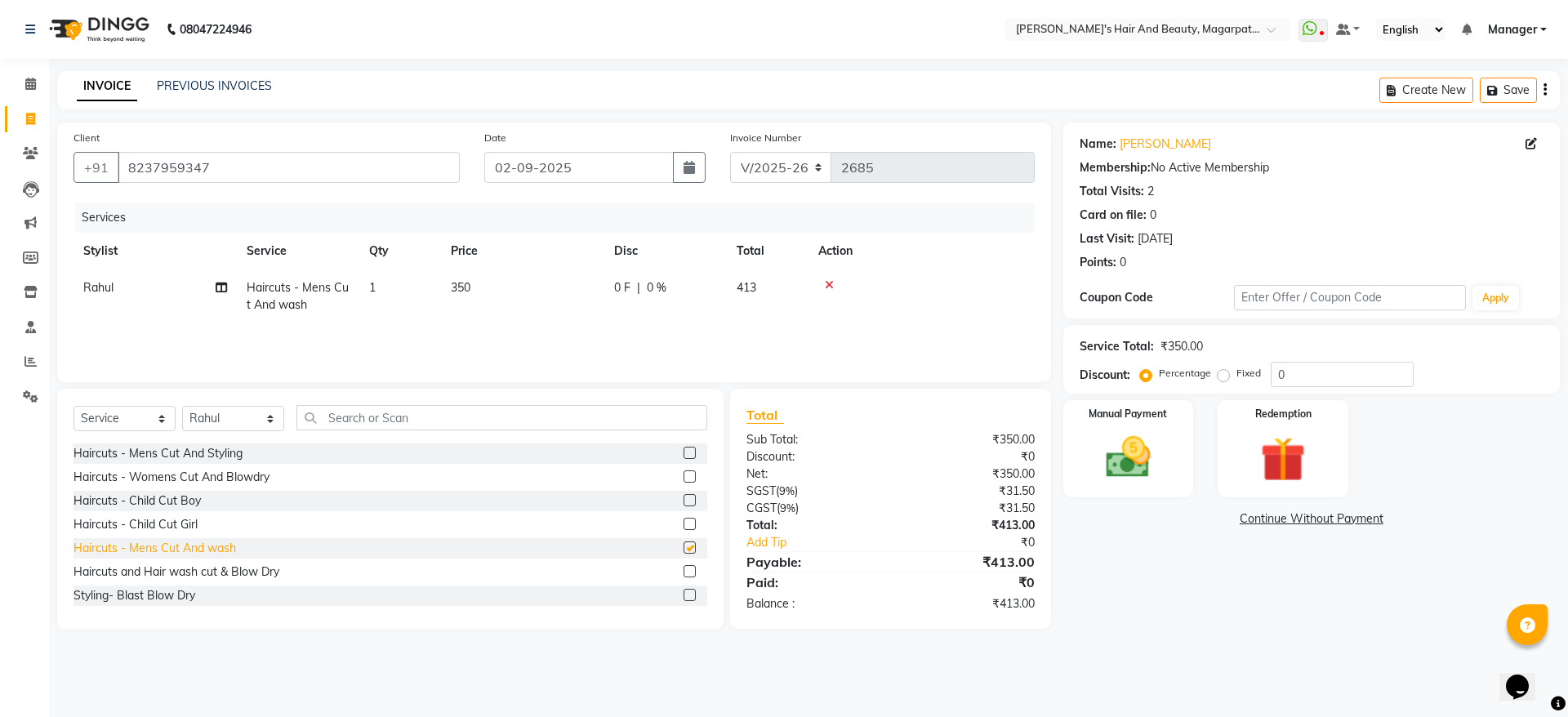
checkbox input "false"
click at [466, 285] on span "350" at bounding box center [460, 287] width 20 height 14
select select "25867"
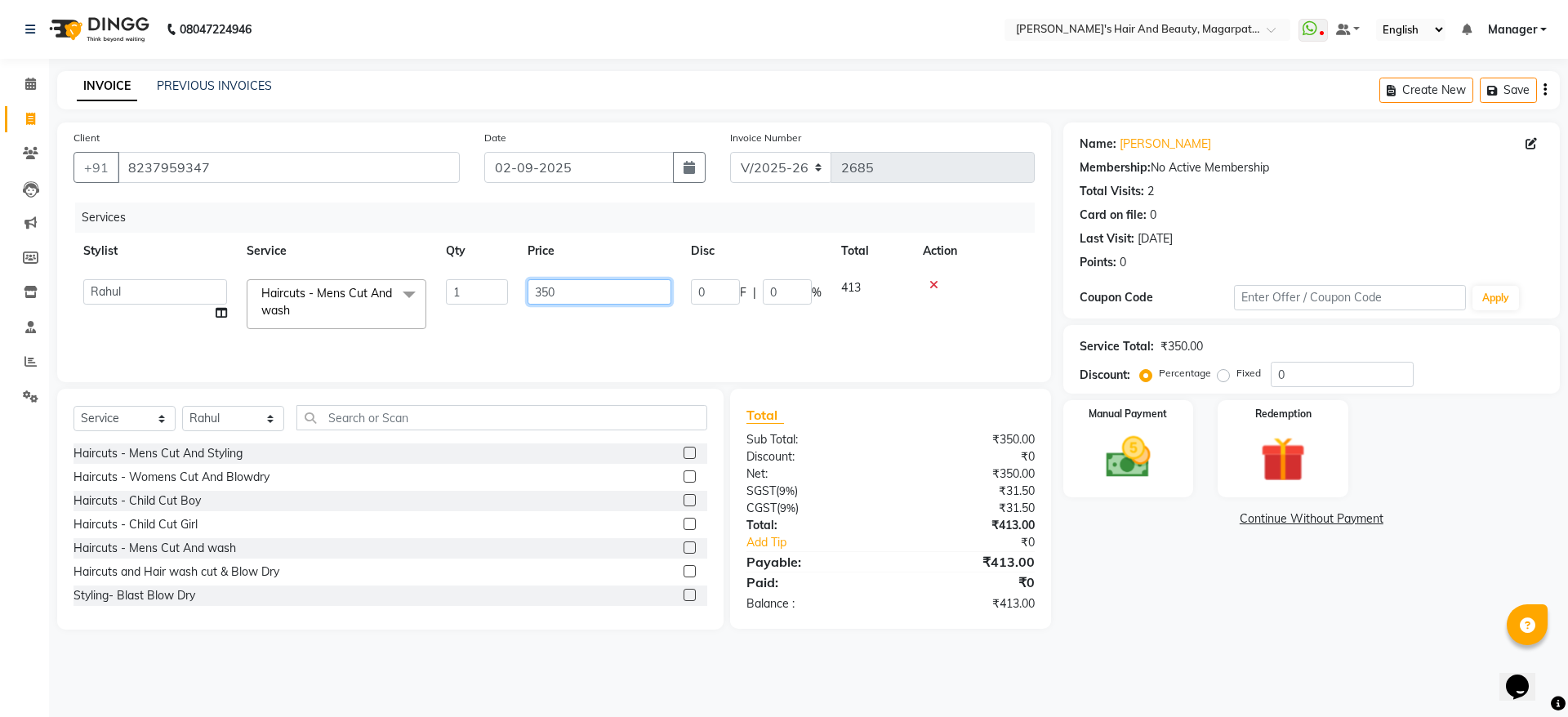
click at [574, 287] on input "350" at bounding box center [599, 291] width 144 height 26
type input "3"
type input "440"
click at [580, 325] on div "Services Stylist Service Qty Price Disc Total Action [PERSON_NAME] Manager [PER…" at bounding box center [553, 284] width 961 height 163
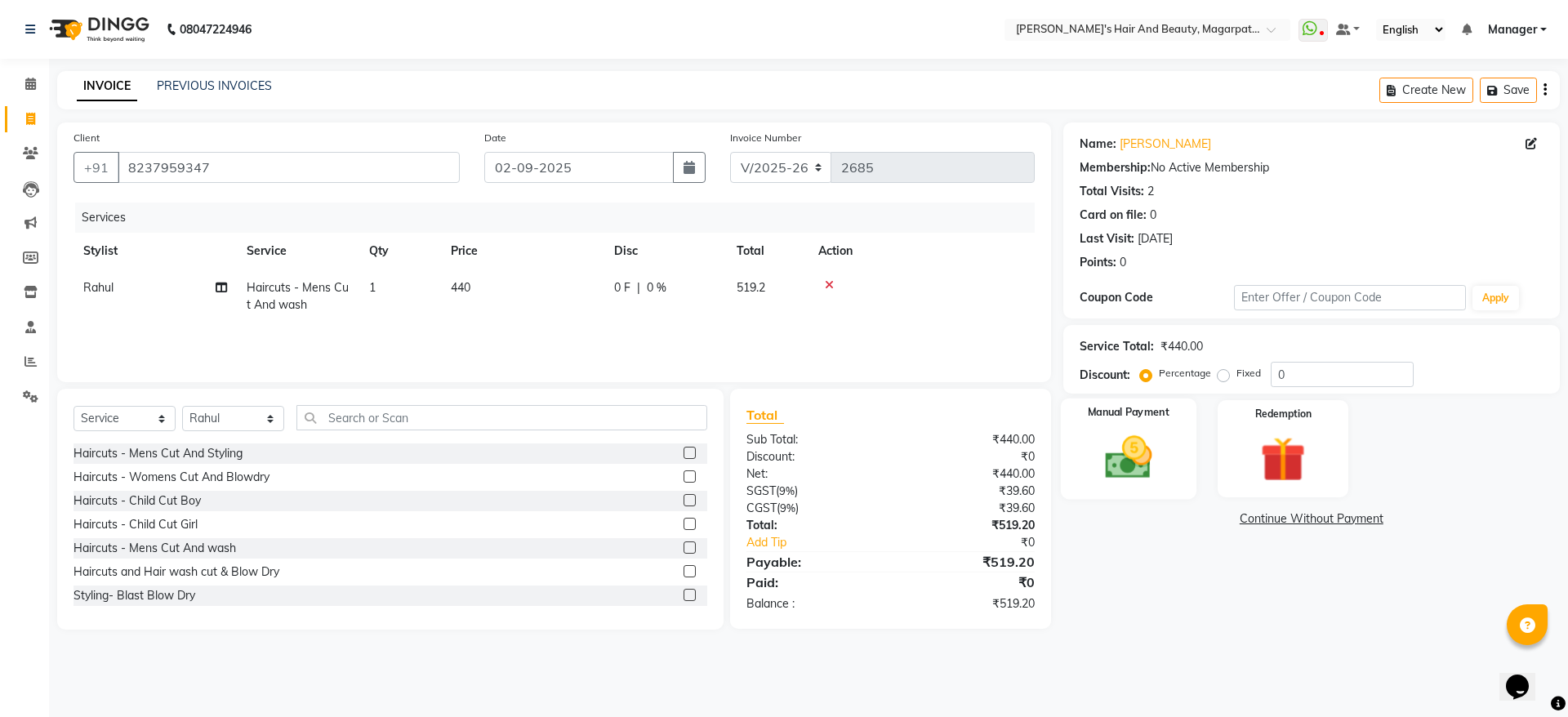
click at [1121, 451] on img at bounding box center [1128, 457] width 76 height 54
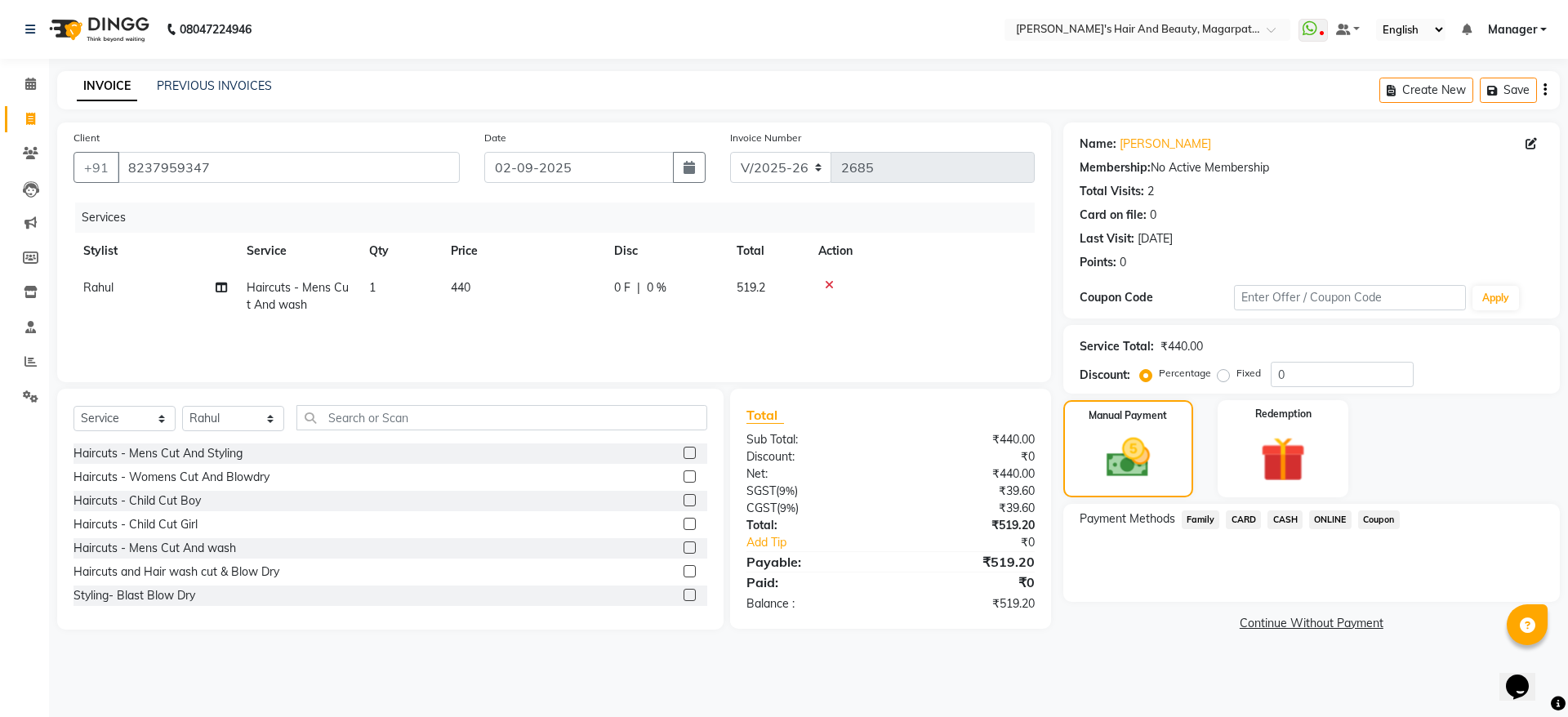
click at [1343, 519] on span "ONLINE" at bounding box center [1330, 520] width 43 height 19
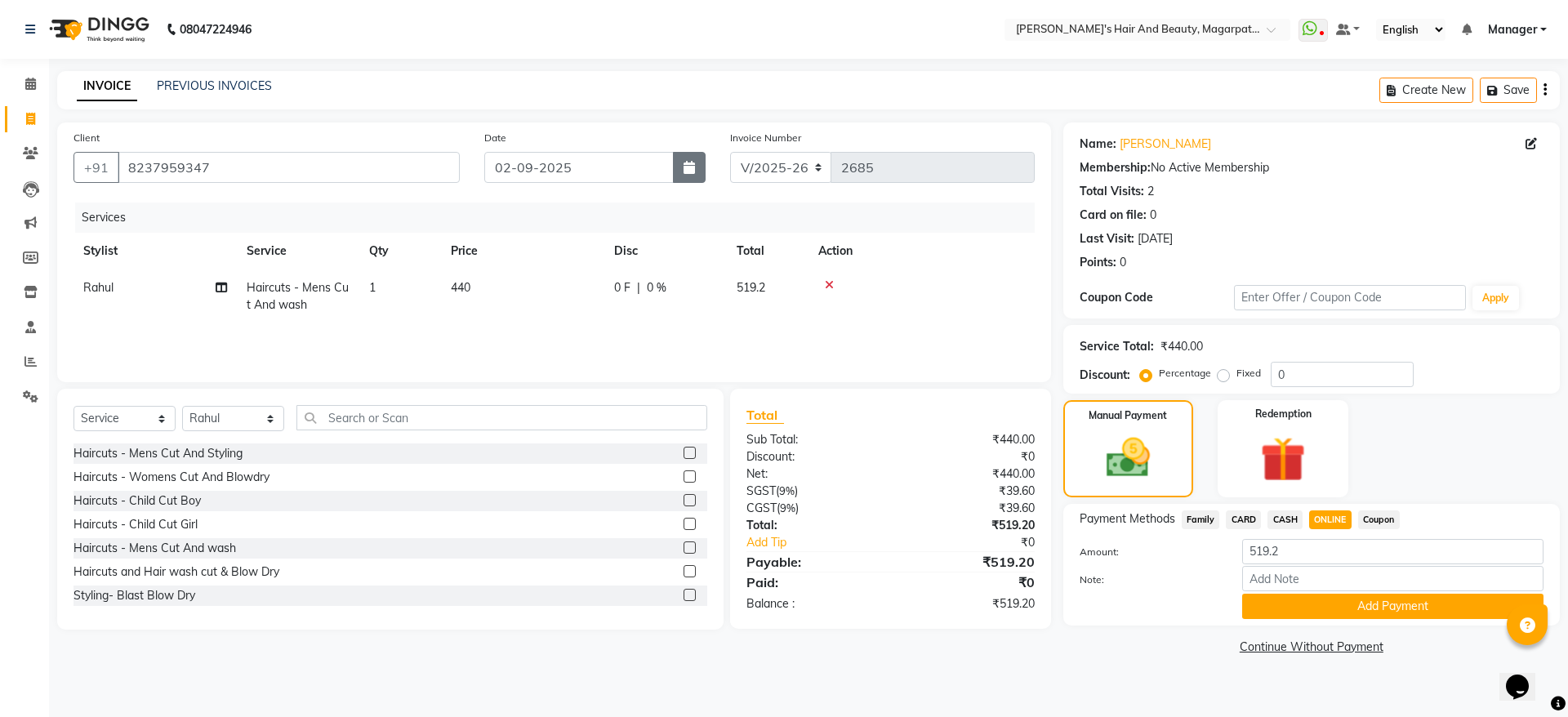
click at [694, 169] on icon "button" at bounding box center [689, 168] width 11 height 13
select select "9"
select select "2025"
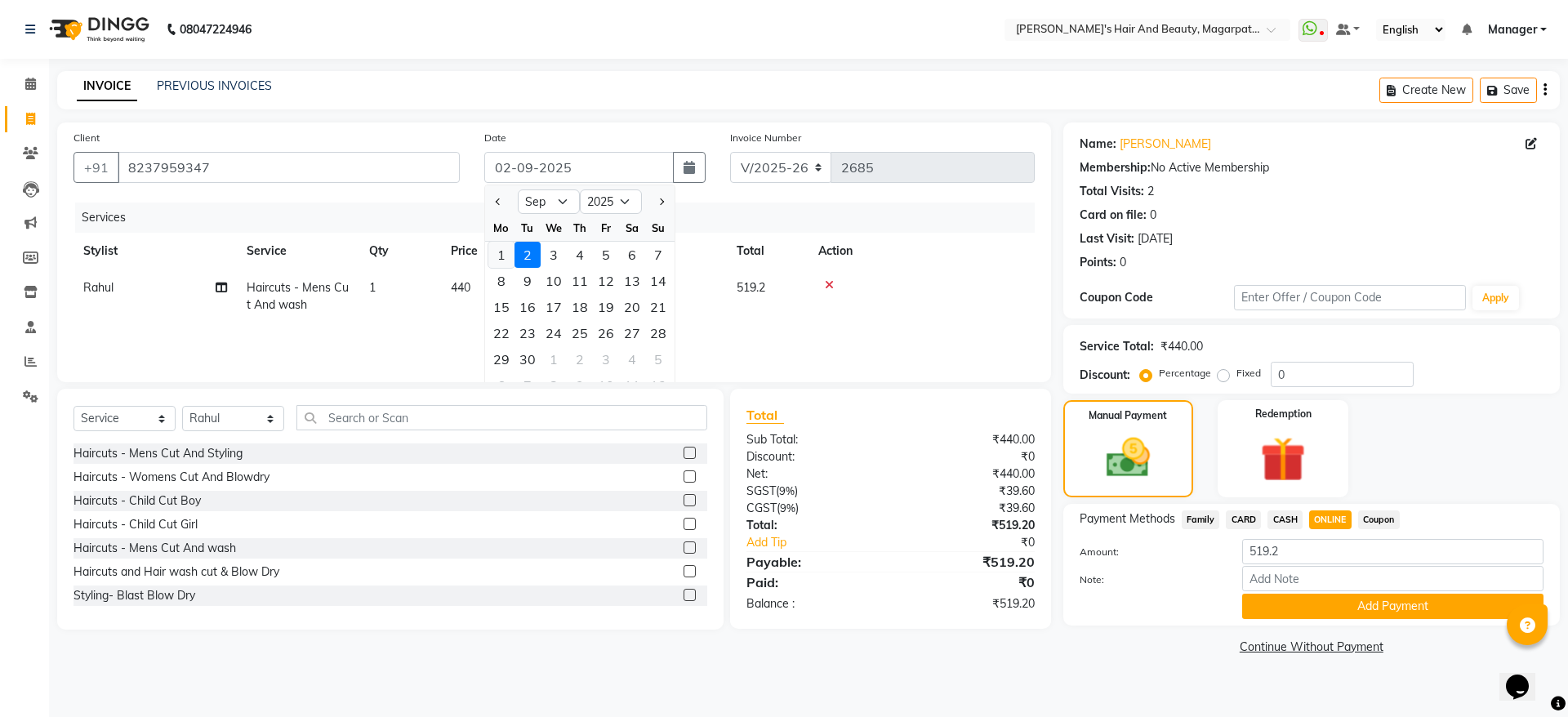
click at [503, 249] on div "1" at bounding box center [501, 254] width 26 height 26
type input "01-09-2025"
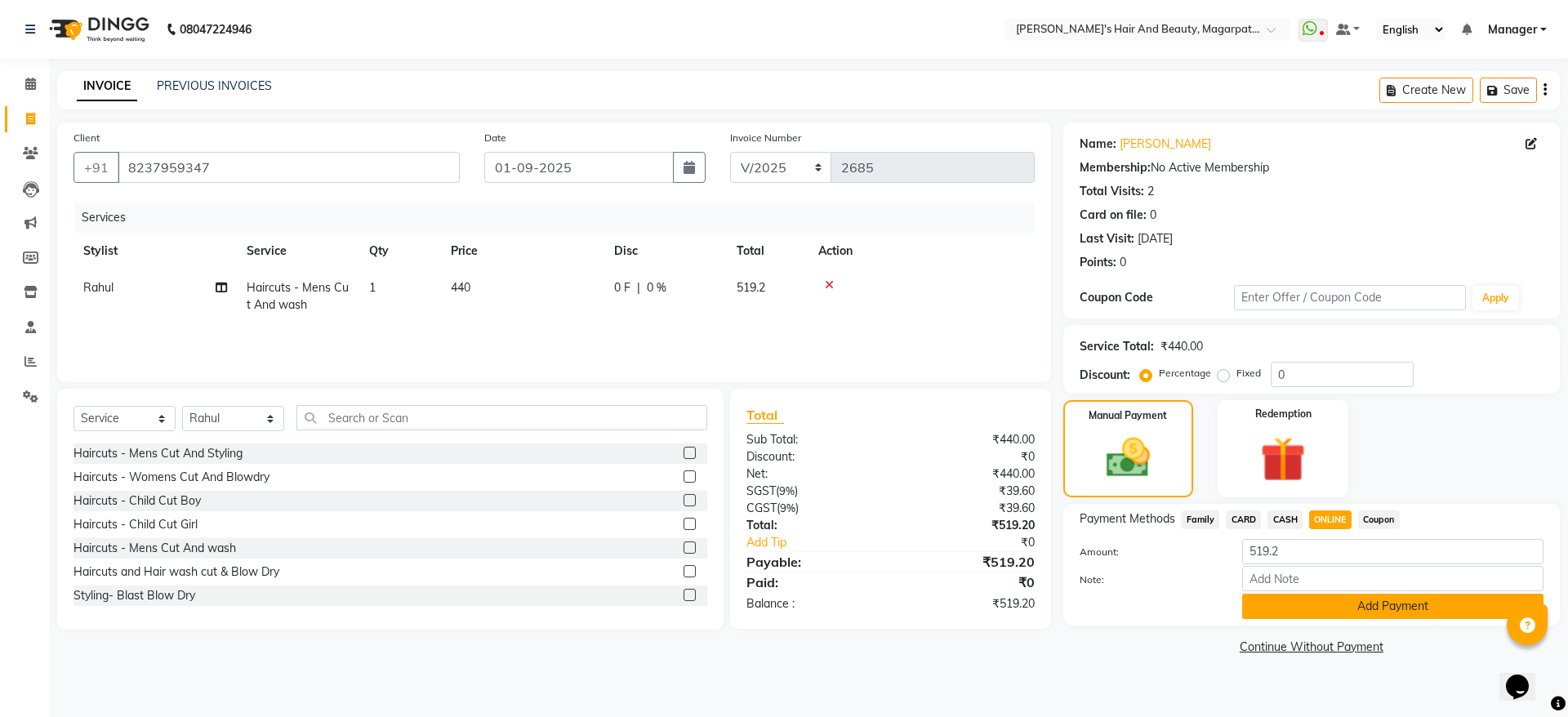
click at [1377, 607] on button "Add Payment" at bounding box center [1393, 606] width 301 height 26
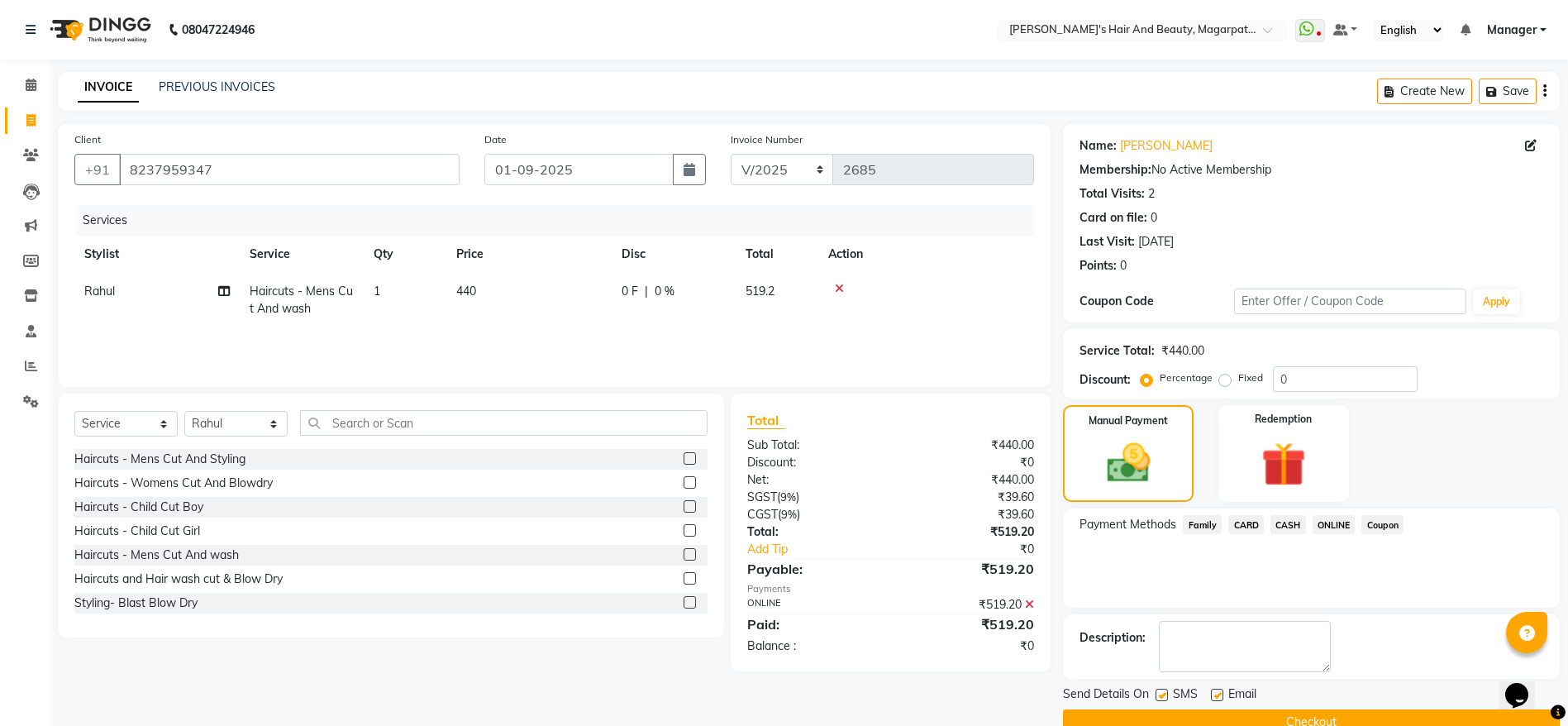
scroll to position [34, 0]
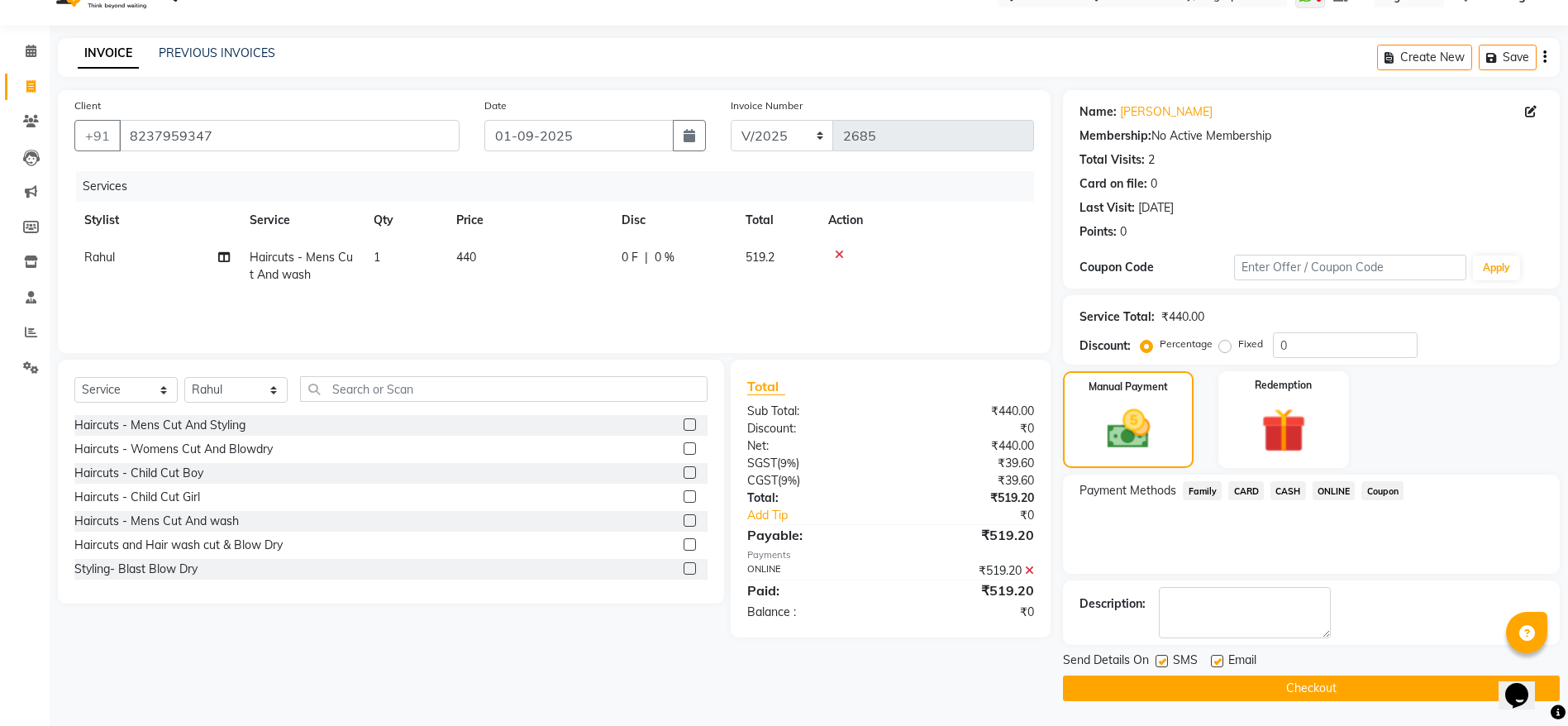
click at [1328, 686] on button "Checkout" at bounding box center [1311, 687] width 497 height 26
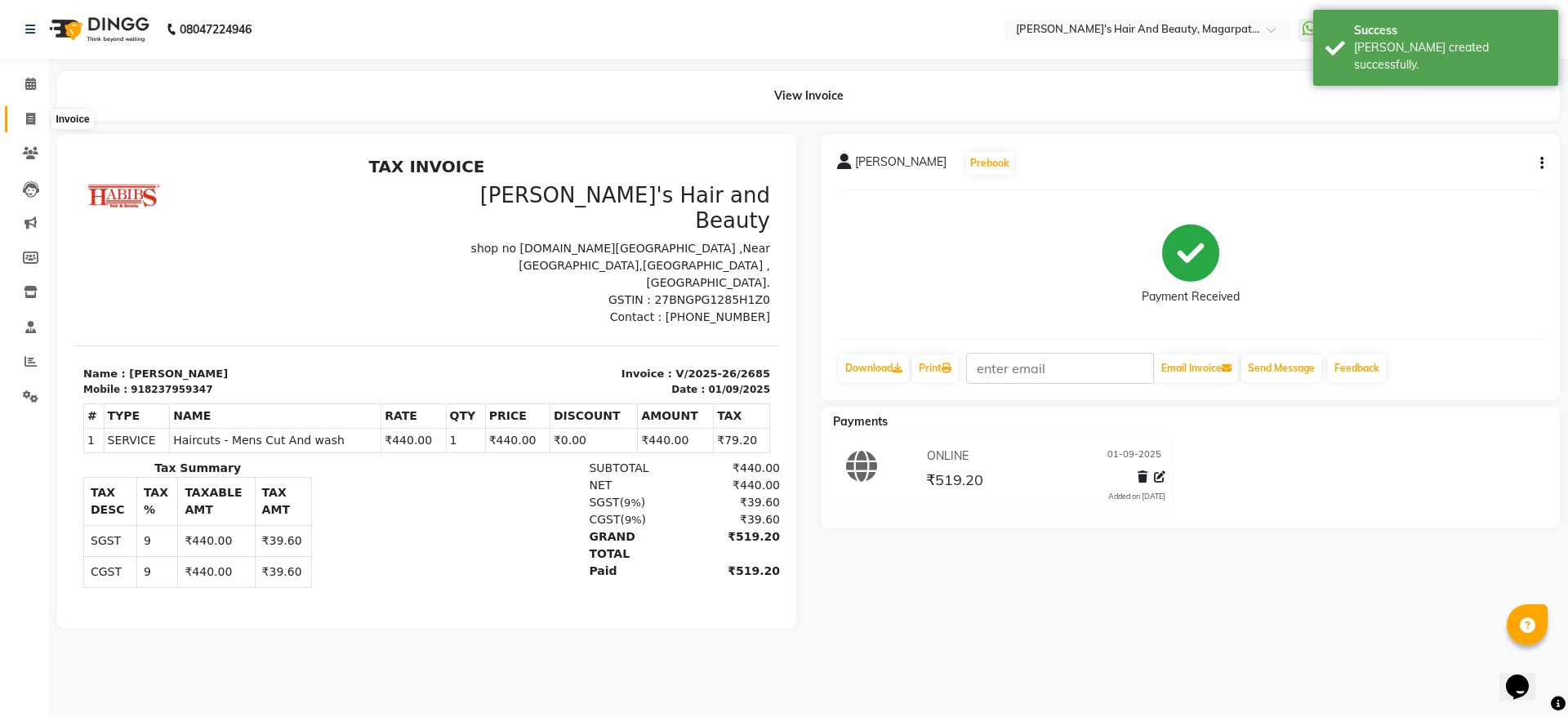
click at [29, 120] on icon at bounding box center [30, 118] width 9 height 12
select select "4517"
select select "service"
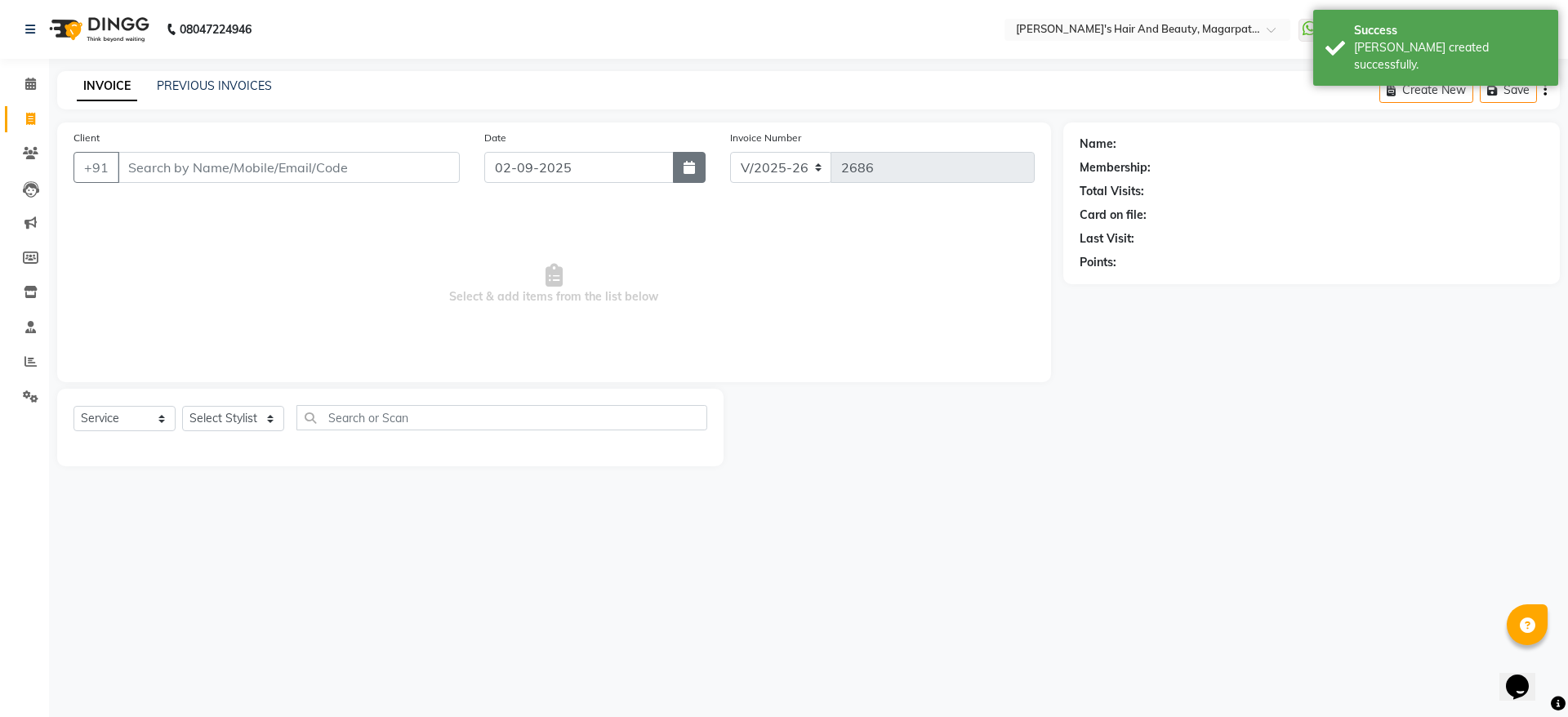
click at [703, 179] on button "button" at bounding box center [689, 167] width 32 height 31
select select "9"
select select "2025"
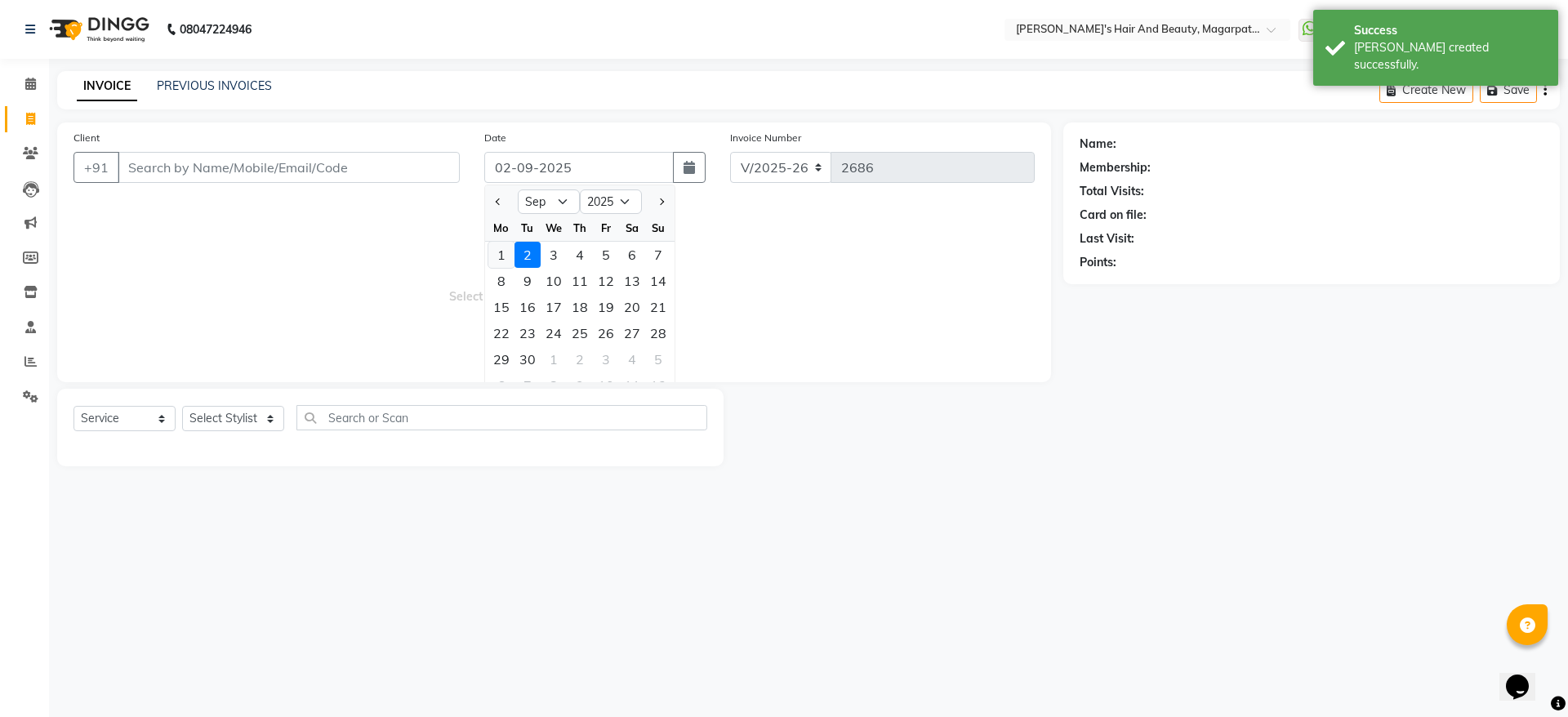
click at [499, 250] on div "1" at bounding box center [501, 254] width 26 height 26
type input "01-09-2025"
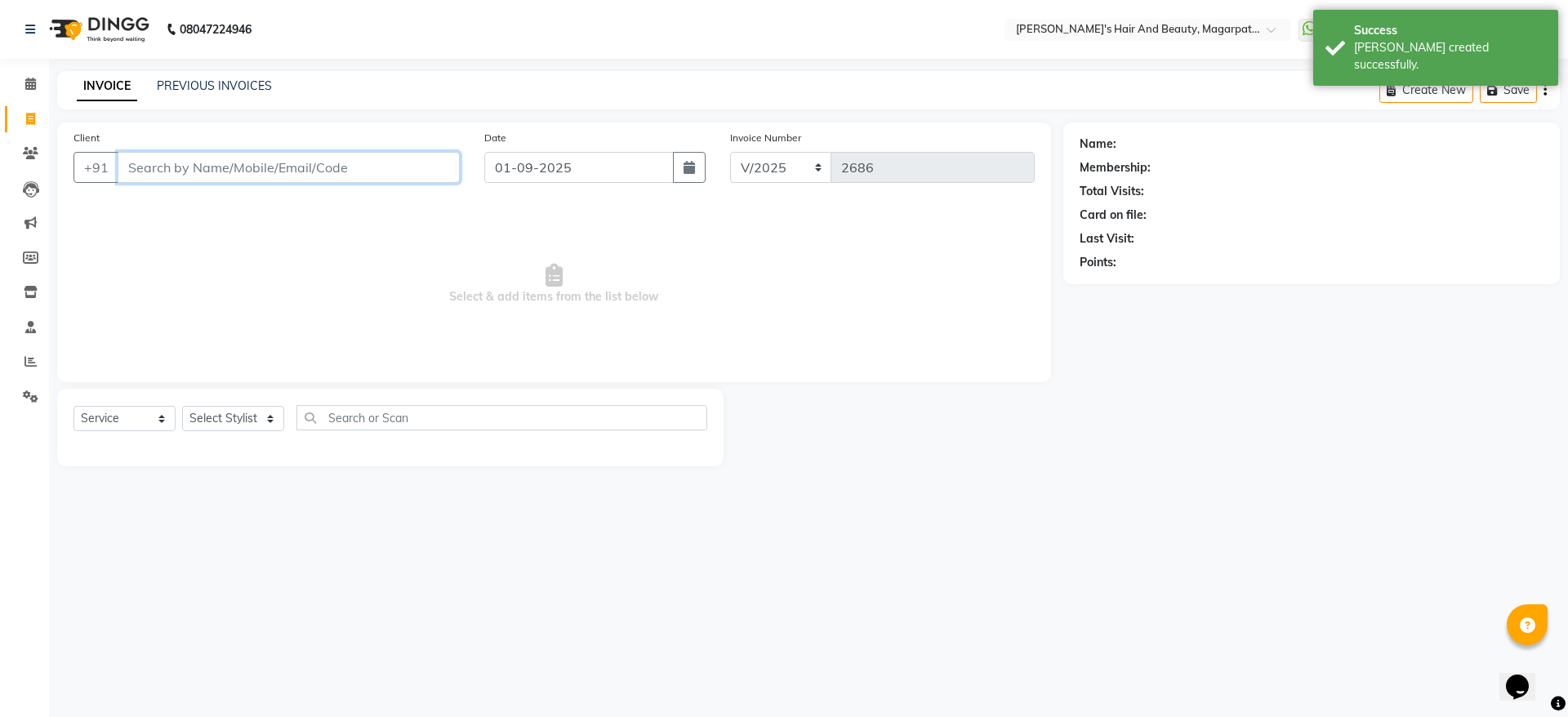
click at [315, 171] on input "Client" at bounding box center [288, 167] width 342 height 31
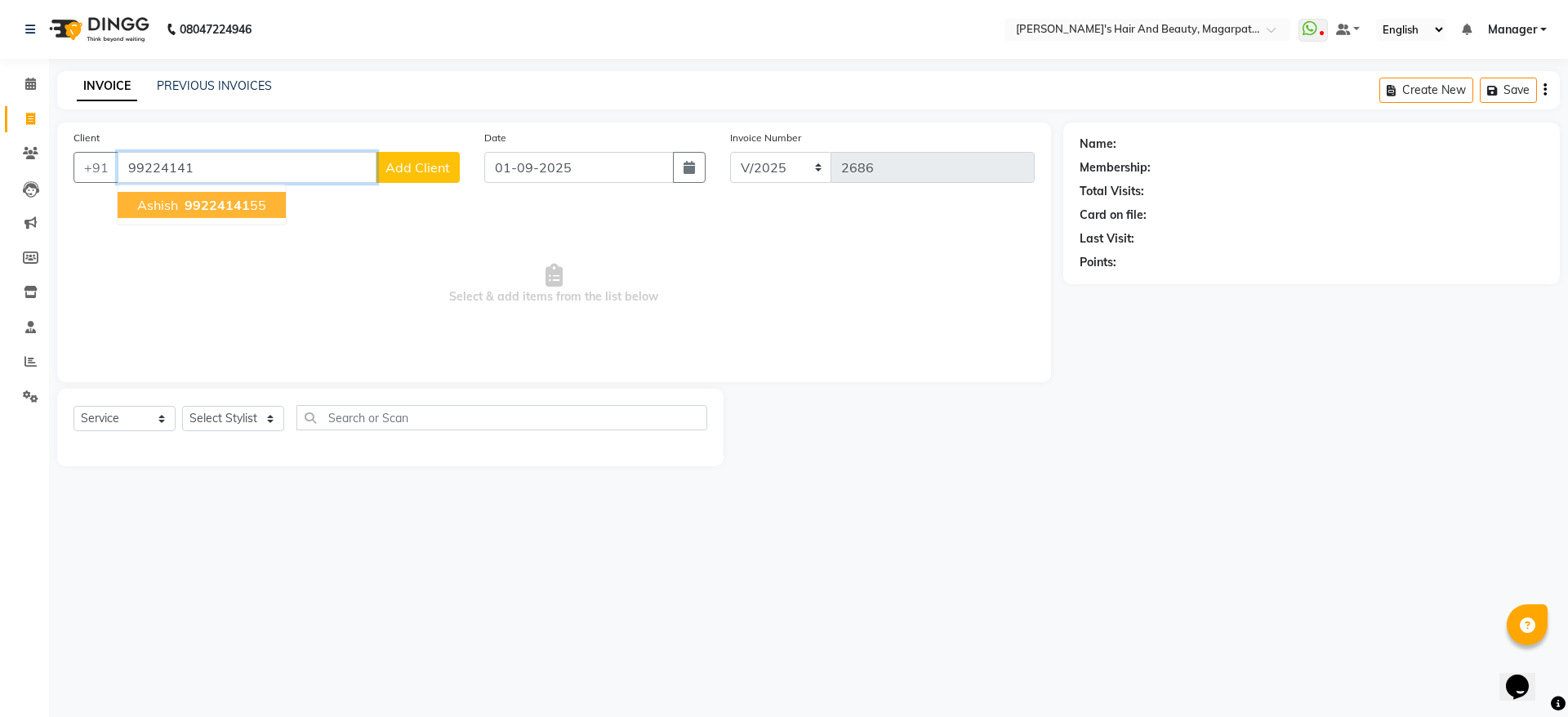
click at [251, 212] on ngb-highlight "99224141 55" at bounding box center [223, 205] width 85 height 16
type input "9922414155"
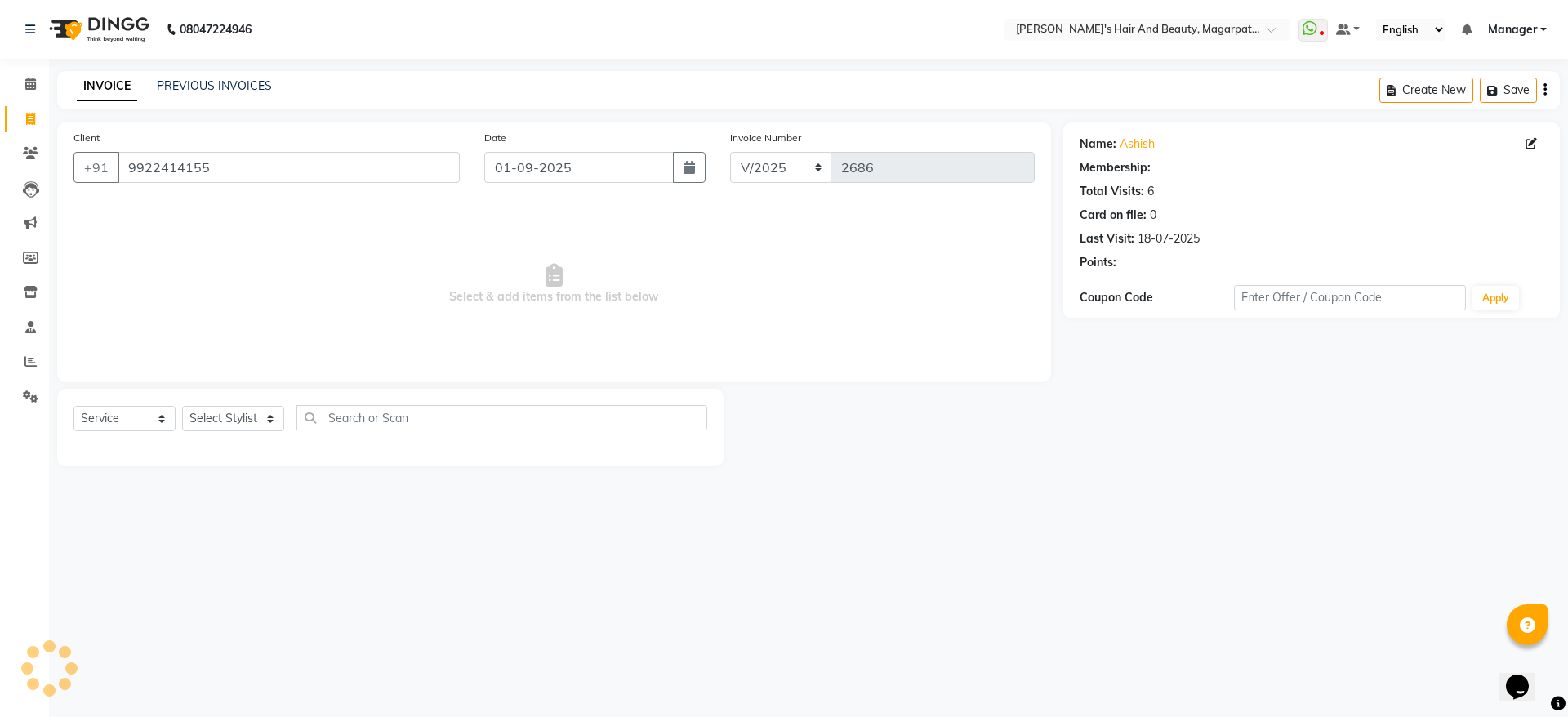
select select "1: Object"
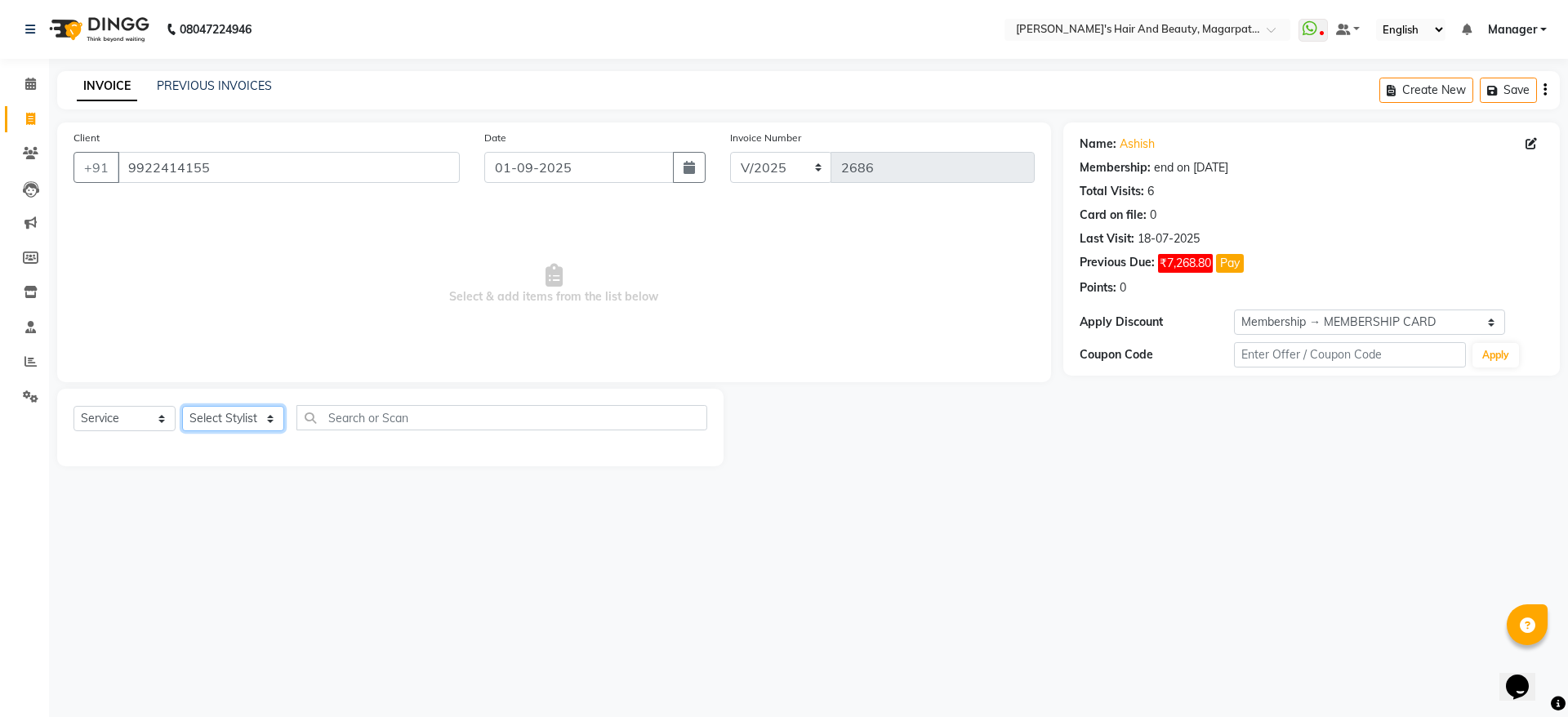
click at [250, 415] on select "Select Stylist [PERSON_NAME] Manager [PERSON_NAME] [PERSON_NAME] [PERSON_NAME]" at bounding box center [232, 418] width 102 height 26
click at [247, 414] on select "Select Stylist [PERSON_NAME] Manager [PERSON_NAME] [PERSON_NAME] [PERSON_NAME]" at bounding box center [232, 418] width 102 height 26
select select "67443"
click at [182, 406] on select "Select Stylist [PERSON_NAME] Manager [PERSON_NAME] [PERSON_NAME] [PERSON_NAME]" at bounding box center [232, 418] width 102 height 26
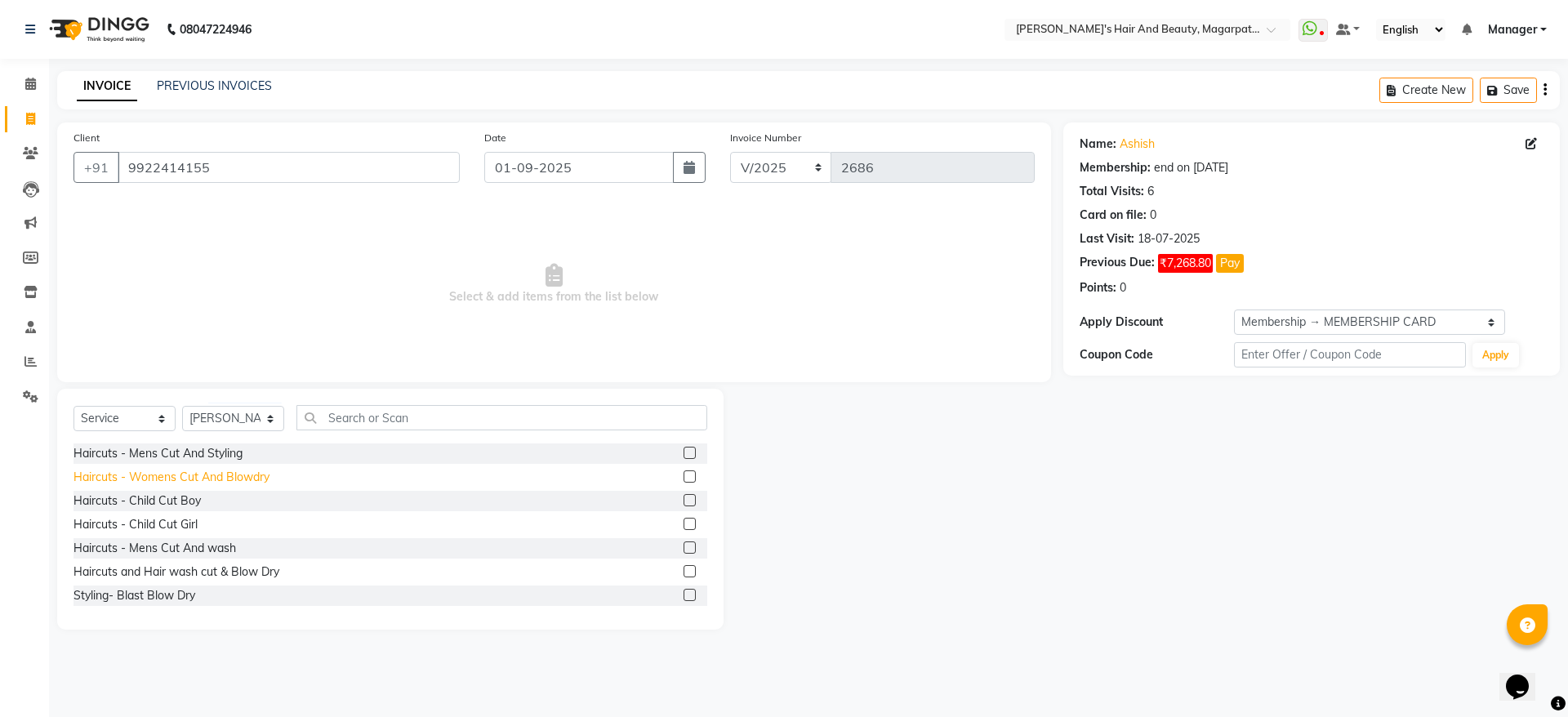
click at [229, 475] on div "Haircuts - Womens Cut And Blowdry" at bounding box center [171, 477] width 196 height 17
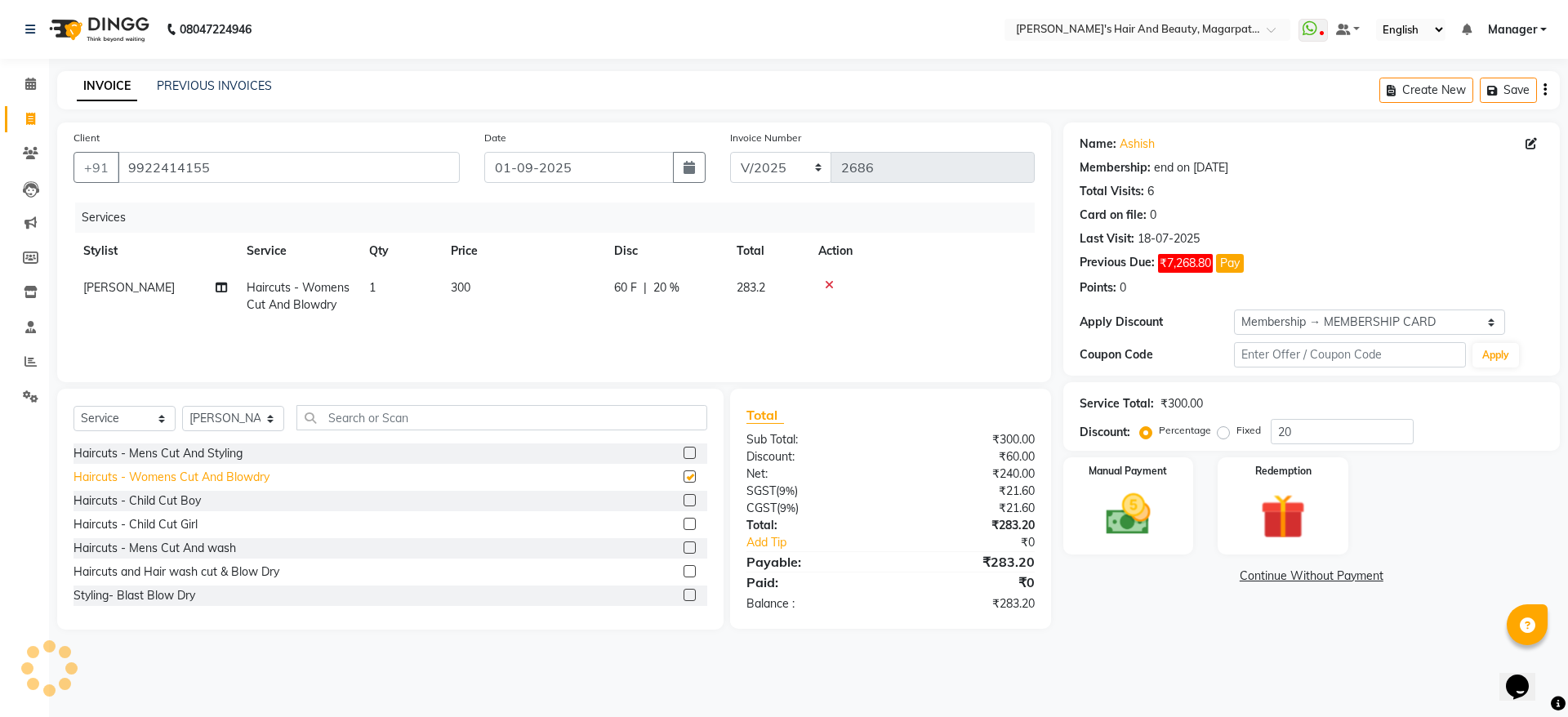
checkbox input "false"
click at [832, 285] on icon at bounding box center [829, 285] width 9 height 11
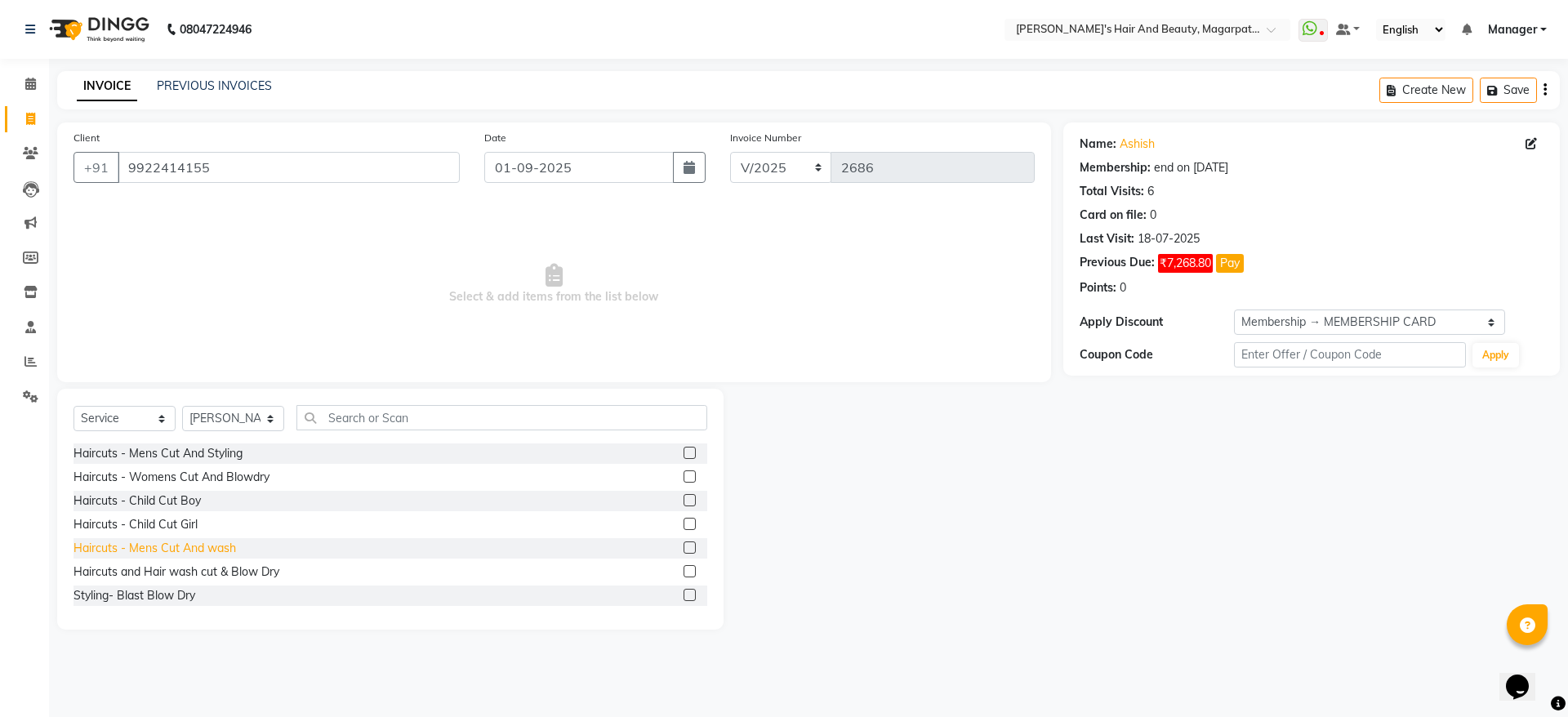
click at [180, 548] on div "Haircuts - Mens Cut And wash" at bounding box center [154, 548] width 163 height 17
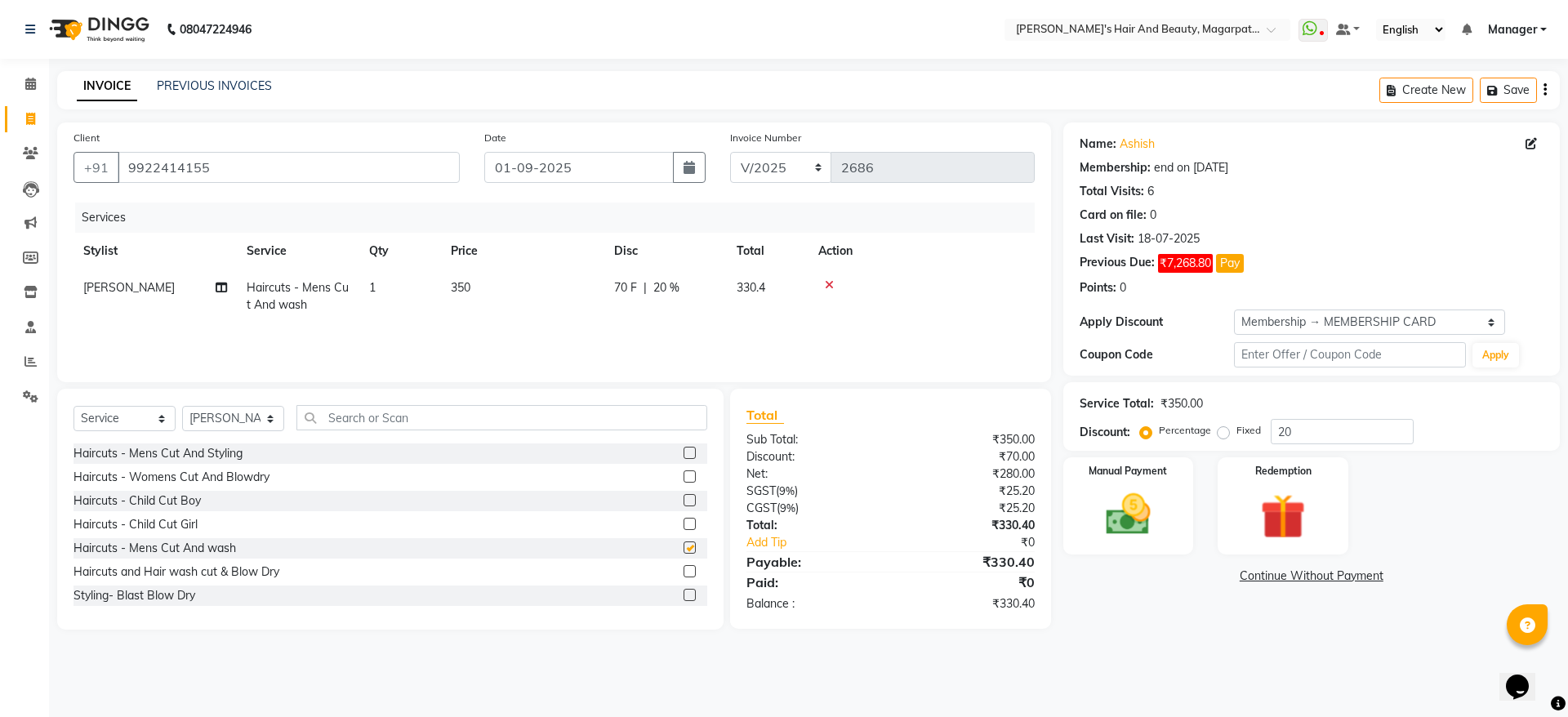
checkbox input "false"
click at [1122, 516] on img at bounding box center [1128, 514] width 76 height 54
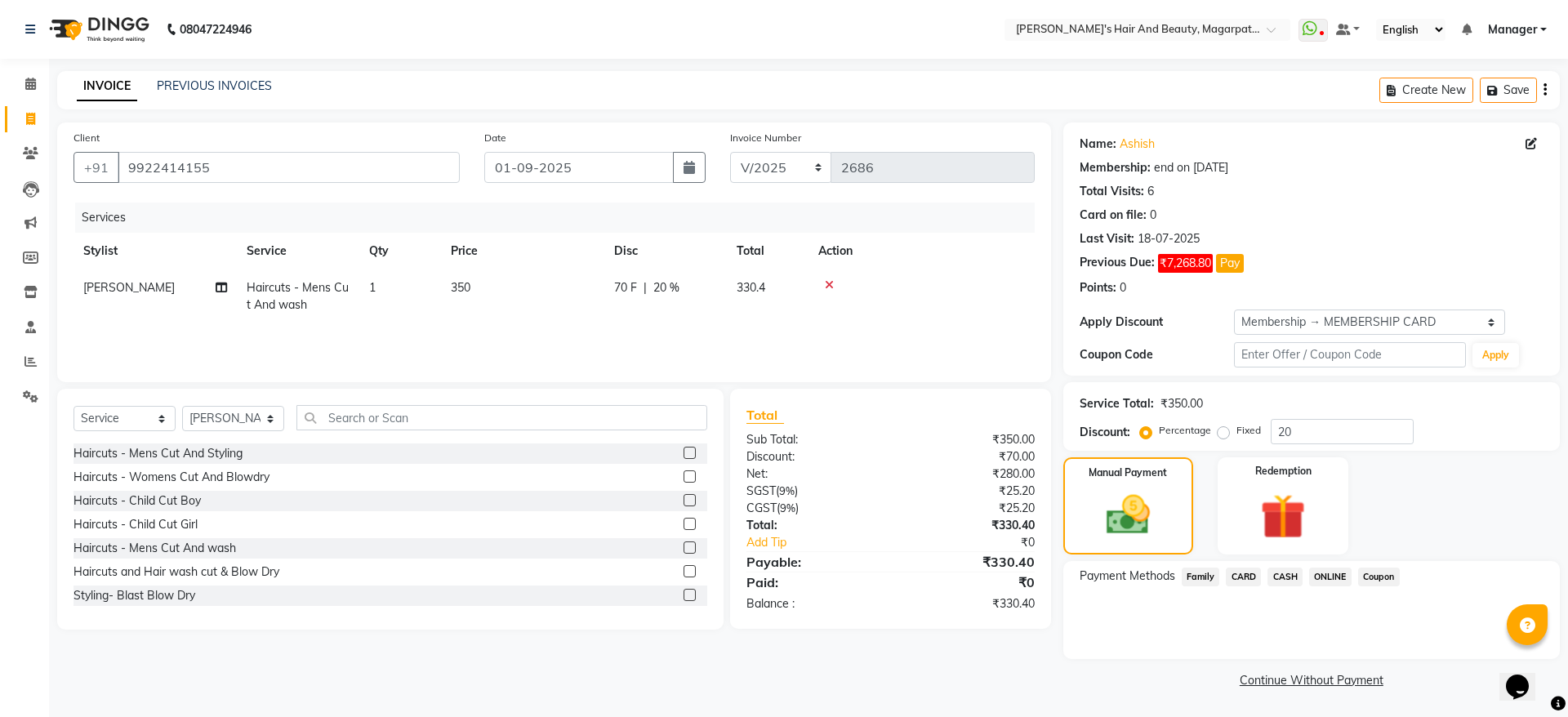
click at [1334, 574] on span "ONLINE" at bounding box center [1330, 577] width 43 height 19
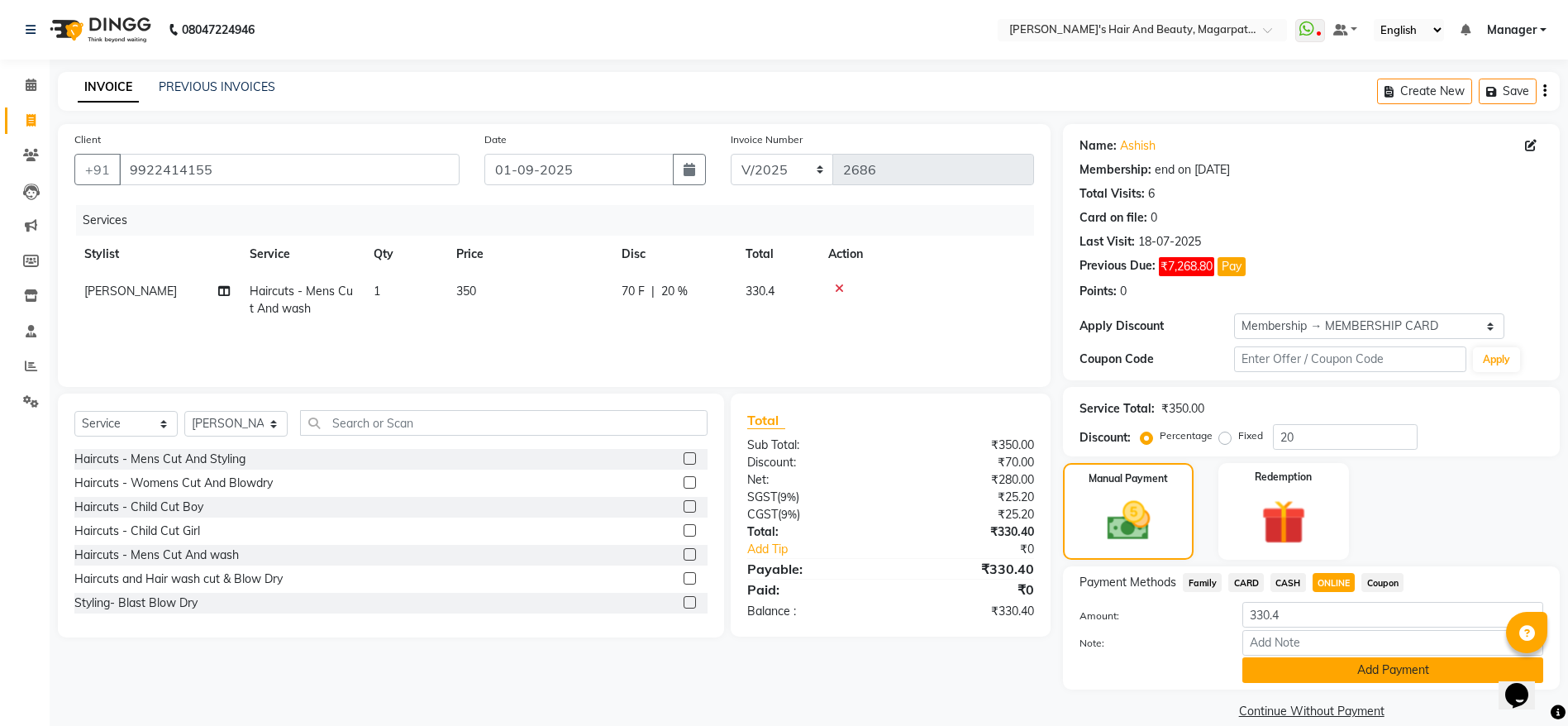
click at [1354, 668] on button "Add Payment" at bounding box center [1392, 669] width 301 height 26
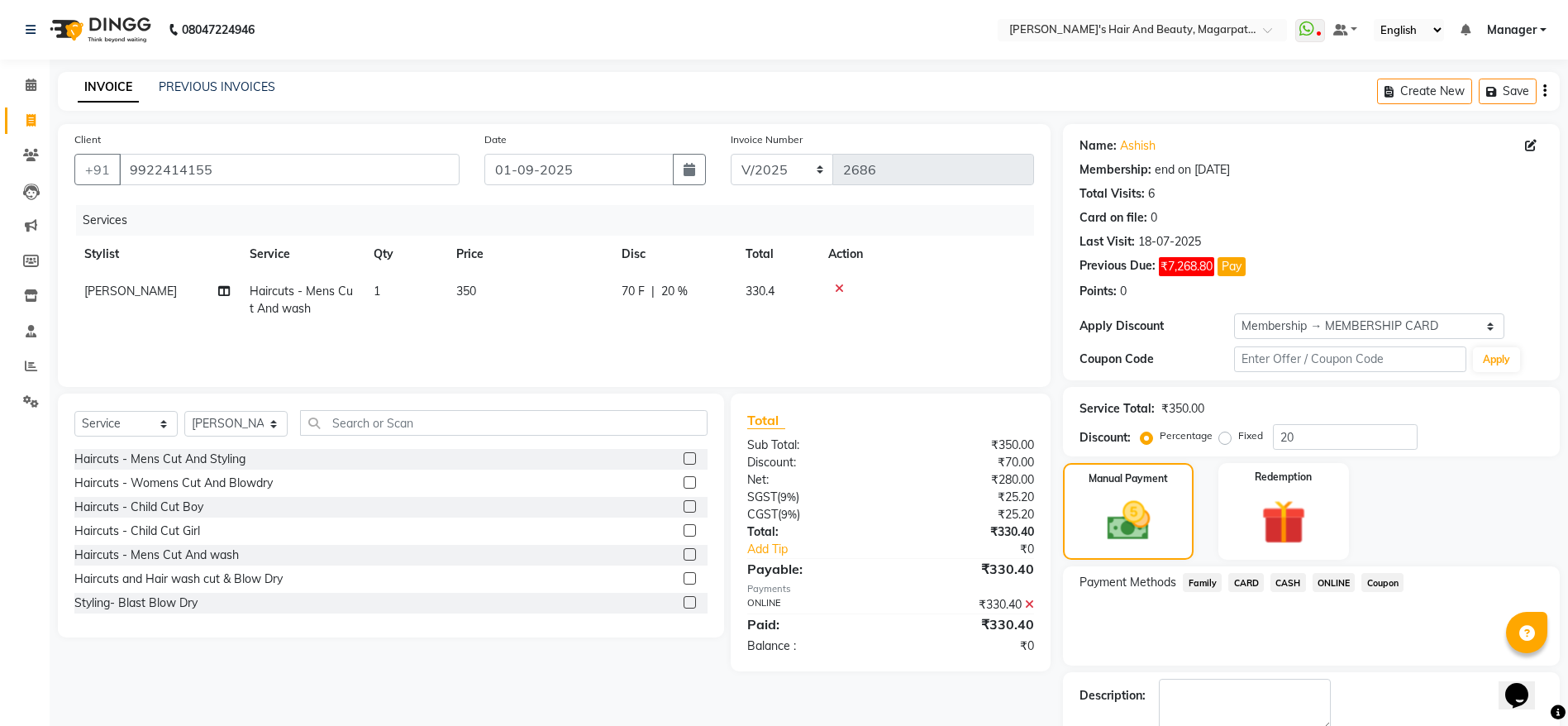
scroll to position [92, 0]
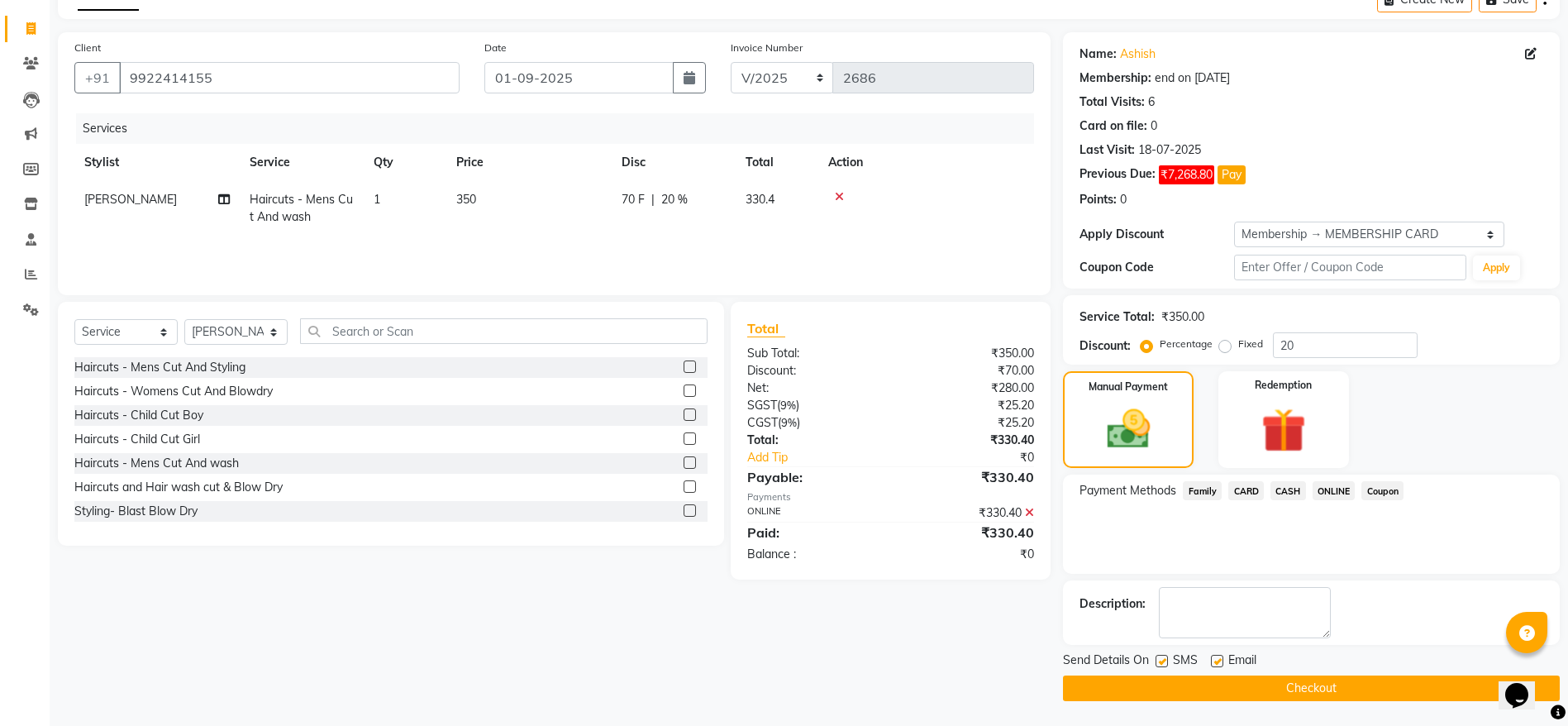
click at [1345, 680] on button "Checkout" at bounding box center [1311, 687] width 497 height 26
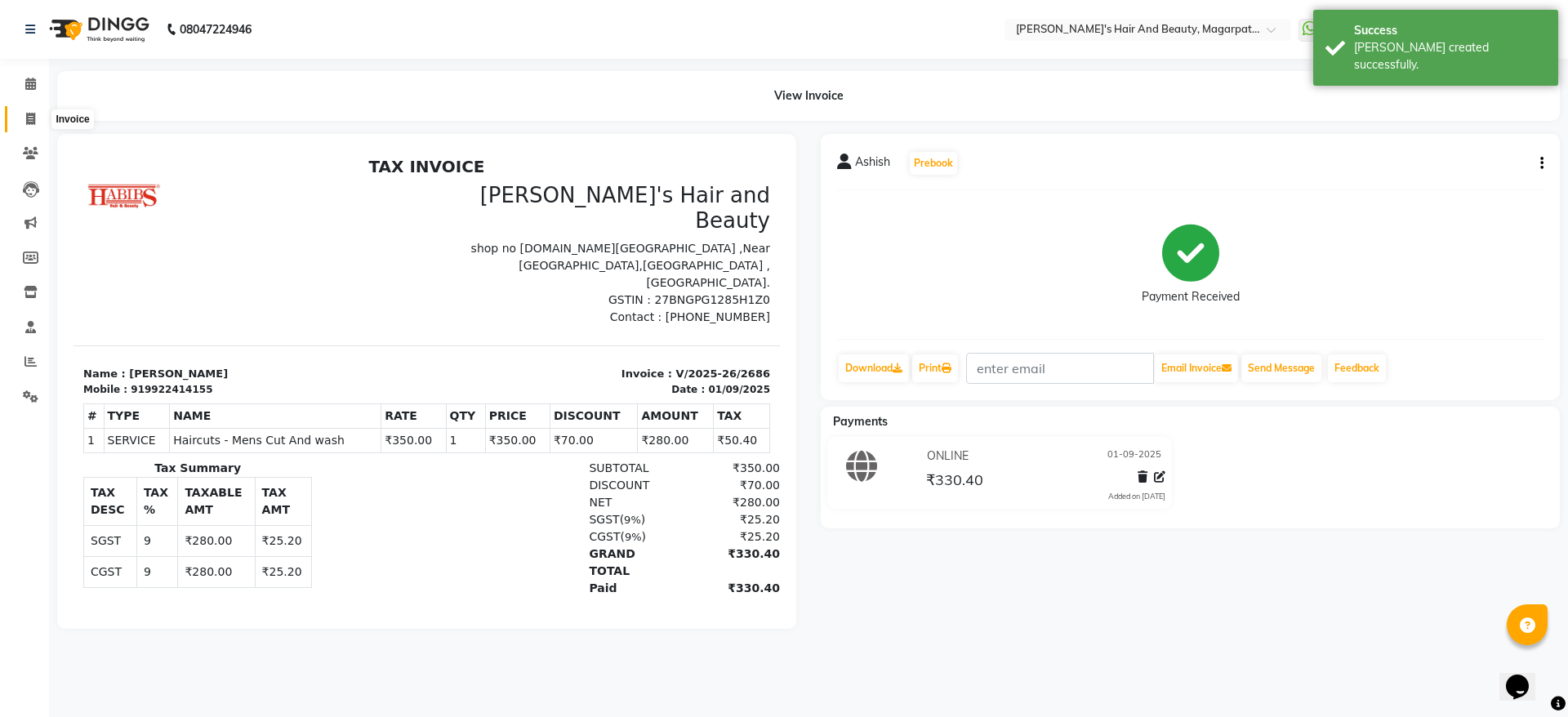
click at [32, 118] on icon at bounding box center [30, 118] width 9 height 12
select select "4517"
select select "service"
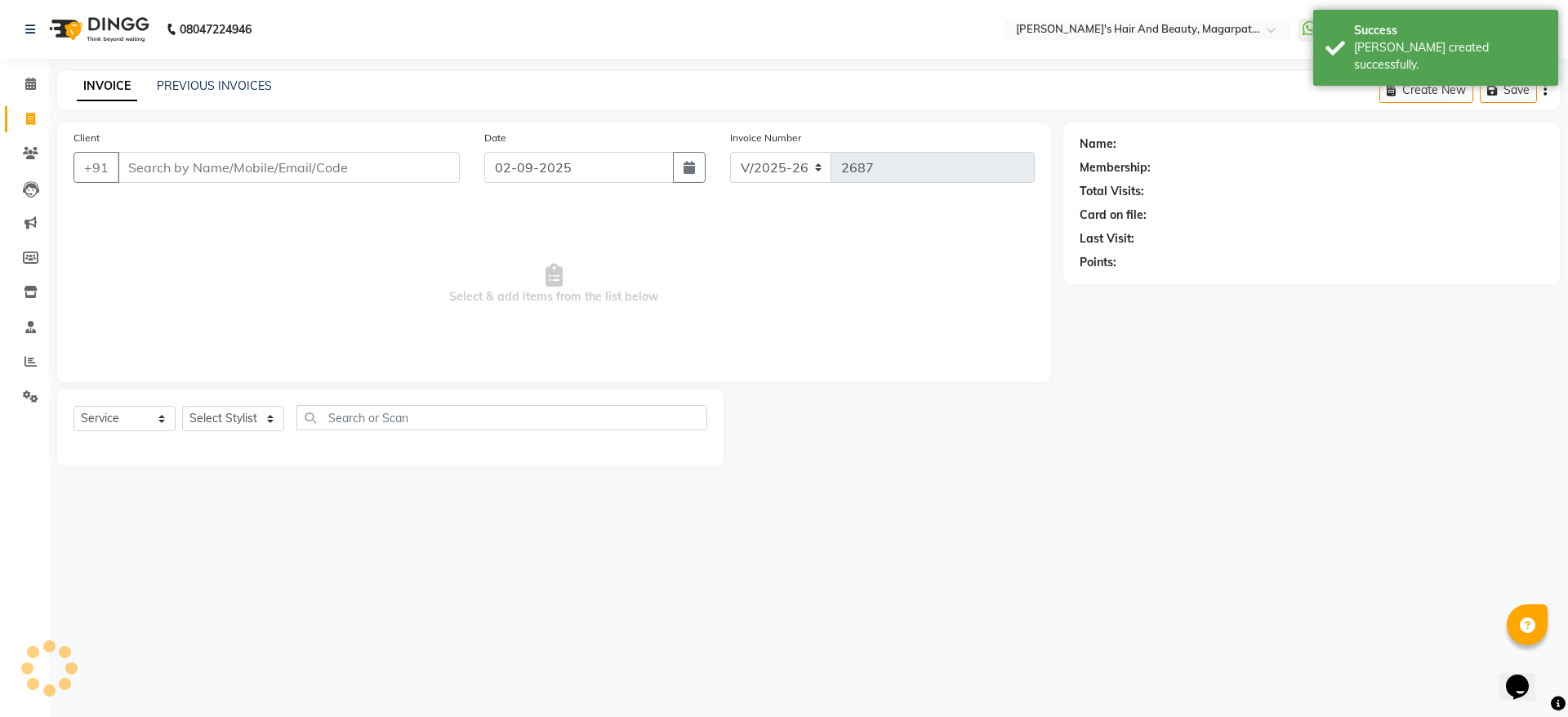
click at [150, 173] on input "Client" at bounding box center [288, 167] width 342 height 31
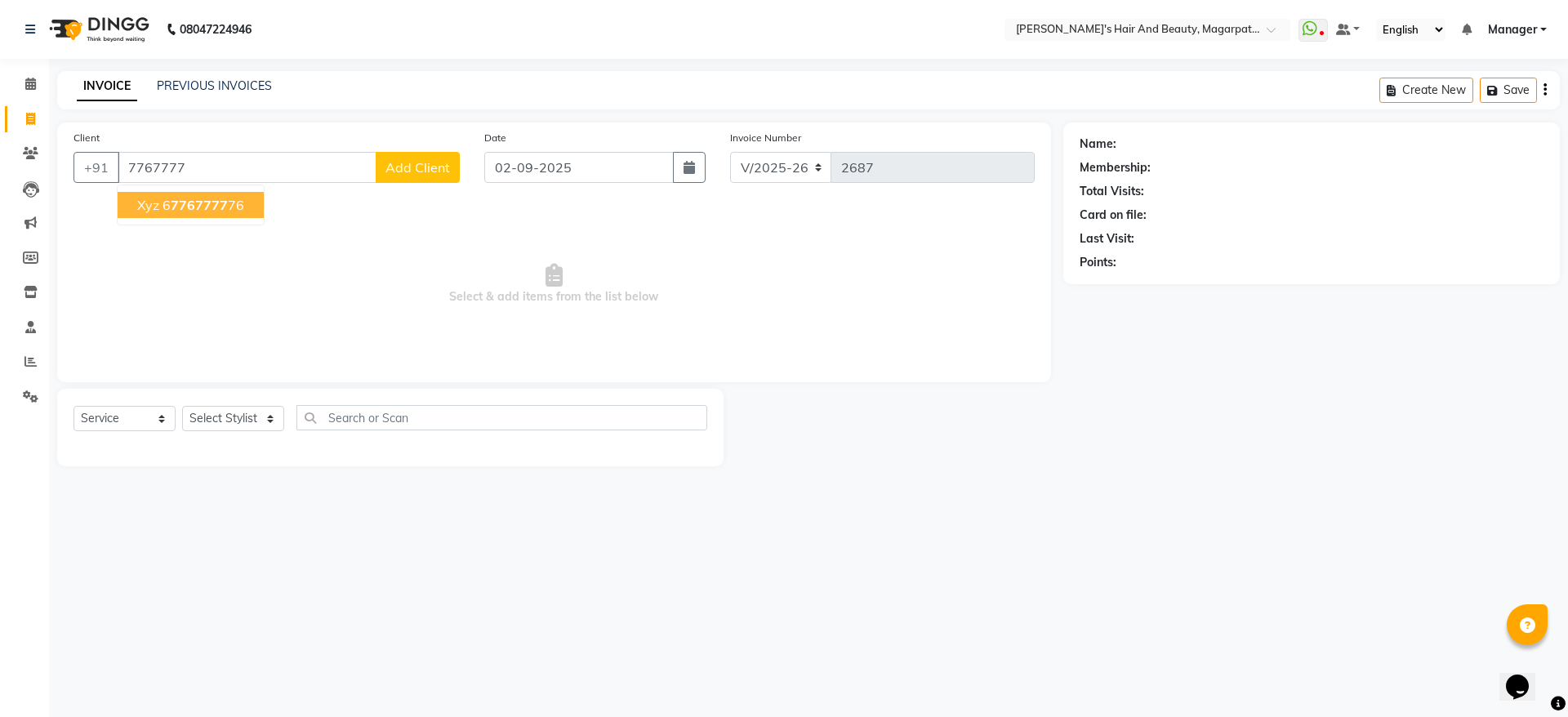
click at [178, 215] on button "Xyz 6 7767777 76" at bounding box center [190, 204] width 146 height 26
type input "6776777776"
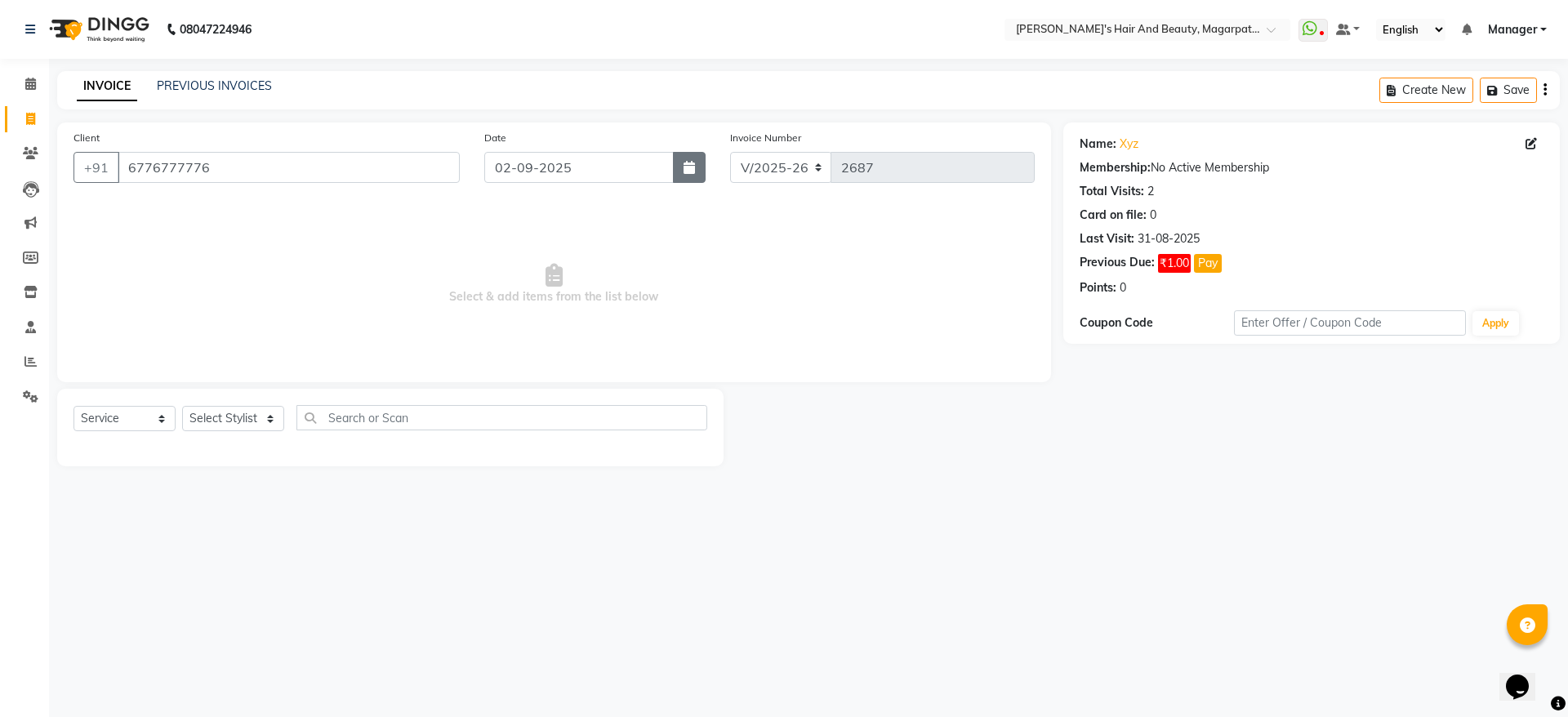
click at [685, 174] on button "button" at bounding box center [689, 167] width 32 height 31
select select "9"
select select "2025"
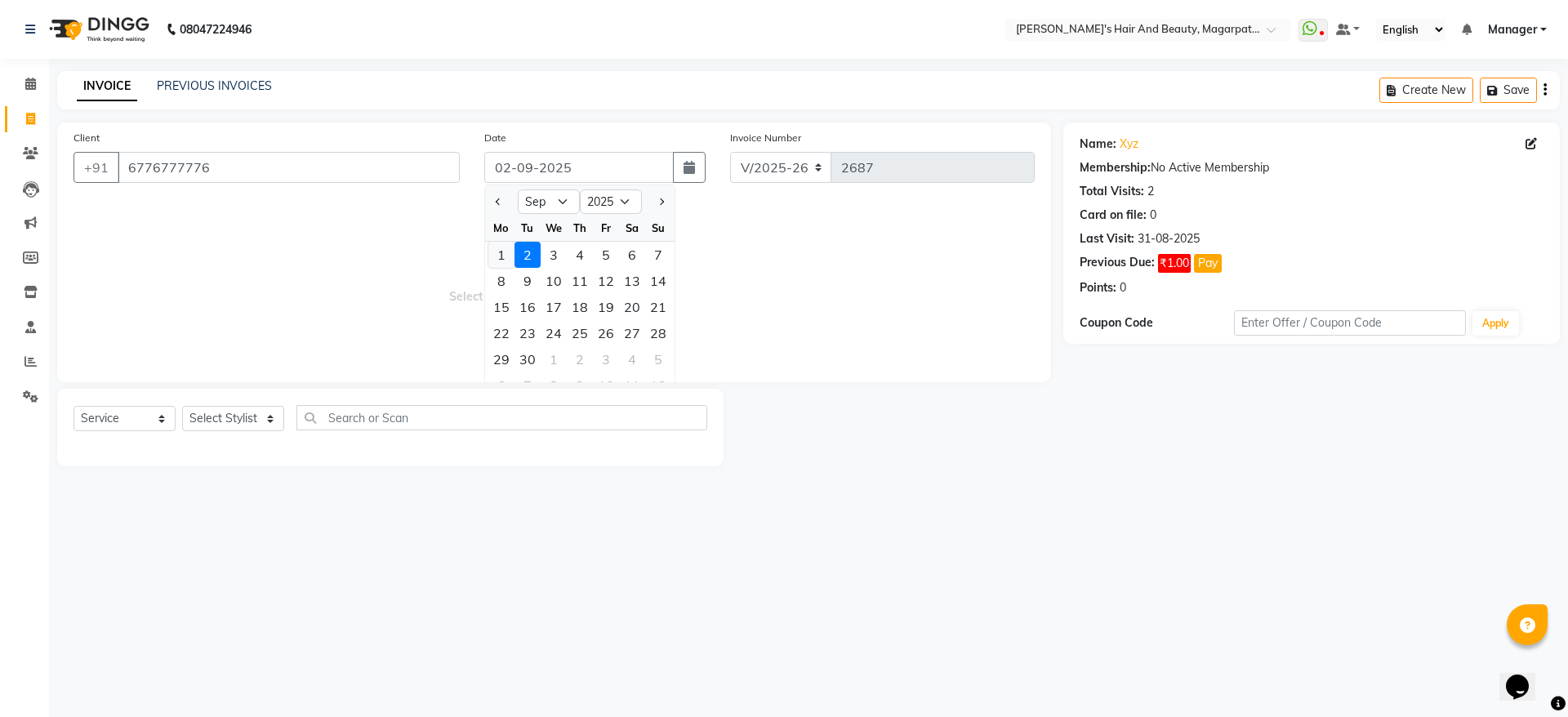
click at [507, 251] on div "1" at bounding box center [501, 254] width 26 height 26
type input "01-09-2025"
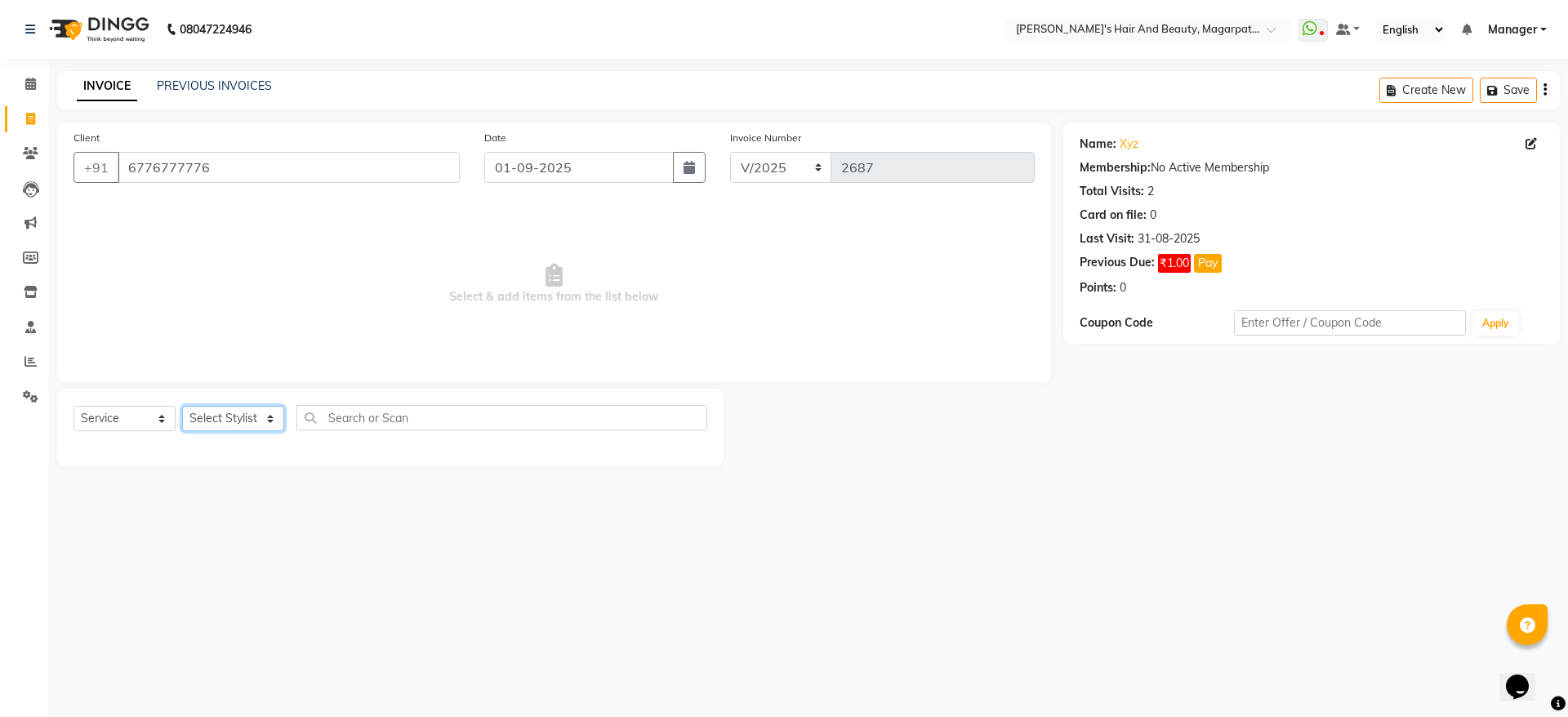
click at [227, 421] on select "Select Stylist [PERSON_NAME] Manager [PERSON_NAME] [PERSON_NAME] [PERSON_NAME]" at bounding box center [232, 418] width 102 height 26
select select "25867"
click at [182, 406] on select "Select Stylist [PERSON_NAME] Manager [PERSON_NAME] [PERSON_NAME] [PERSON_NAME]" at bounding box center [232, 418] width 102 height 26
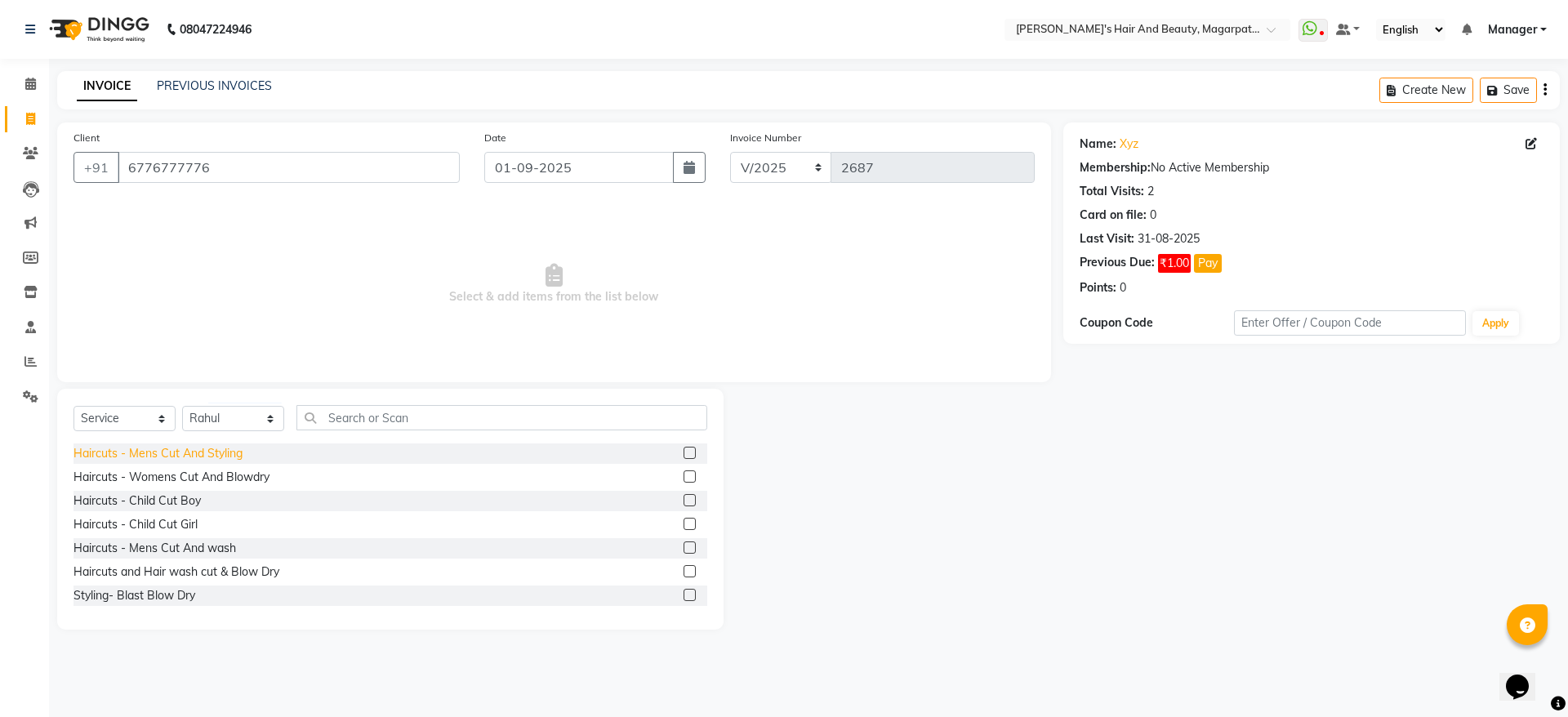
click at [223, 448] on div "Haircuts - Mens Cut And Styling" at bounding box center [157, 453] width 169 height 17
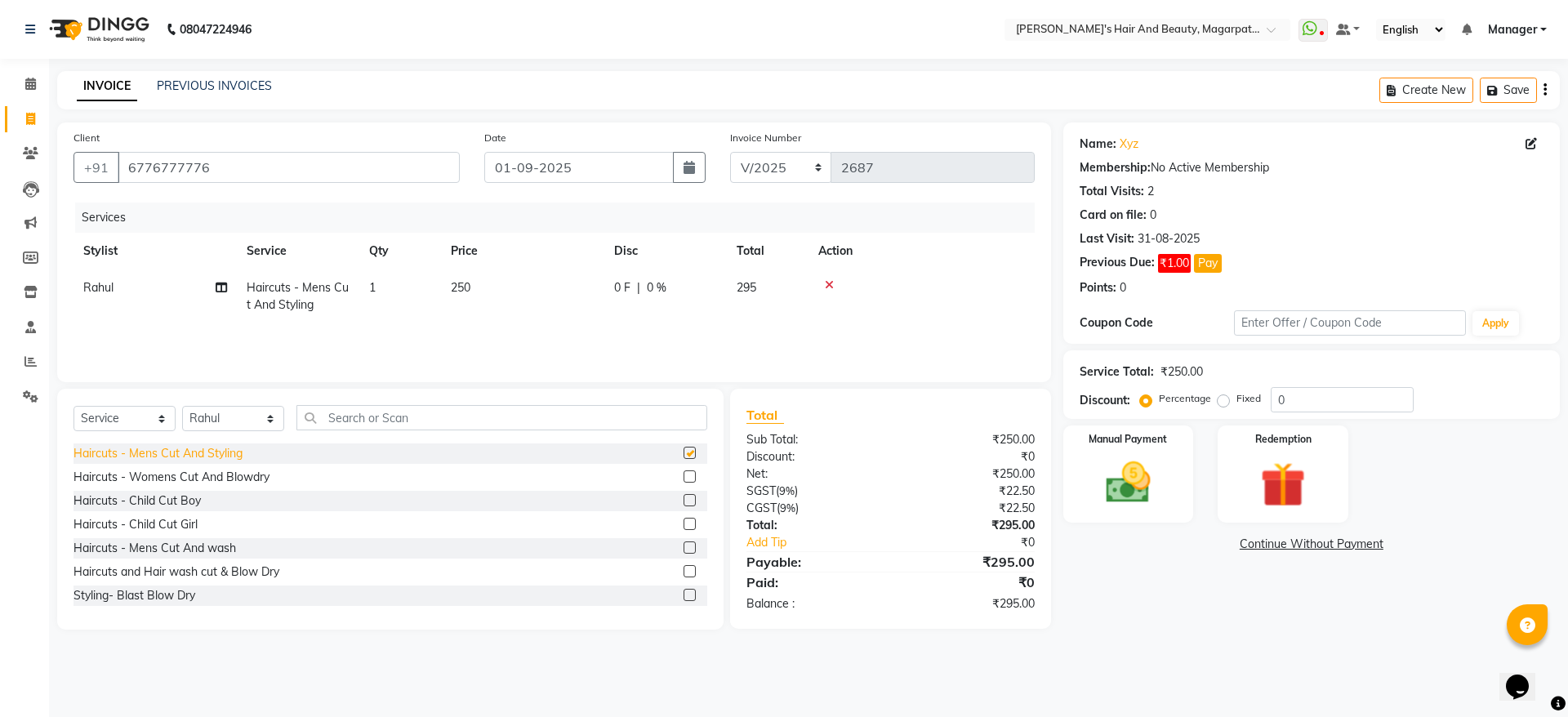
checkbox input "false"
click at [1129, 471] on img at bounding box center [1128, 482] width 76 height 54
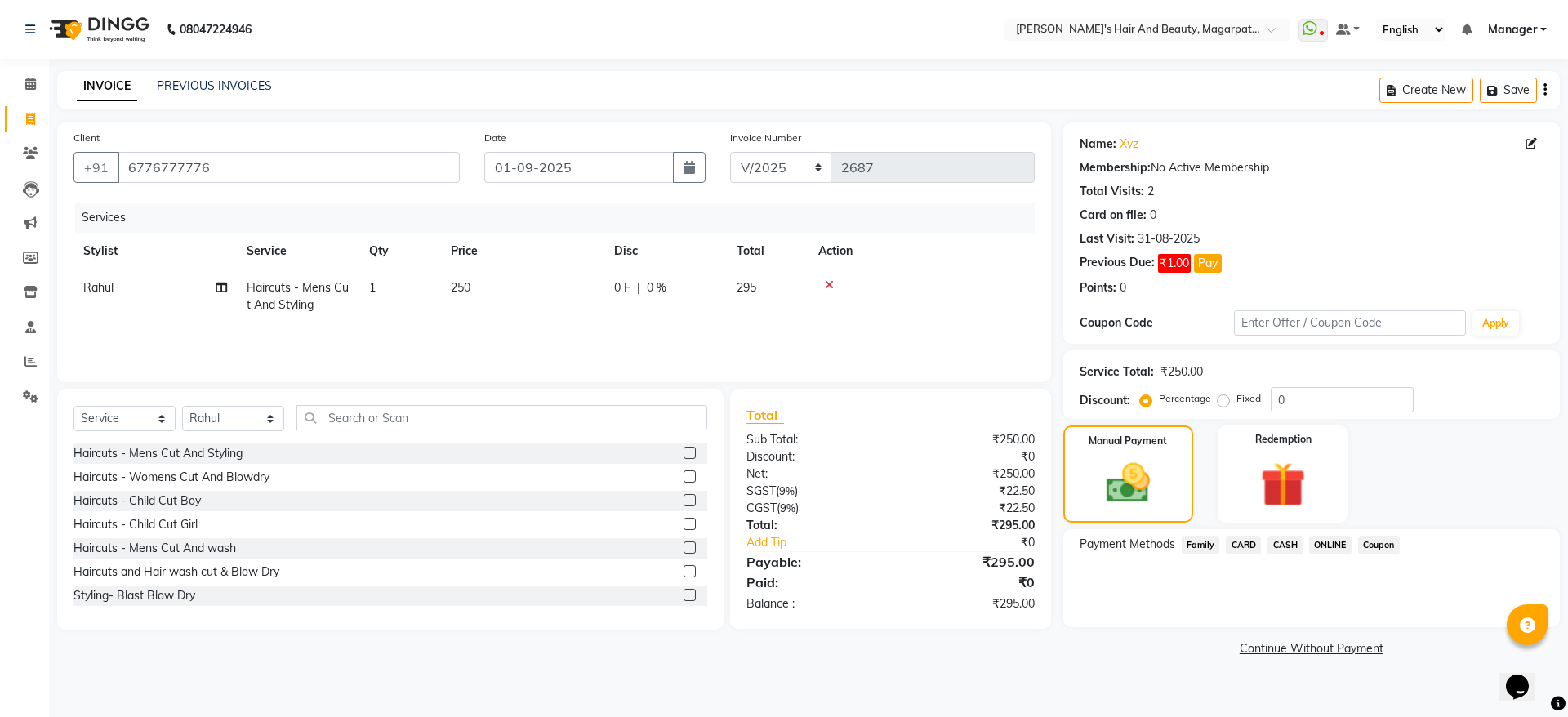
click at [1336, 539] on span "ONLINE" at bounding box center [1330, 545] width 43 height 19
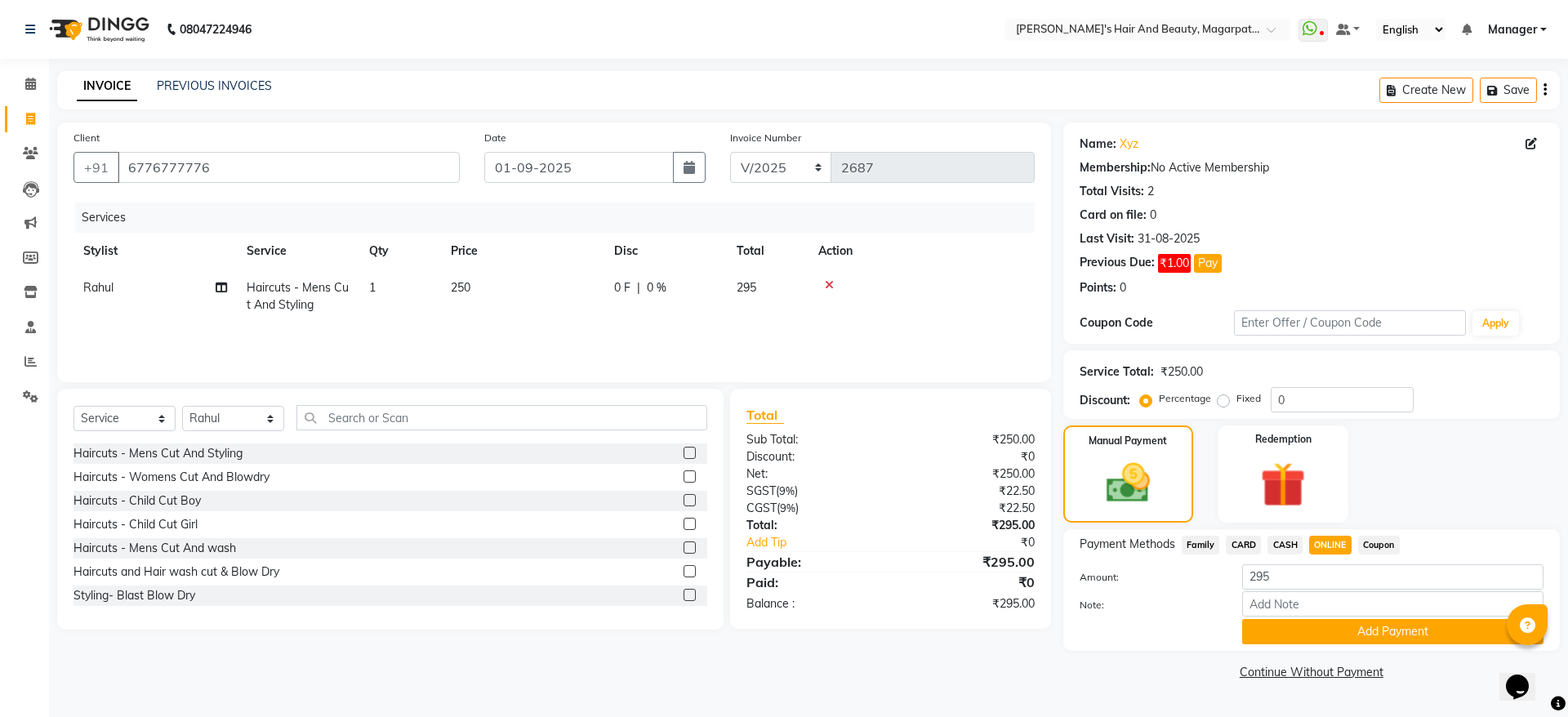
click at [1326, 617] on div "Note:" at bounding box center [1311, 605] width 489 height 28
click at [1325, 622] on button "Add Payment" at bounding box center [1393, 631] width 301 height 26
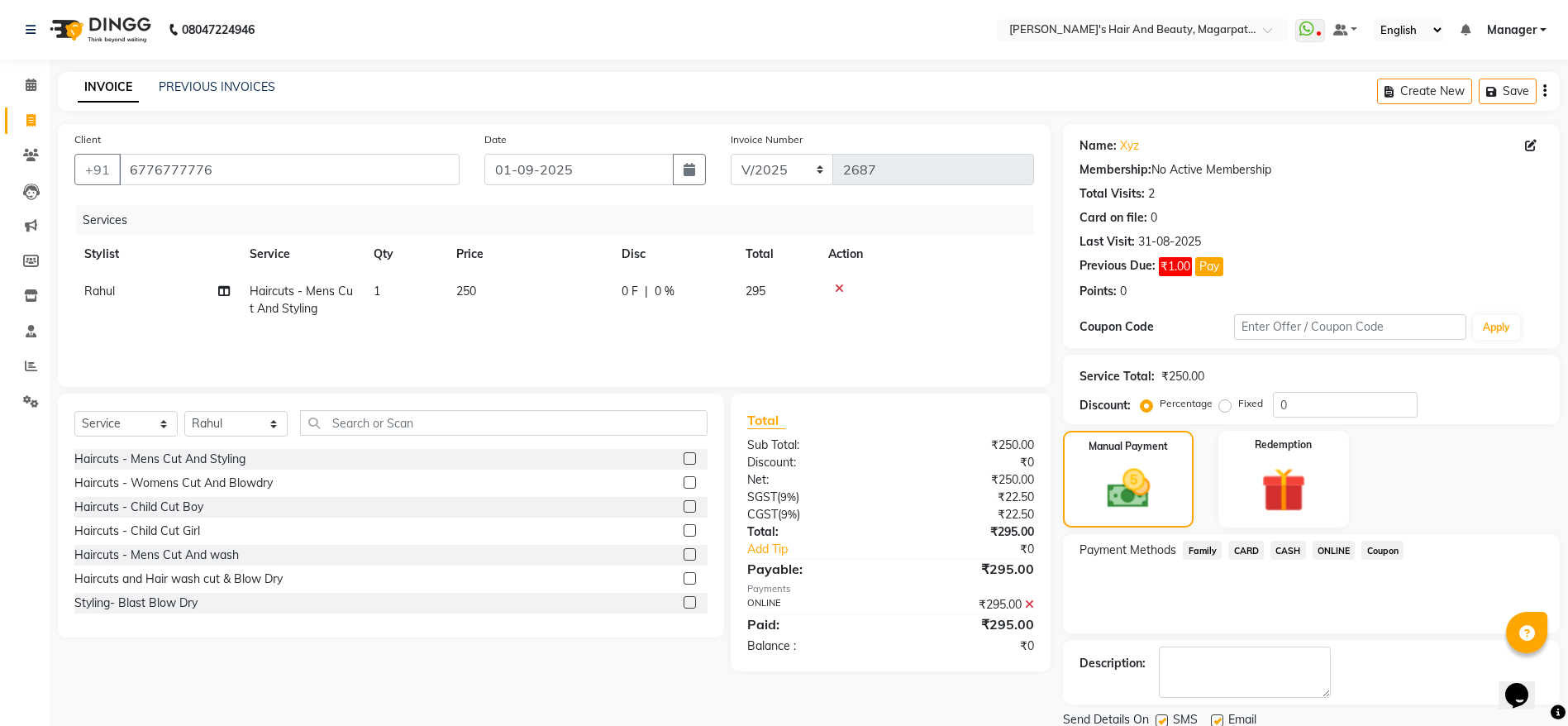
scroll to position [60, 0]
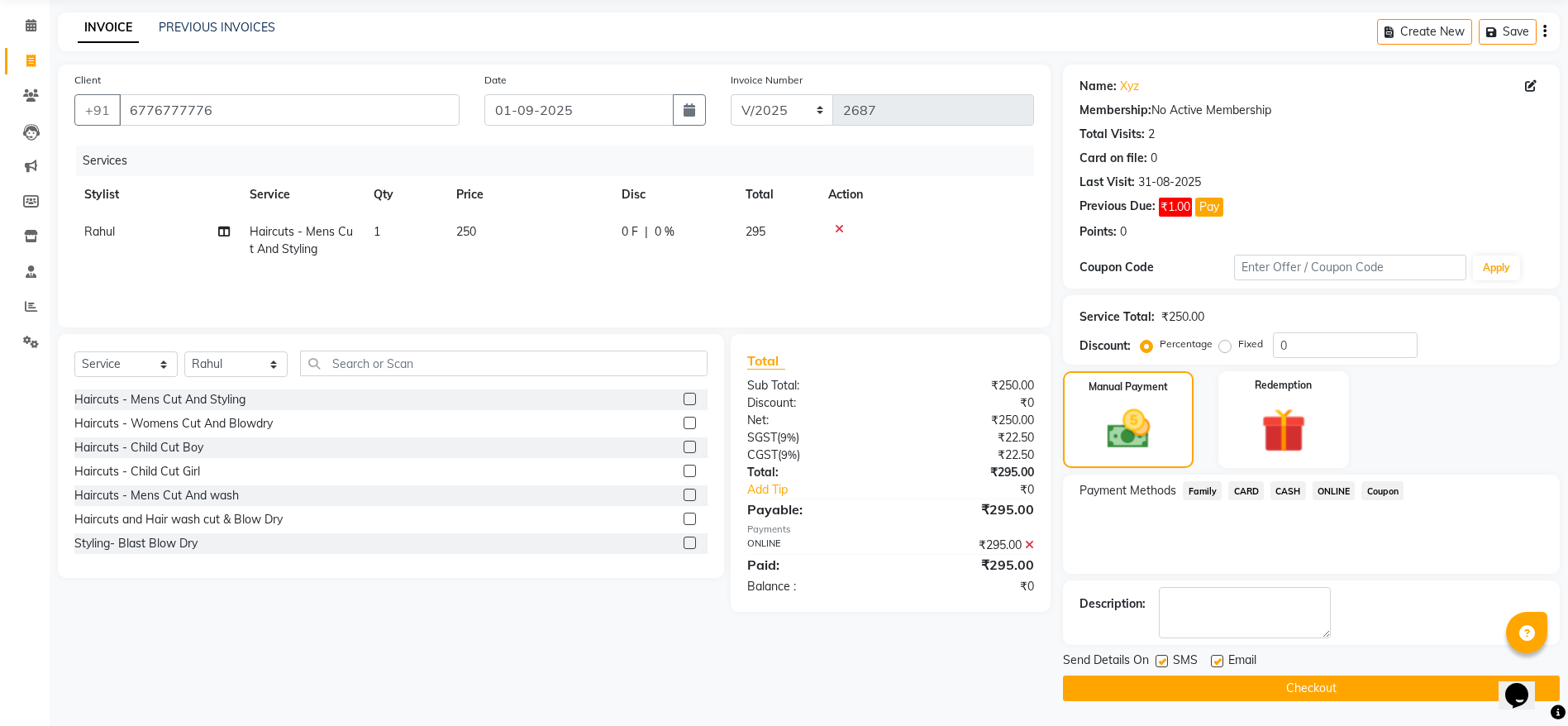
click at [1286, 692] on button "Checkout" at bounding box center [1311, 687] width 497 height 26
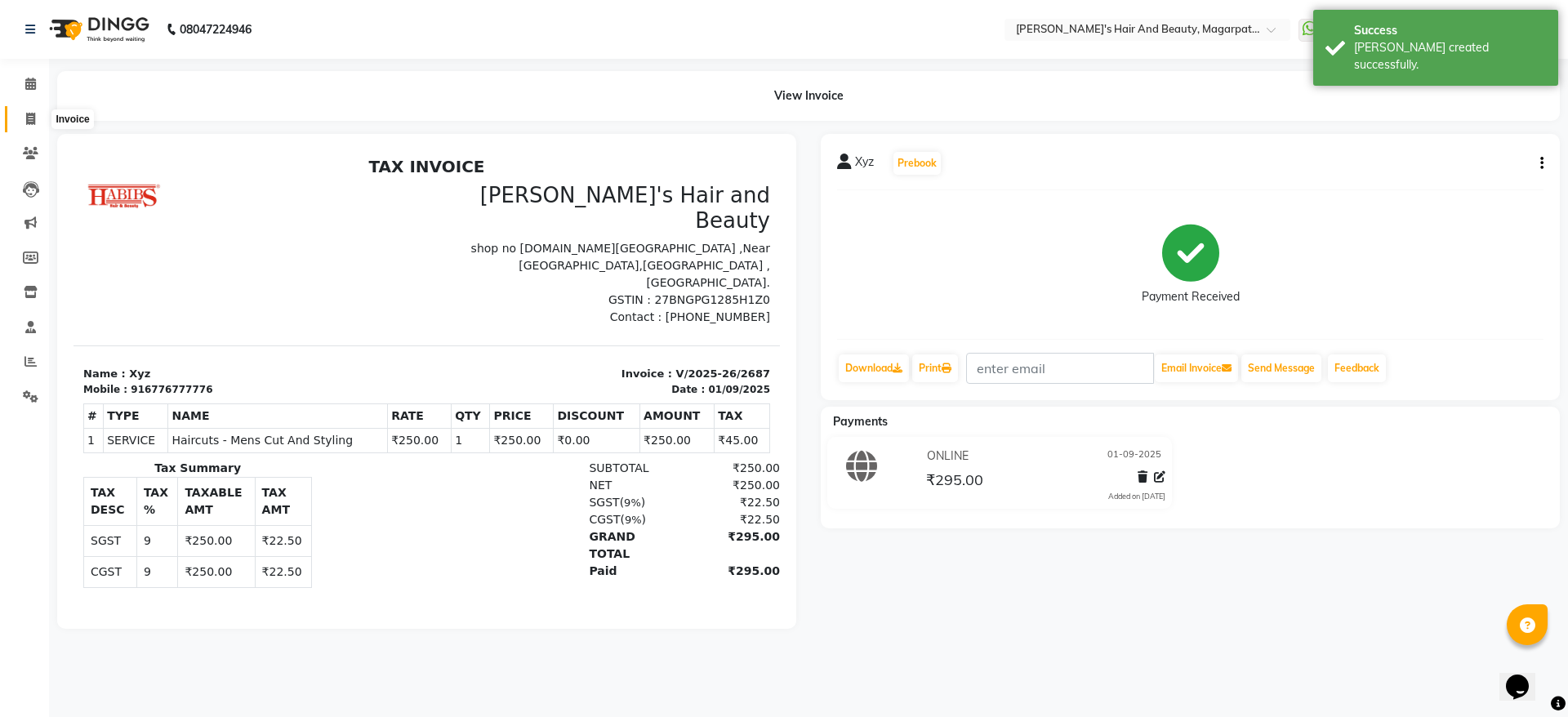
click at [24, 122] on span at bounding box center [30, 120] width 29 height 19
select select "4517"
select select "service"
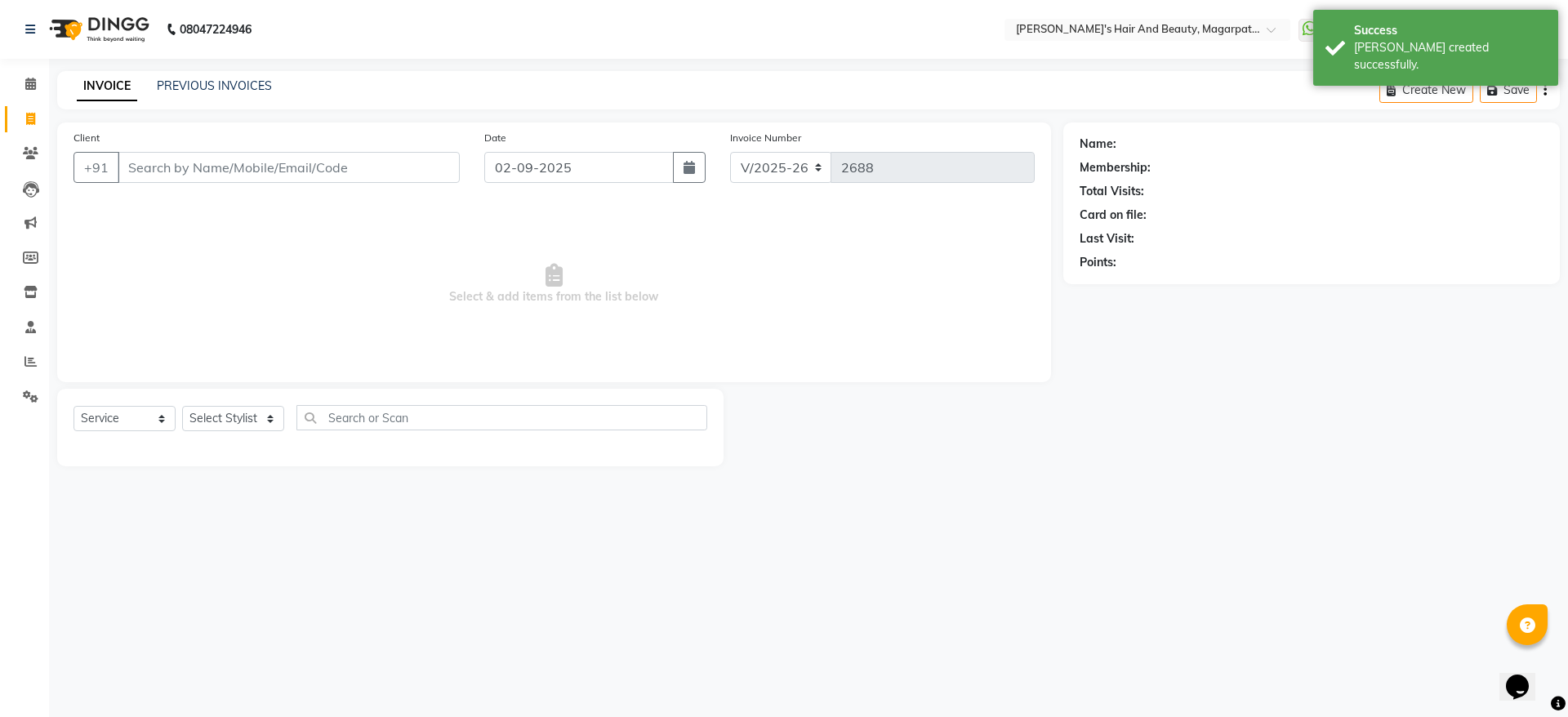
click at [183, 165] on input "Client" at bounding box center [288, 167] width 342 height 31
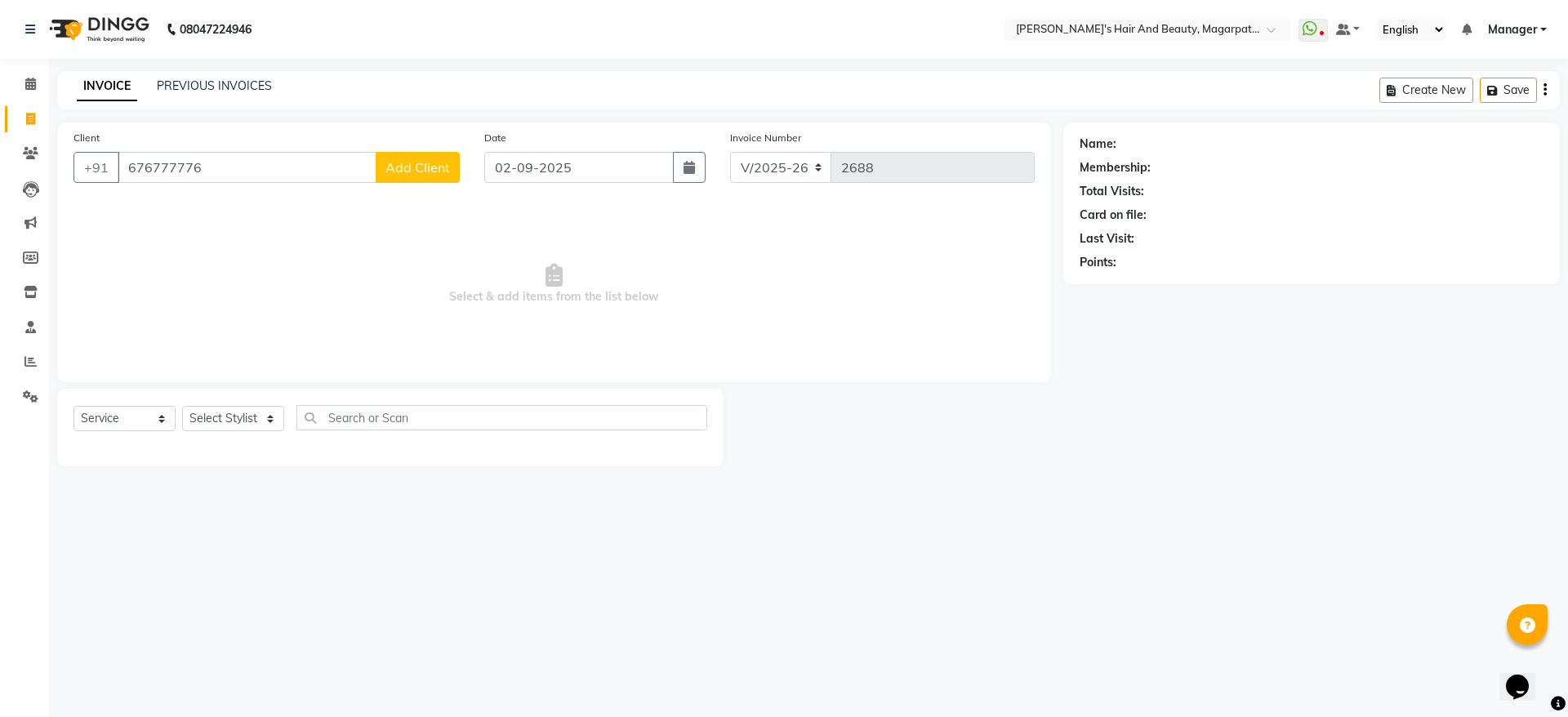
type input "676777776"
click at [422, 154] on button "Add Client" at bounding box center [417, 167] width 84 height 31
select select "22"
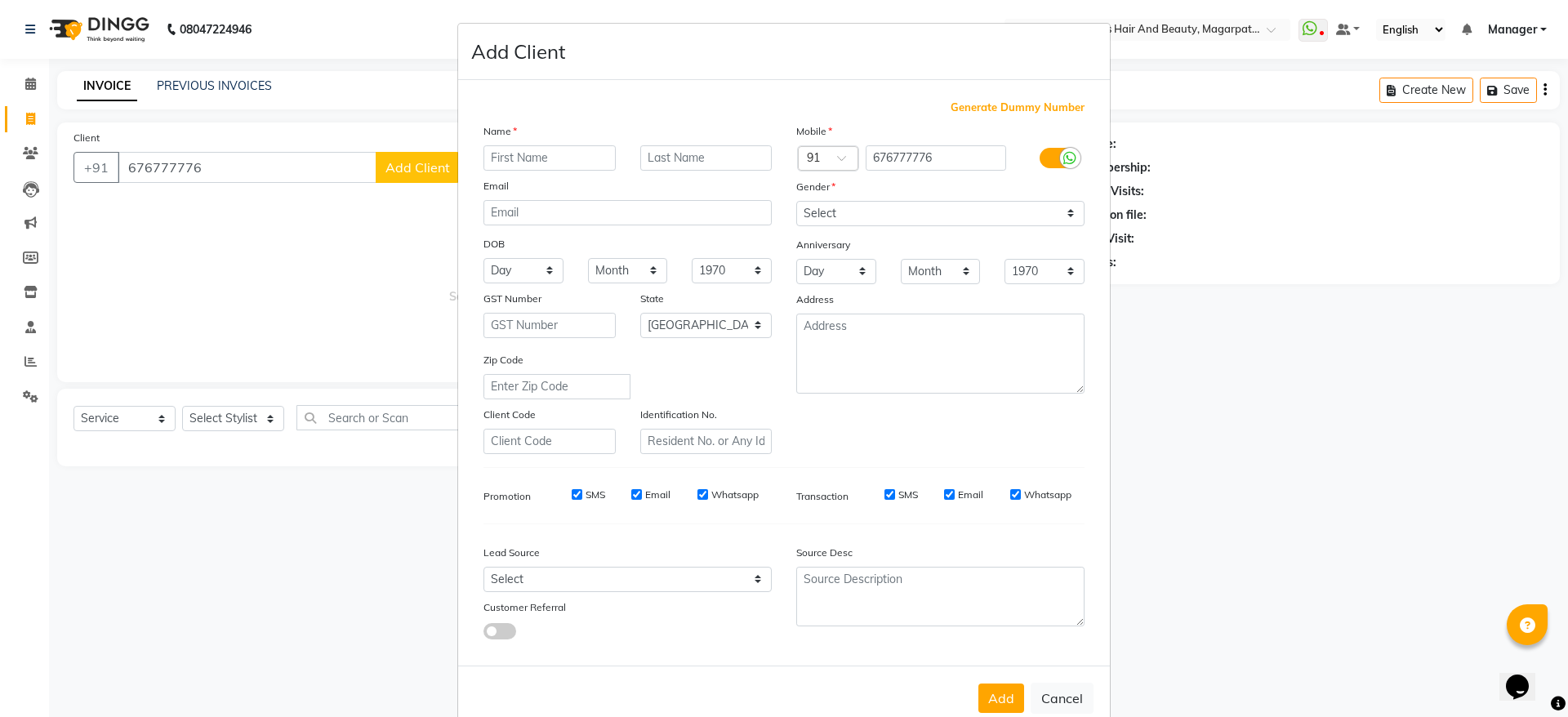
click at [538, 153] on input "text" at bounding box center [549, 158] width 132 height 26
type input "Akshay"
click at [823, 216] on select "Select [DEMOGRAPHIC_DATA] [DEMOGRAPHIC_DATA] Other Prefer Not To Say" at bounding box center [940, 213] width 289 height 26
select select "[DEMOGRAPHIC_DATA]"
click at [796, 201] on select "Select [DEMOGRAPHIC_DATA] [DEMOGRAPHIC_DATA] Other Prefer Not To Say" at bounding box center [940, 213] width 289 height 26
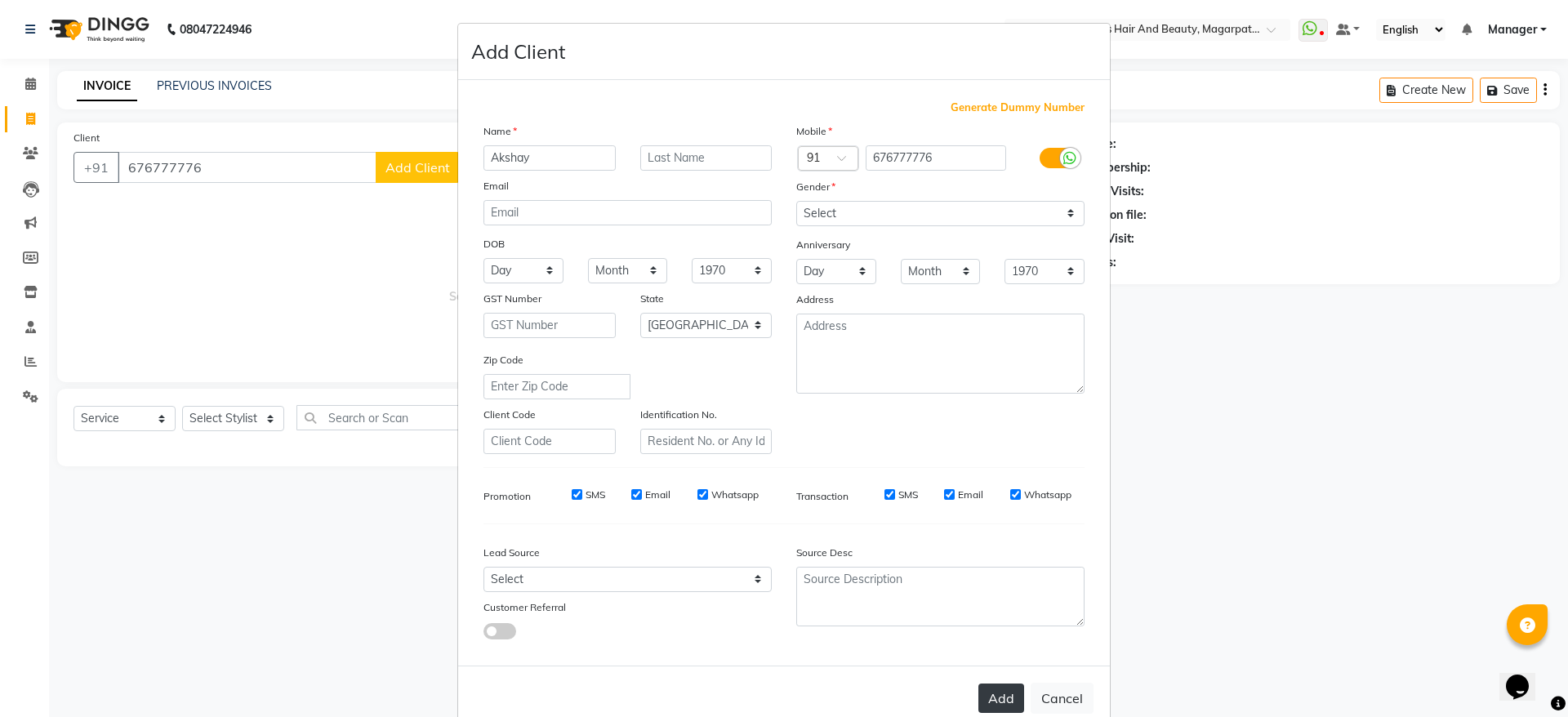
click at [981, 691] on button "Add" at bounding box center [1001, 697] width 46 height 30
select select
select select "null"
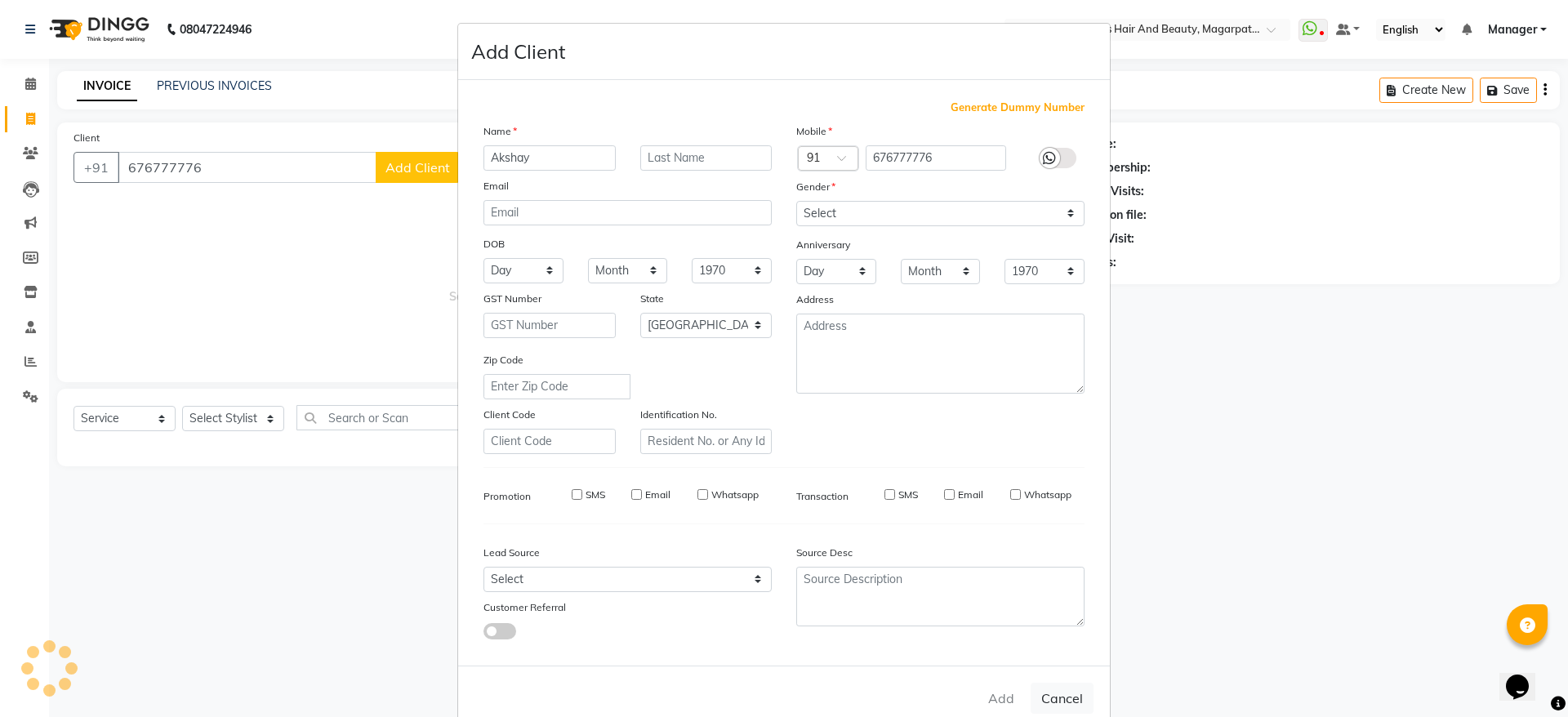
select select
checkbox input "false"
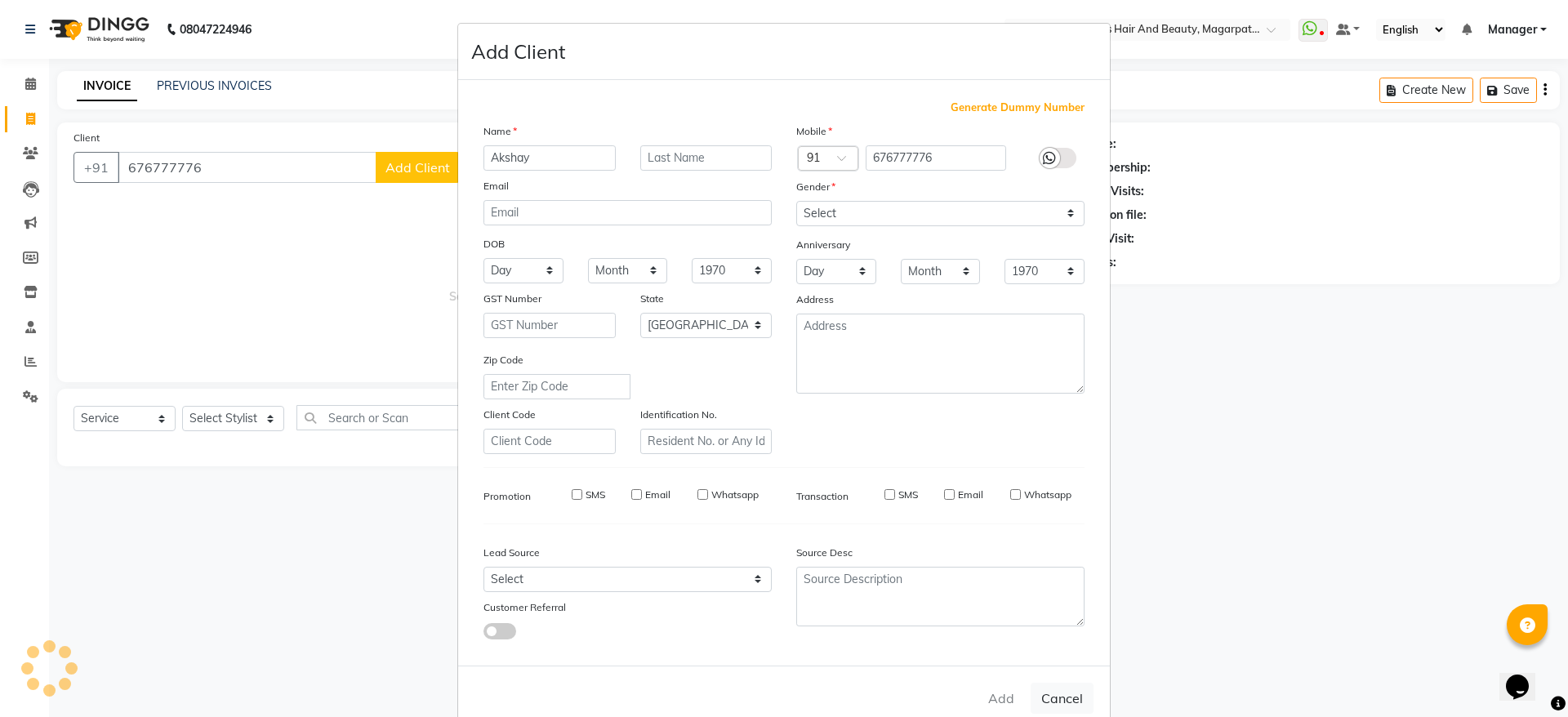
checkbox input "false"
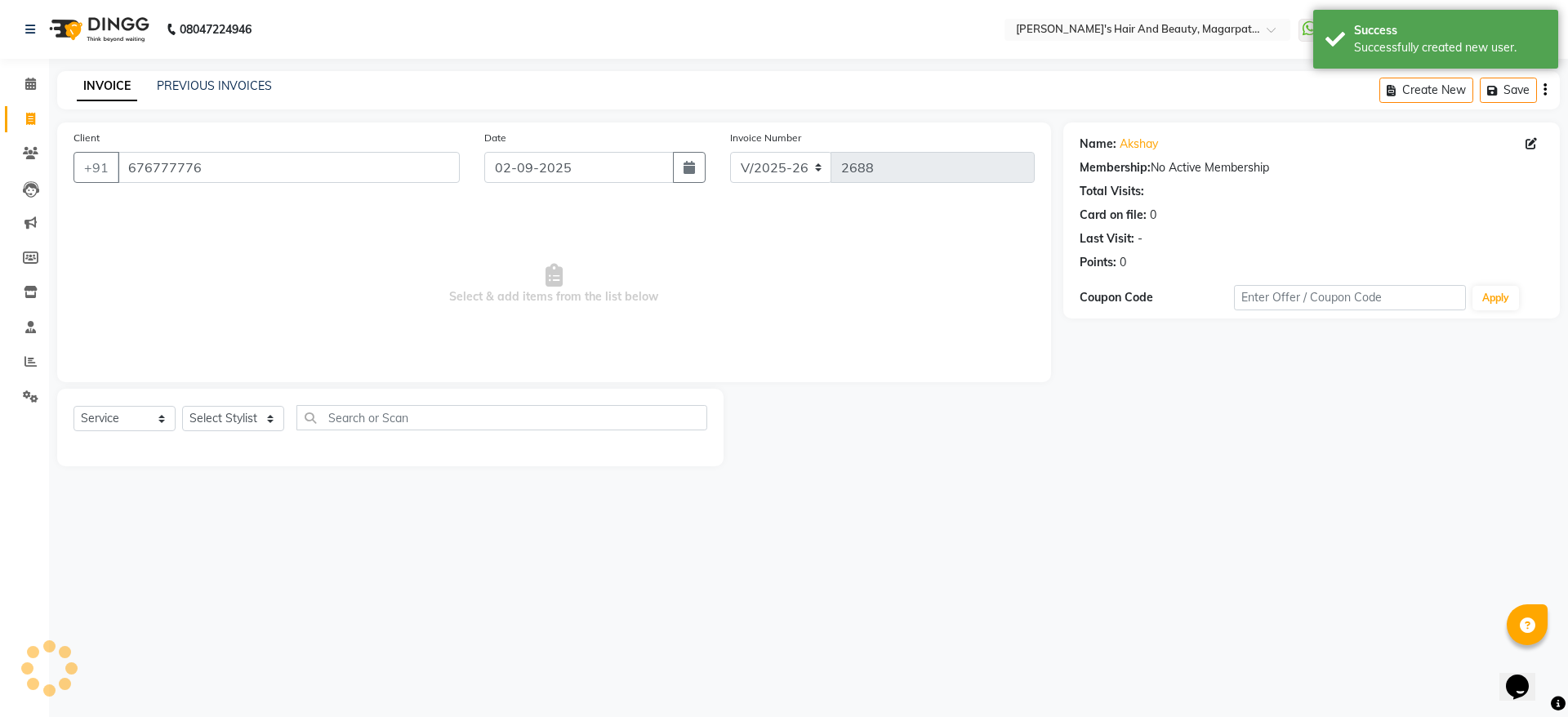
click at [687, 187] on div "Date [DATE]" at bounding box center [594, 162] width 247 height 67
click at [689, 174] on button "button" at bounding box center [689, 167] width 32 height 31
select select "9"
select select "2025"
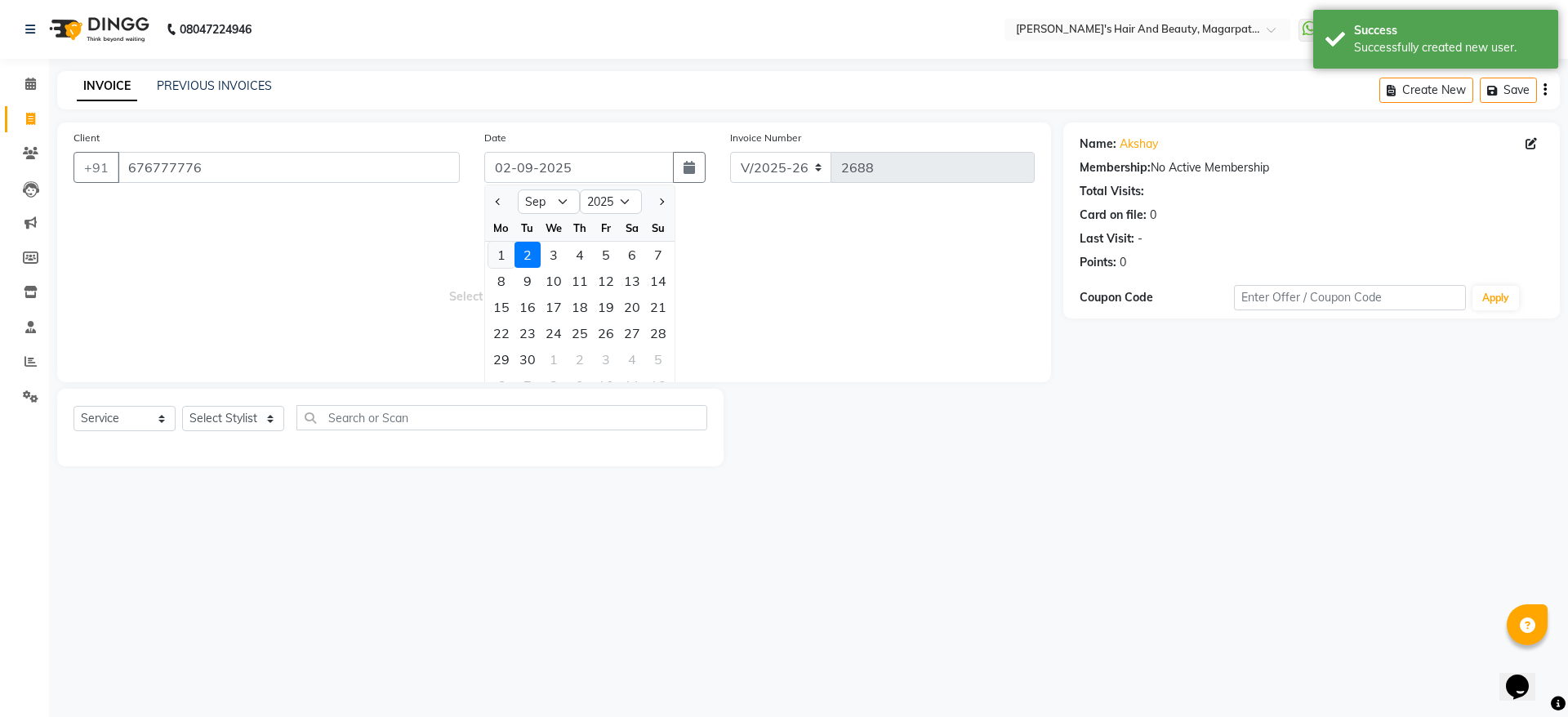
click at [503, 253] on div "1" at bounding box center [501, 254] width 26 height 26
type input "01-09-2025"
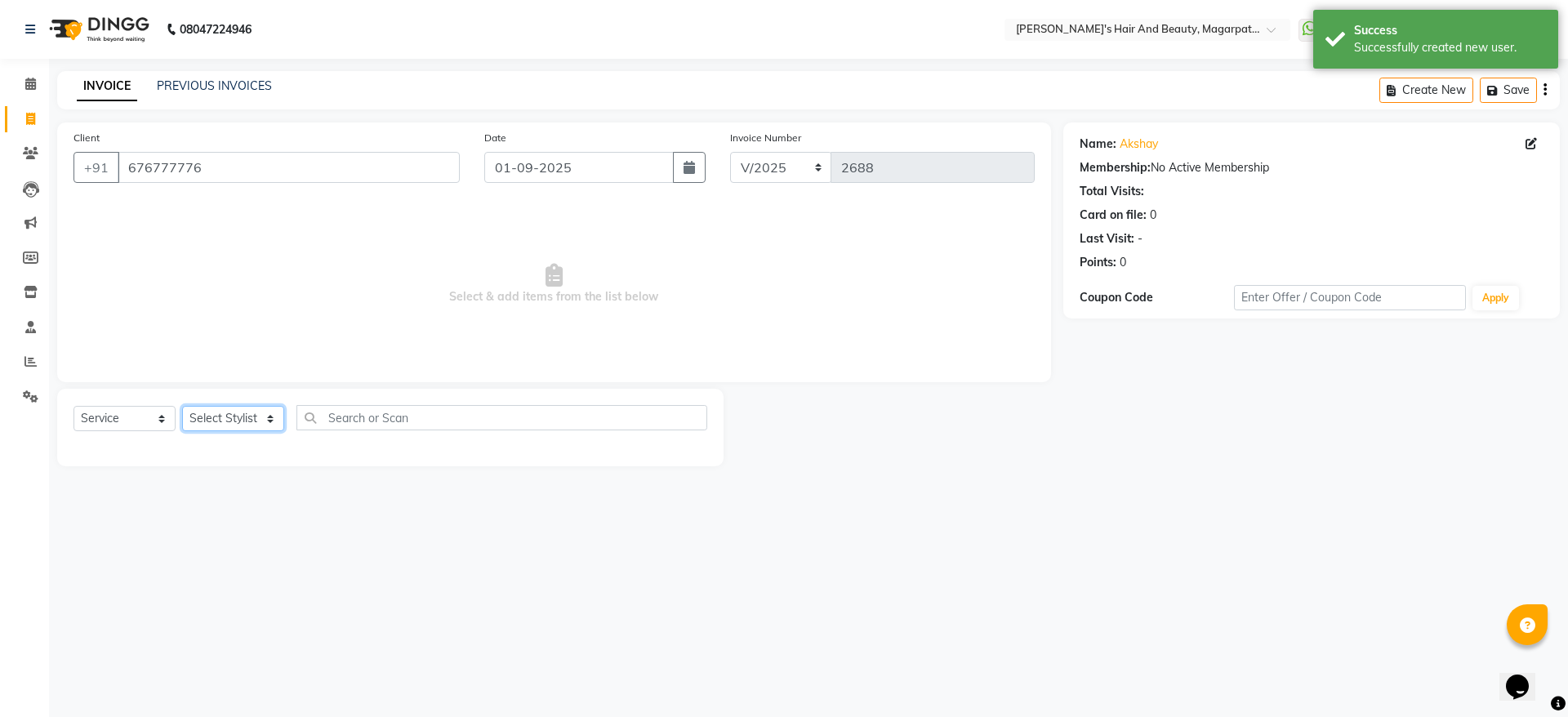
click at [231, 414] on select "Select Stylist [PERSON_NAME] Manager [PERSON_NAME] [PERSON_NAME] [PERSON_NAME]" at bounding box center [232, 418] width 102 height 26
select select "25867"
click at [182, 406] on select "Select Stylist [PERSON_NAME] Manager [PERSON_NAME] [PERSON_NAME] [PERSON_NAME]" at bounding box center [232, 418] width 102 height 26
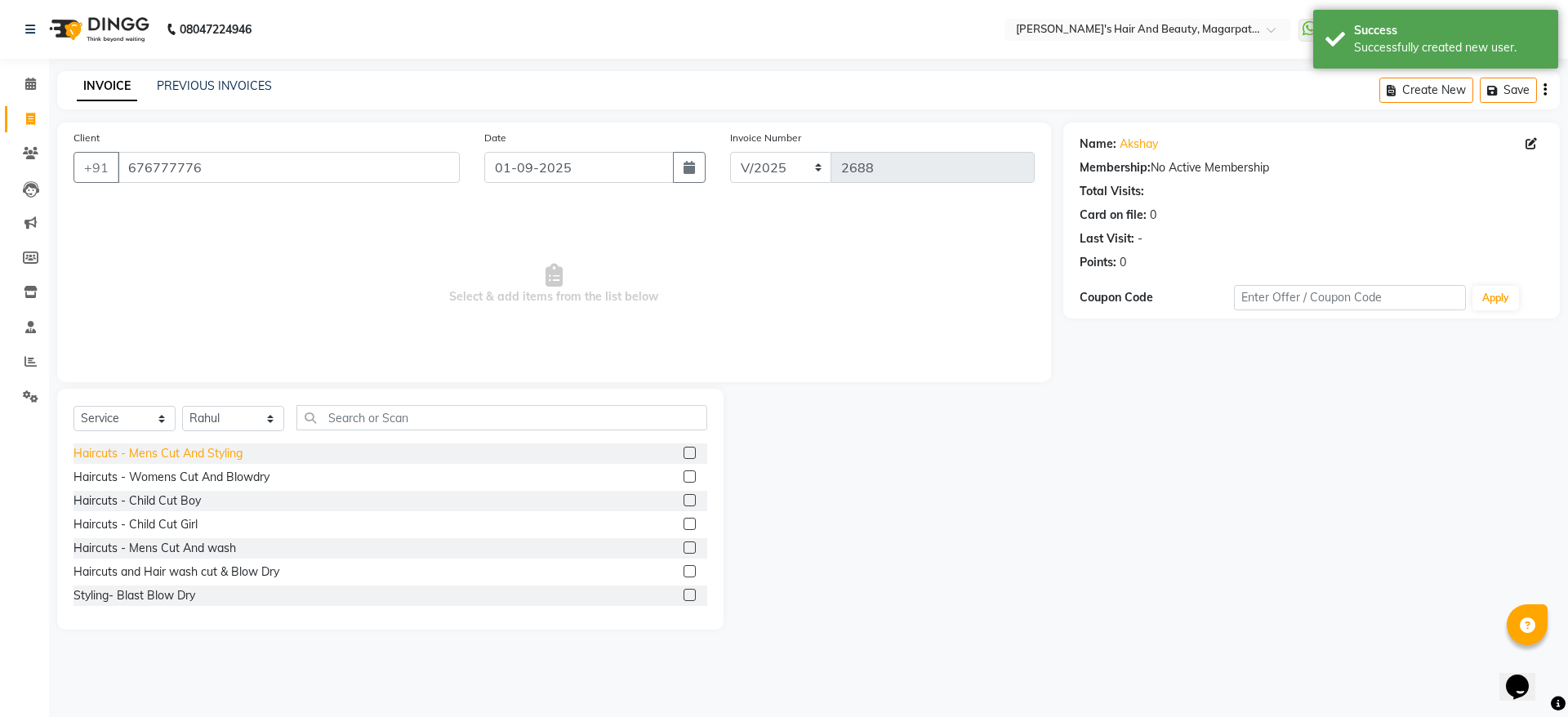
click at [212, 450] on div "Haircuts - Mens Cut And Styling" at bounding box center [157, 453] width 169 height 17
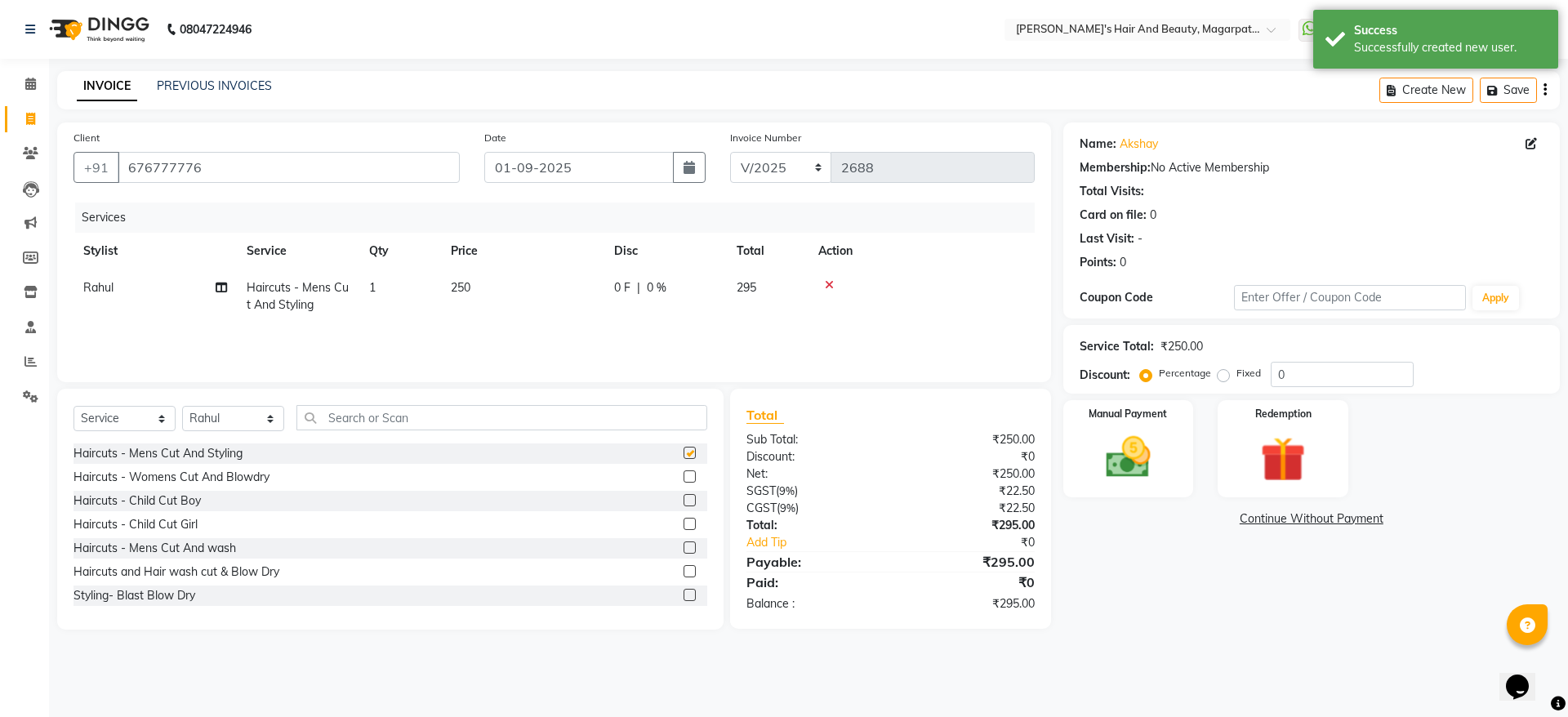
checkbox input "false"
click at [339, 417] on input "text" at bounding box center [501, 417] width 411 height 26
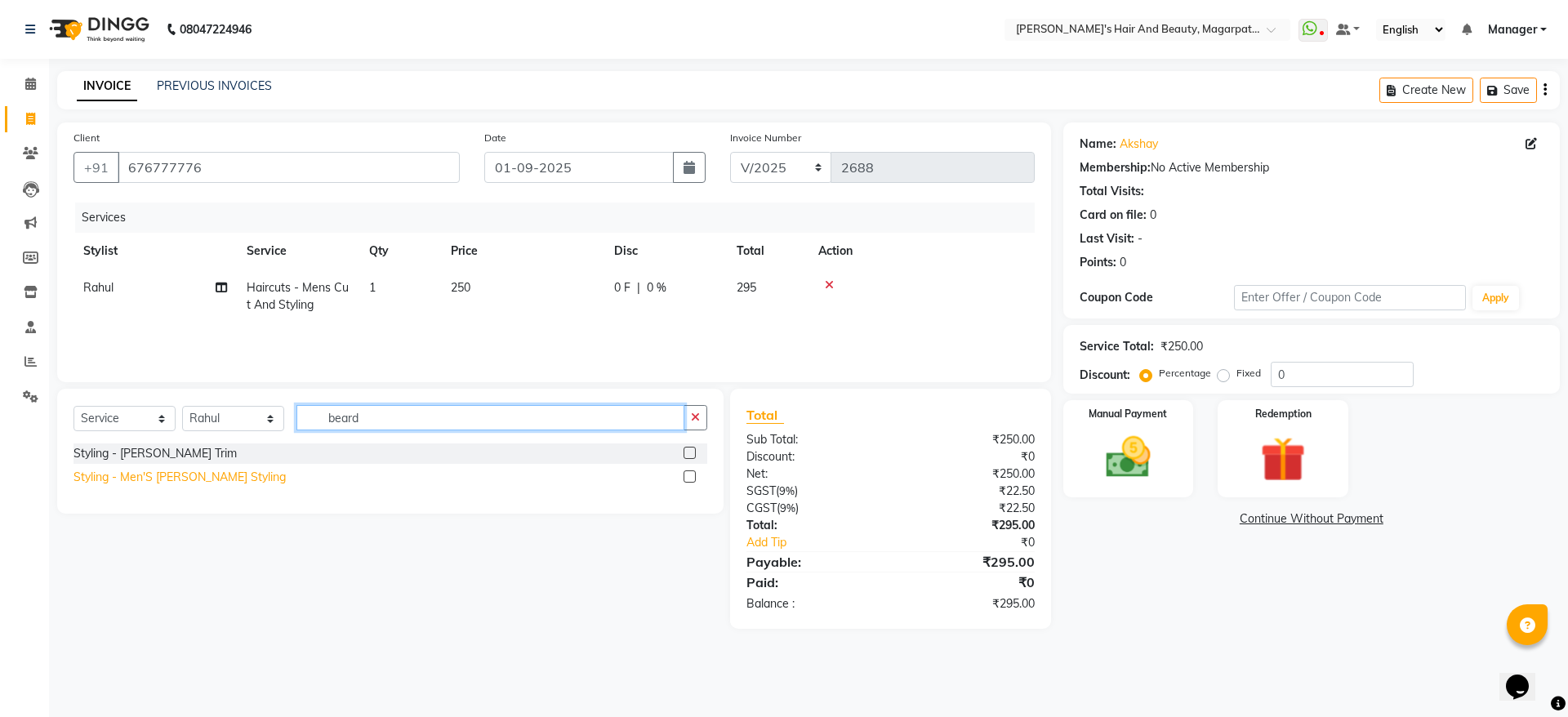
type input "beard"
click at [190, 482] on div "Styling - Men'S [PERSON_NAME] Styling" at bounding box center [179, 477] width 212 height 17
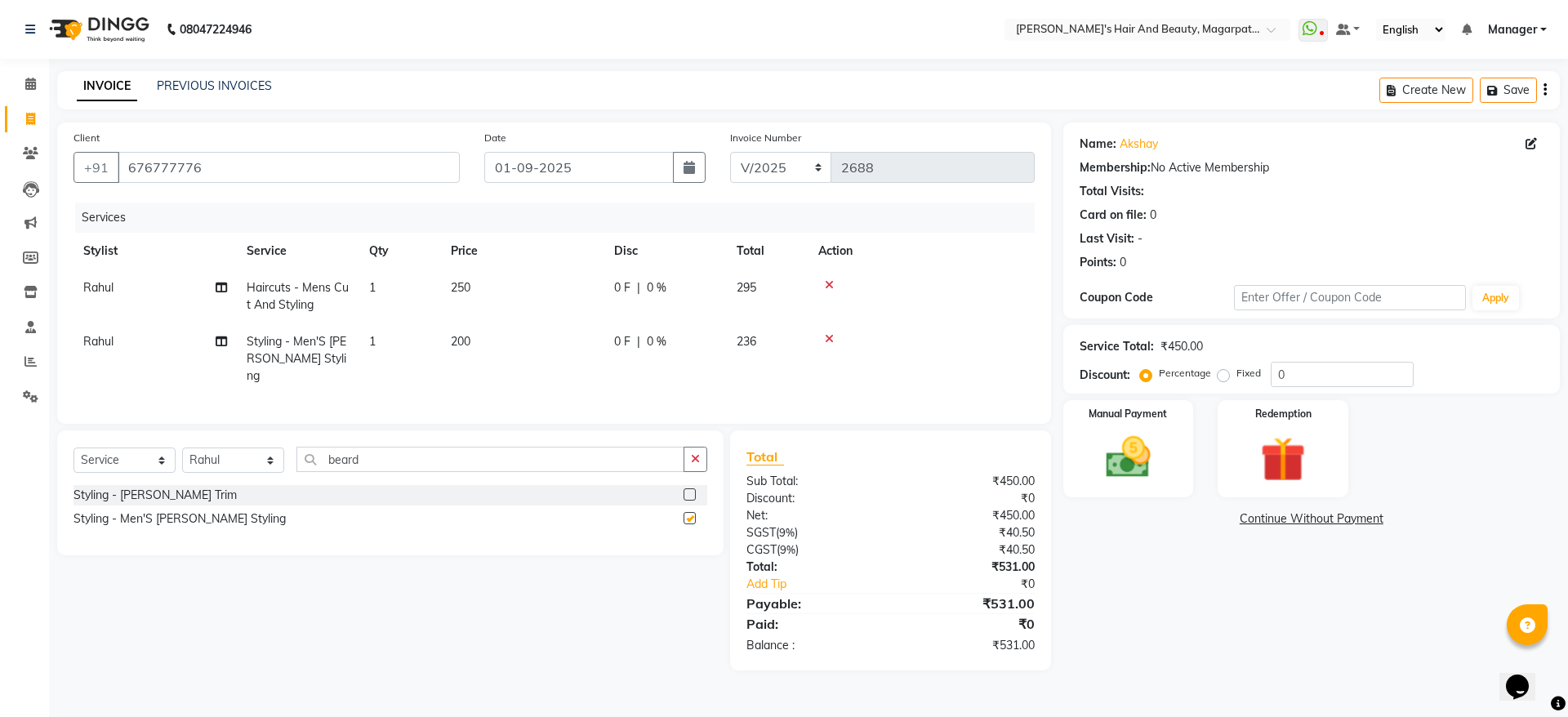
checkbox input "false"
click at [1124, 455] on img at bounding box center [1128, 457] width 76 height 54
click at [1341, 521] on span "ONLINE" at bounding box center [1330, 520] width 43 height 19
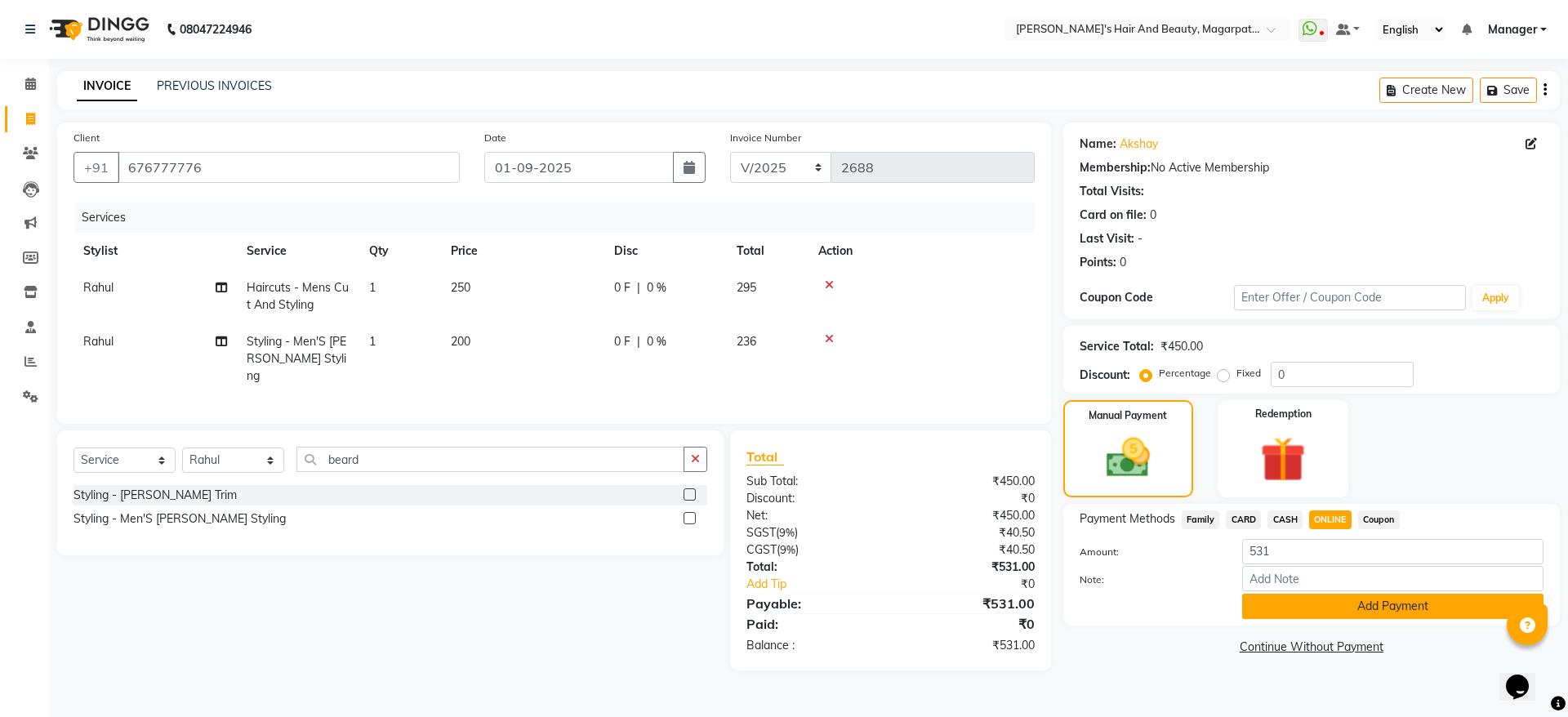
click at [1337, 602] on button "Add Payment" at bounding box center [1393, 606] width 301 height 26
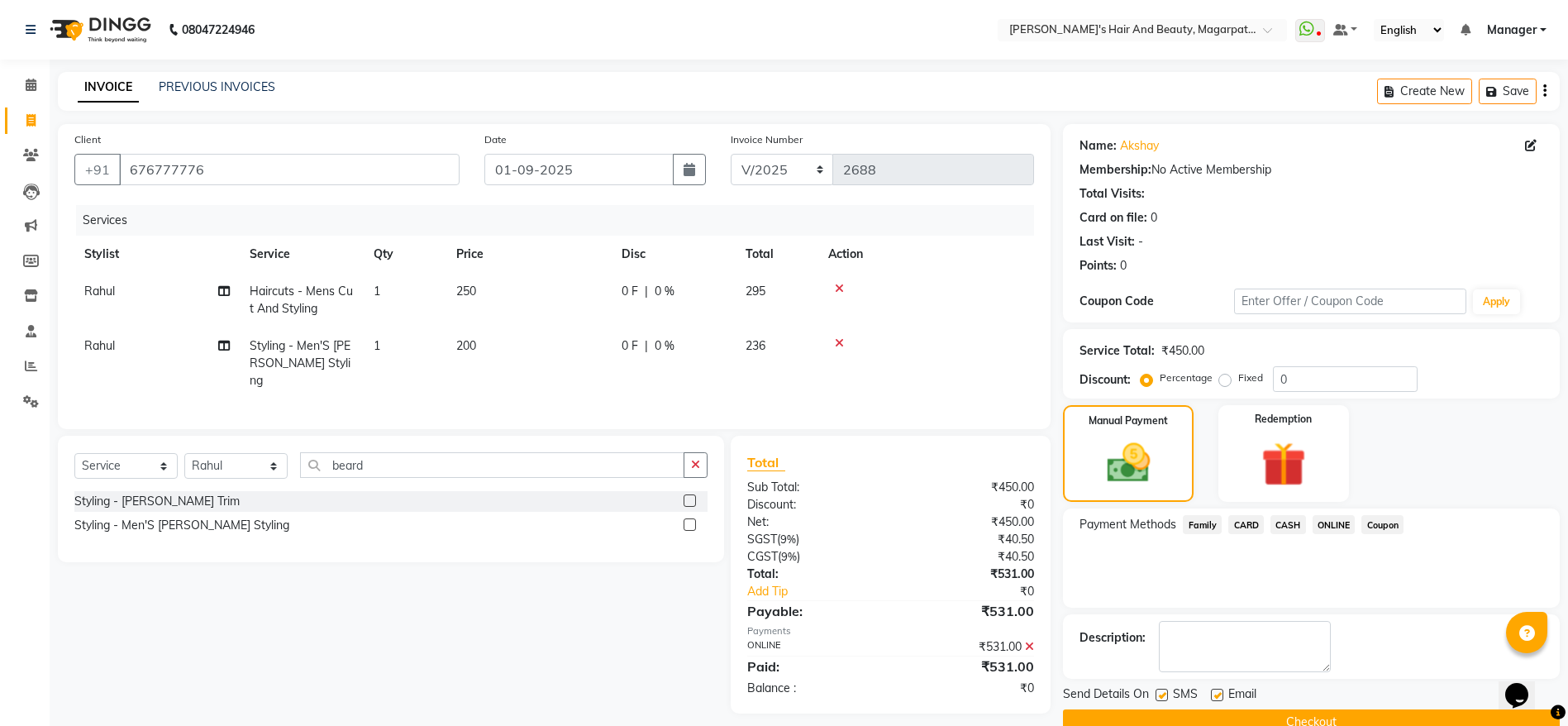
scroll to position [34, 0]
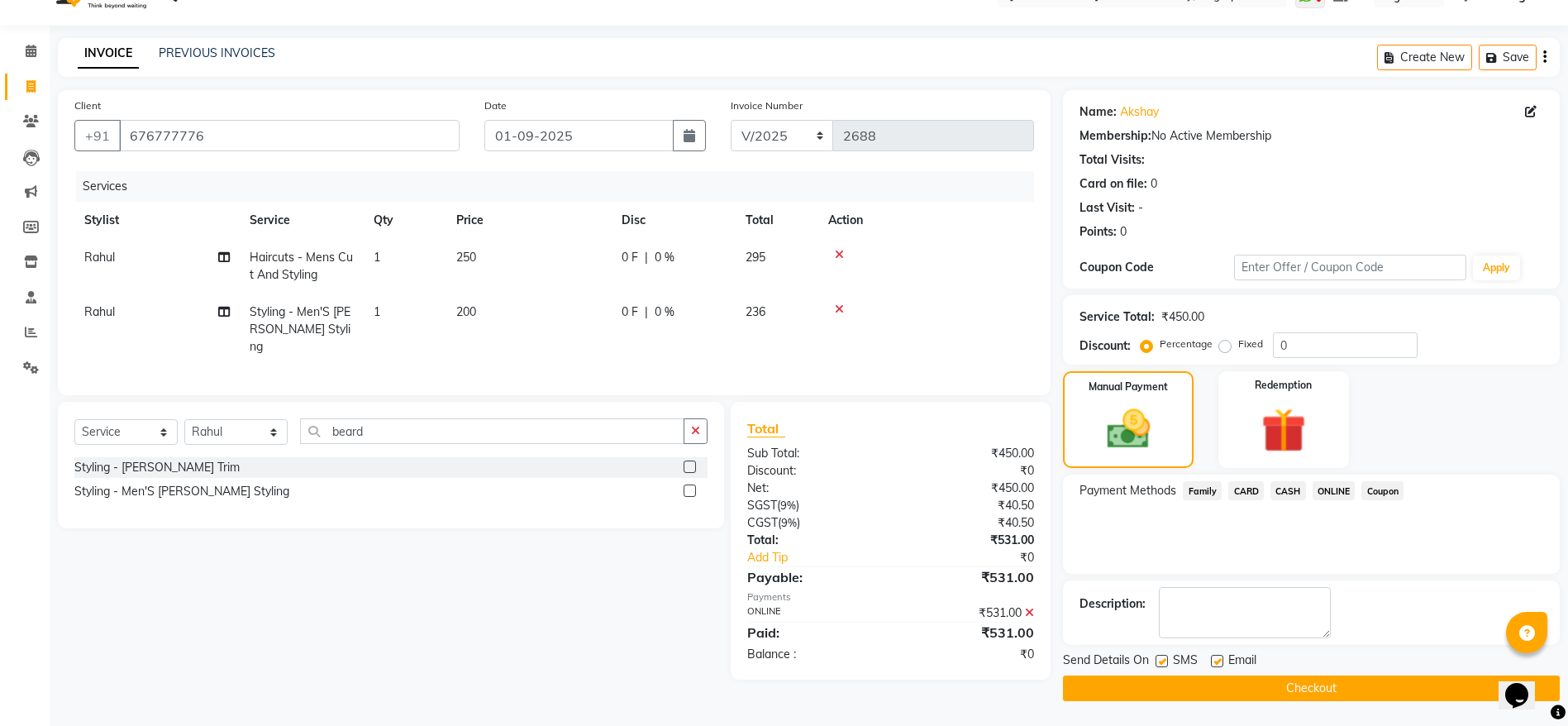
click at [1313, 691] on button "Checkout" at bounding box center [1311, 687] width 497 height 26
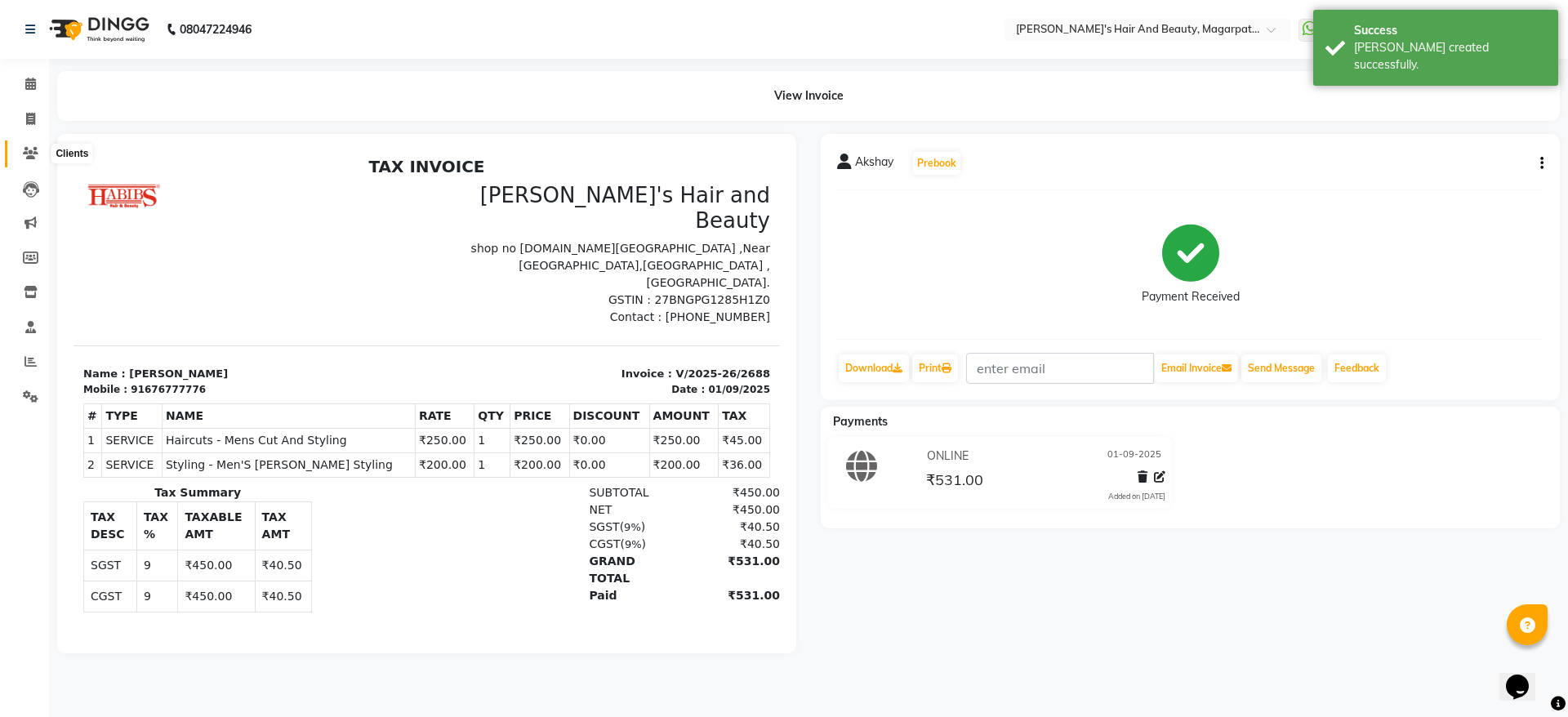
click at [31, 154] on icon at bounding box center [30, 152] width 15 height 12
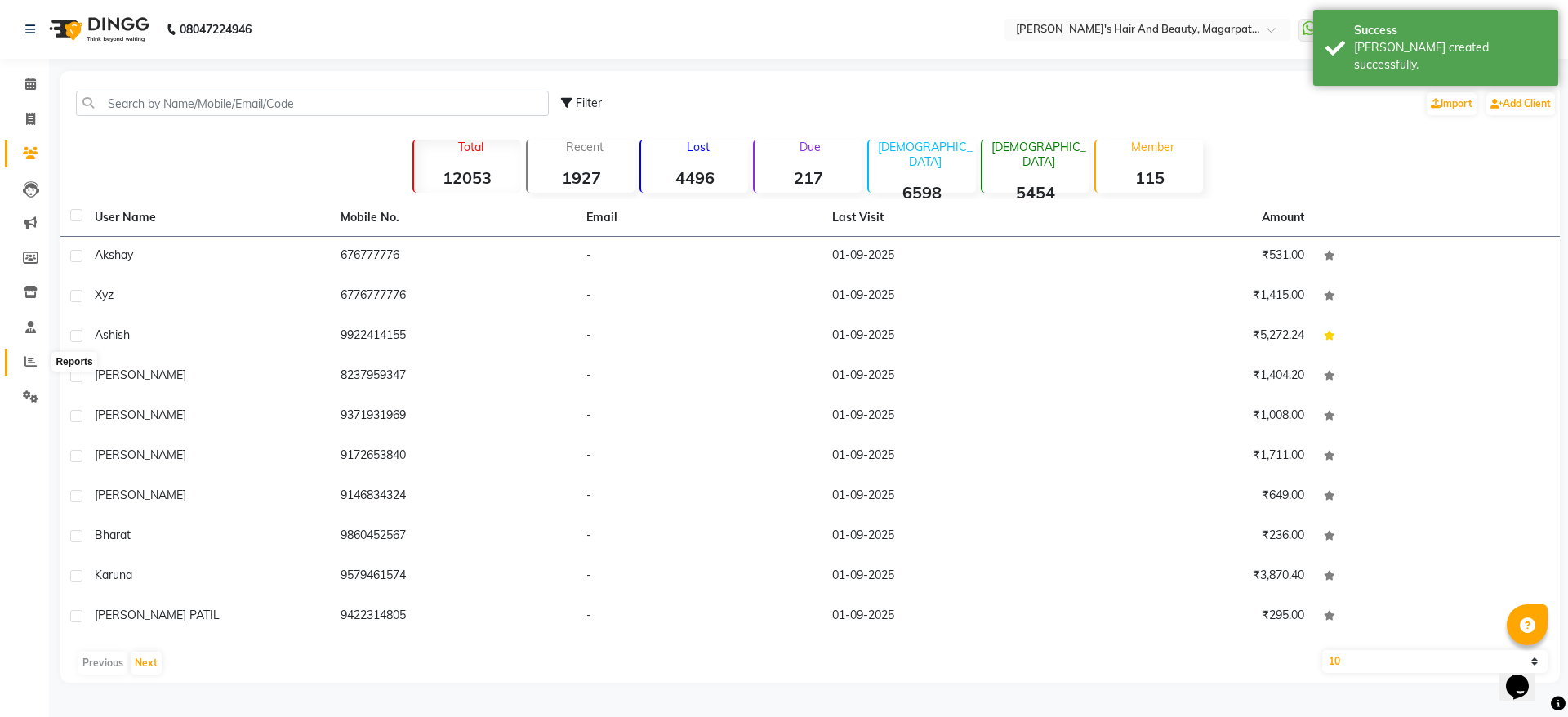
click at [25, 361] on icon at bounding box center [30, 361] width 12 height 12
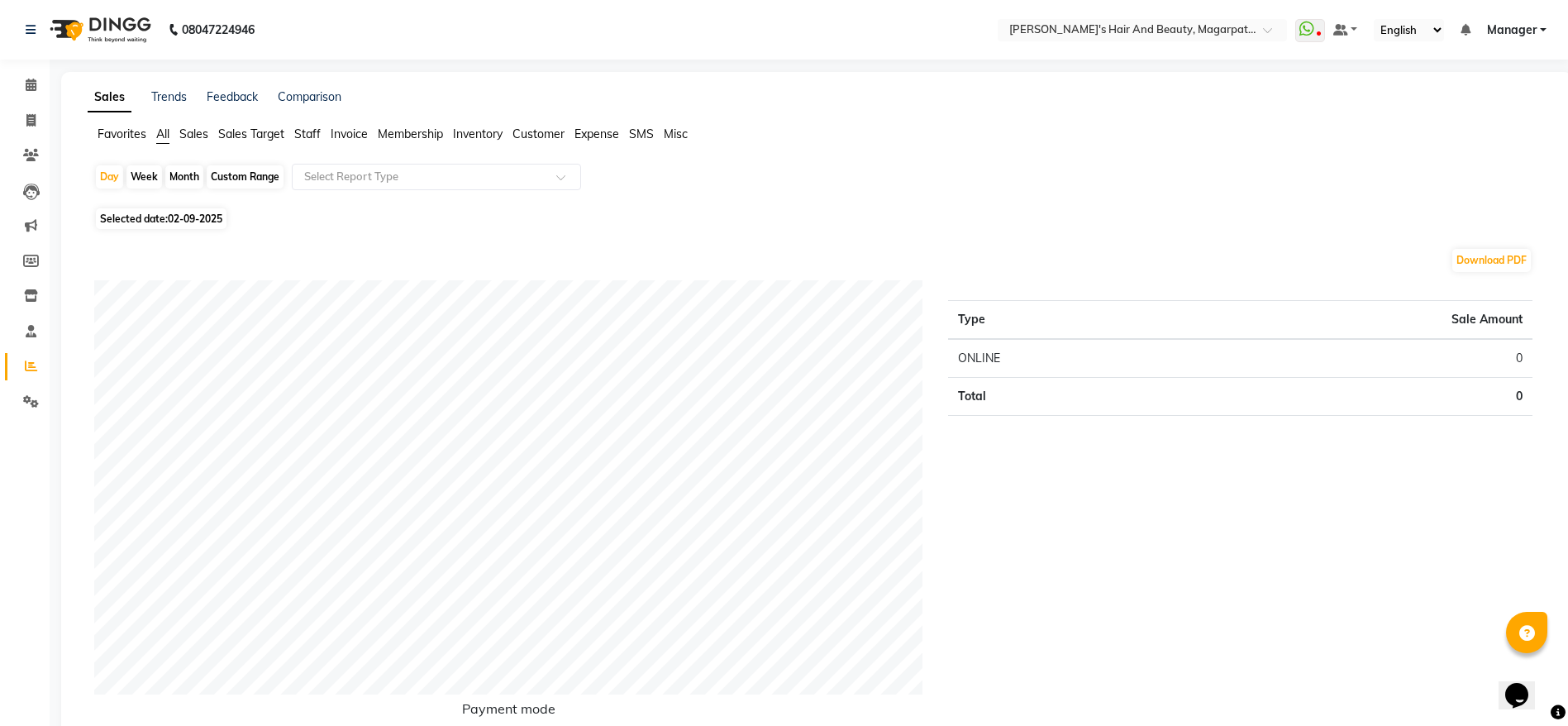
click at [198, 220] on span "02-09-2025" at bounding box center [195, 218] width 55 height 13
select select "9"
select select "2025"
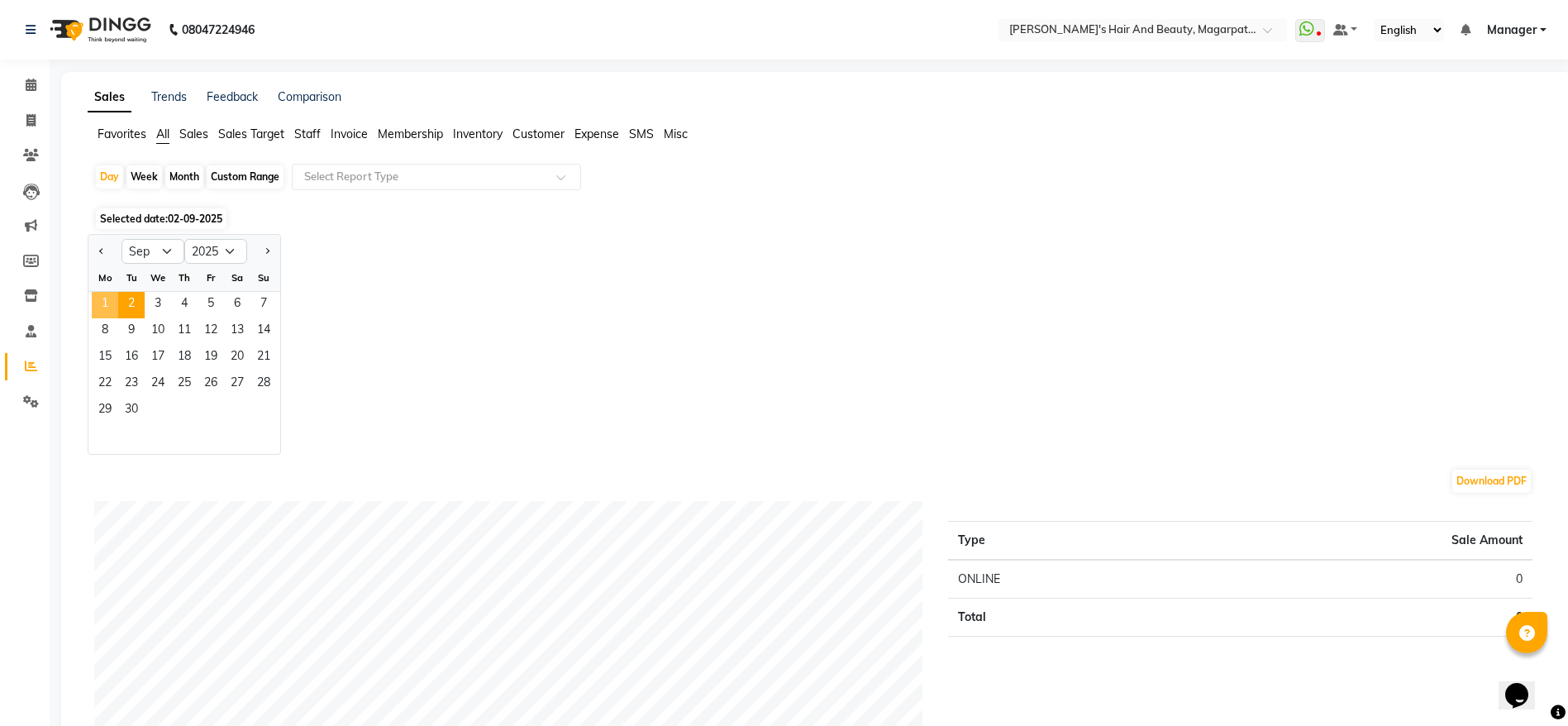
click at [106, 303] on span "1" at bounding box center [104, 305] width 26 height 26
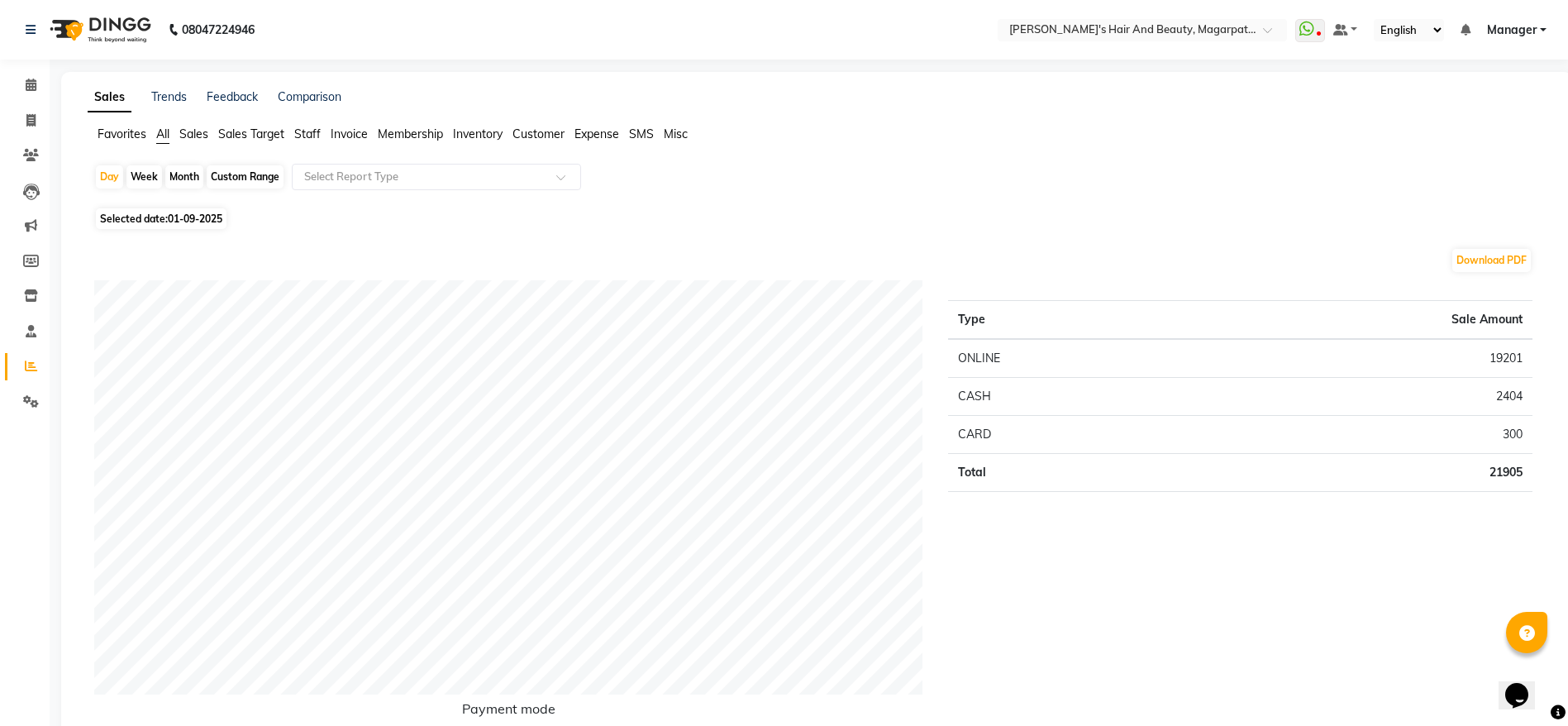
click at [309, 133] on span "Staff" at bounding box center [307, 133] width 26 height 14
